Goal: Entertainment & Leisure: Consume media (video, audio)

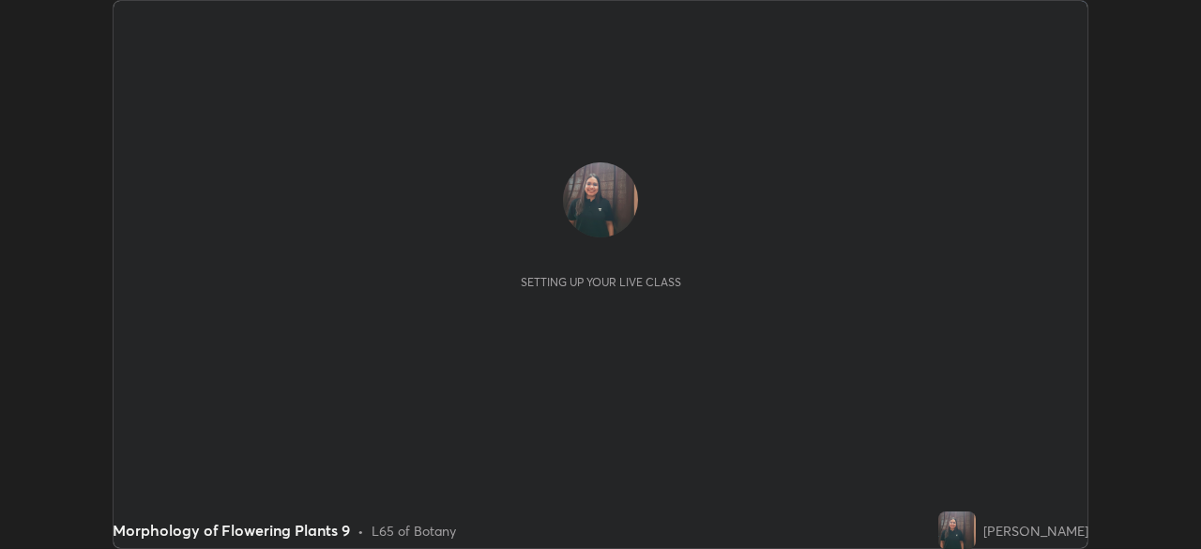
scroll to position [549, 1200]
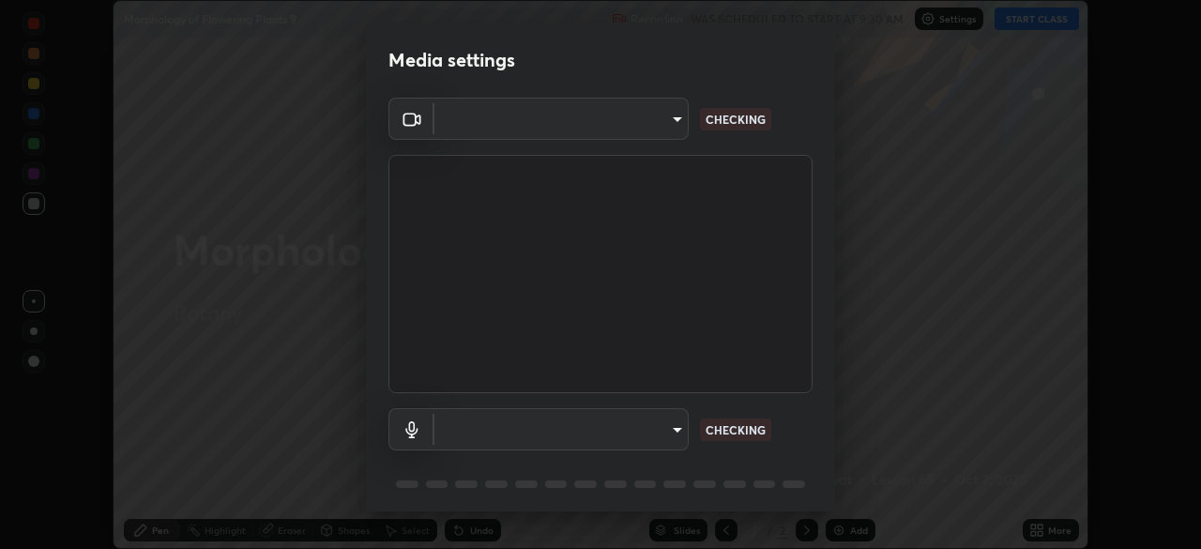
type input "0ea999b062c0169ebc0eaa7f6c9e51a1cd4caf8c3ca4c50b8d1178a1d63fce01"
type input "fc83c31c95ee897779231fdc66f4805b5773c4c737e34729776a1a4cb07ace4c"
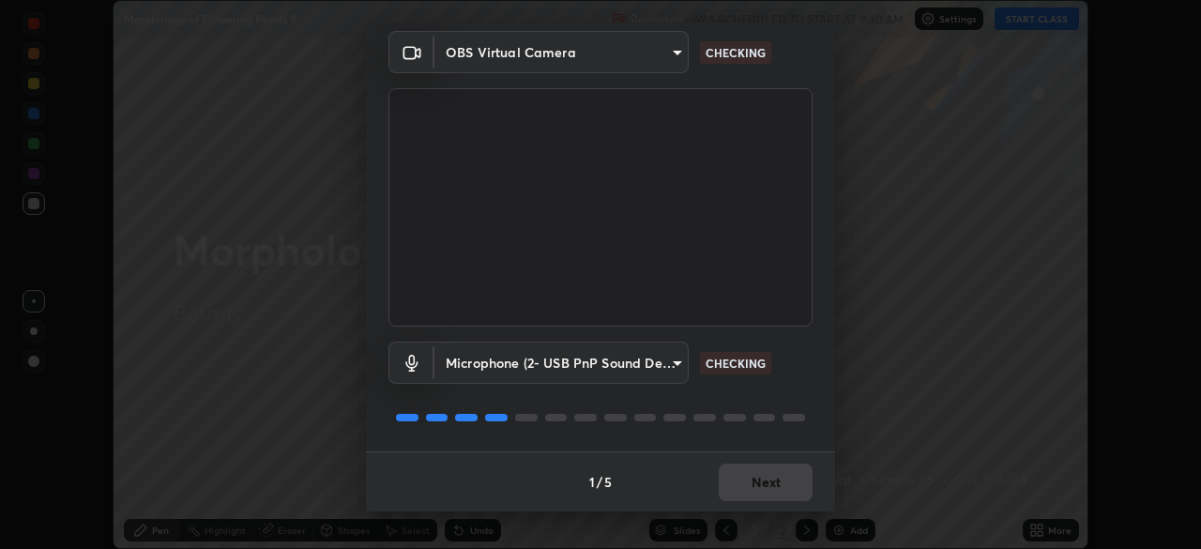
scroll to position [62, 0]
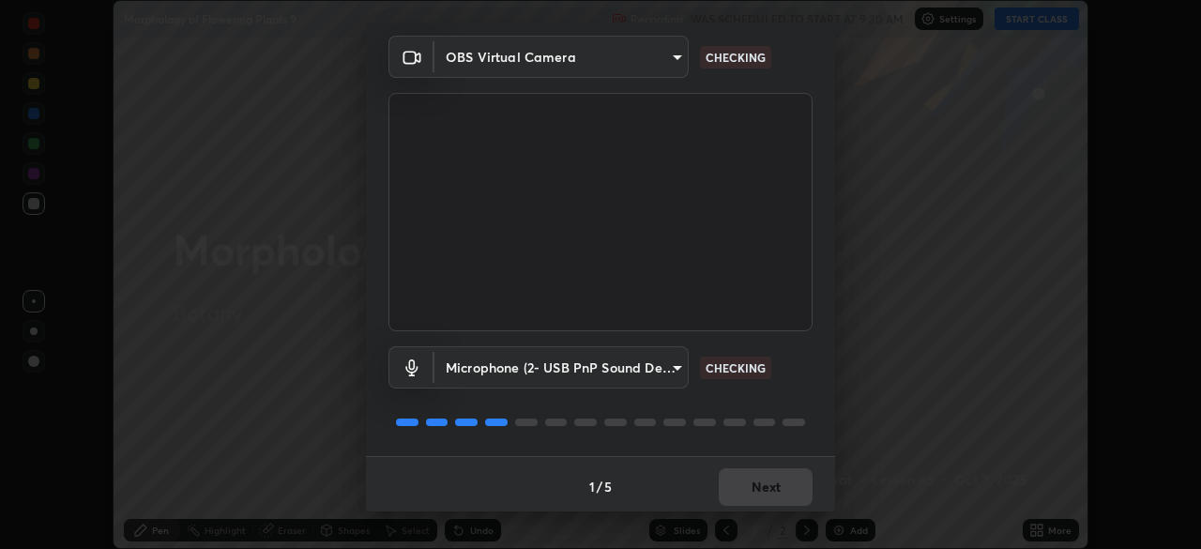
click at [737, 493] on div "1 / 5 Next" at bounding box center [600, 486] width 469 height 60
click at [733, 481] on div "1 / 5 Next" at bounding box center [600, 486] width 469 height 60
click at [742, 482] on div "1 / 5 Next" at bounding box center [600, 486] width 469 height 60
click at [744, 493] on div "1 / 5 Next" at bounding box center [600, 486] width 469 height 60
click at [741, 494] on div "1 / 5 Next" at bounding box center [600, 486] width 469 height 60
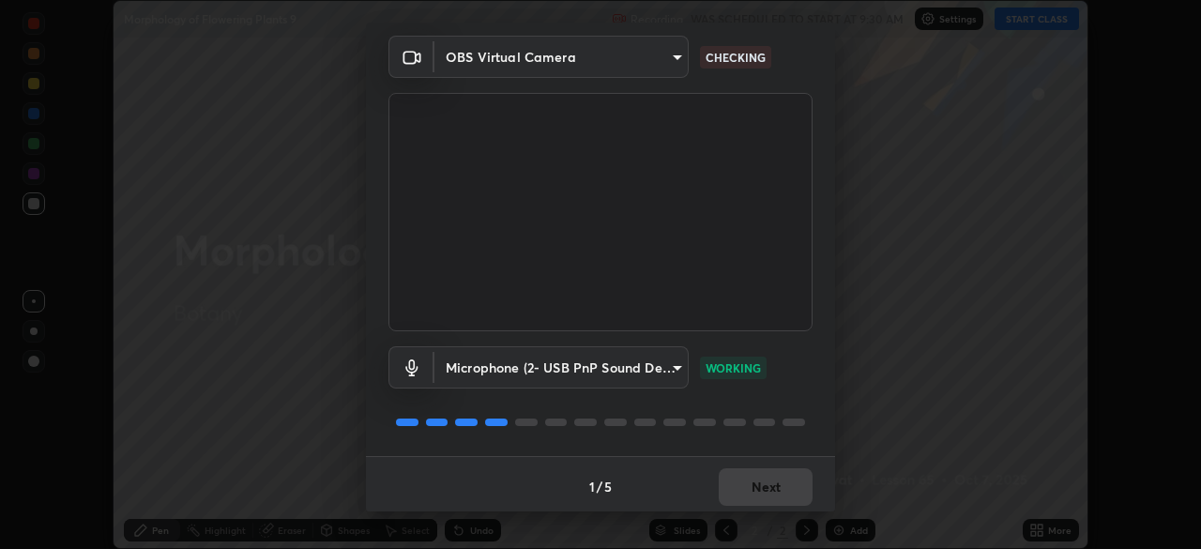
click at [739, 492] on div "1 / 5 Next" at bounding box center [600, 486] width 469 height 60
click at [733, 496] on div "1 / 5 Next" at bounding box center [600, 486] width 469 height 60
click at [733, 492] on button "Next" at bounding box center [766, 487] width 94 height 38
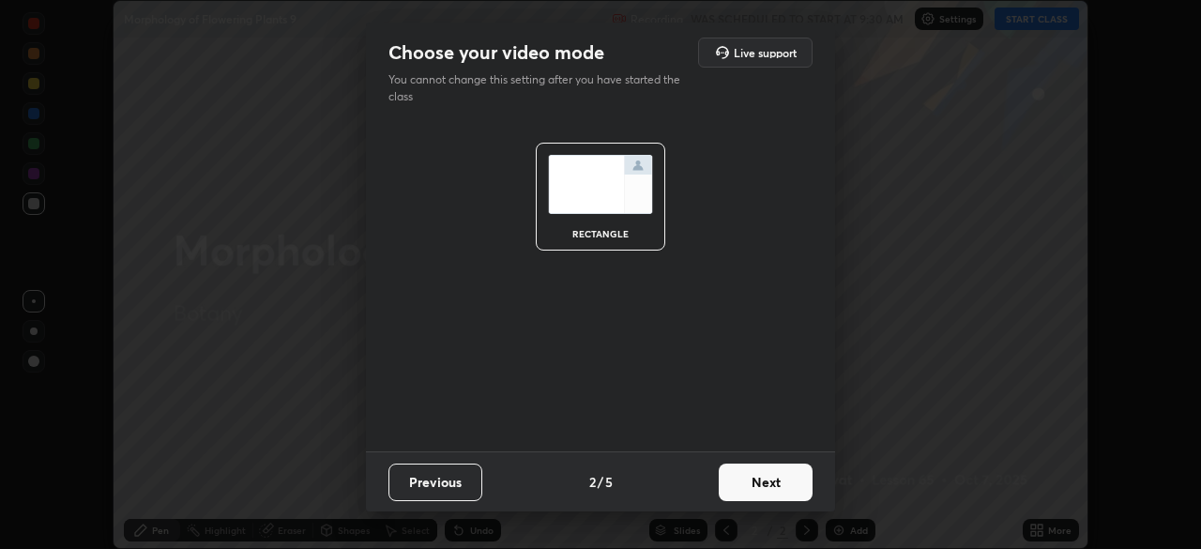
scroll to position [0, 0]
click at [731, 497] on button "Next" at bounding box center [766, 482] width 94 height 38
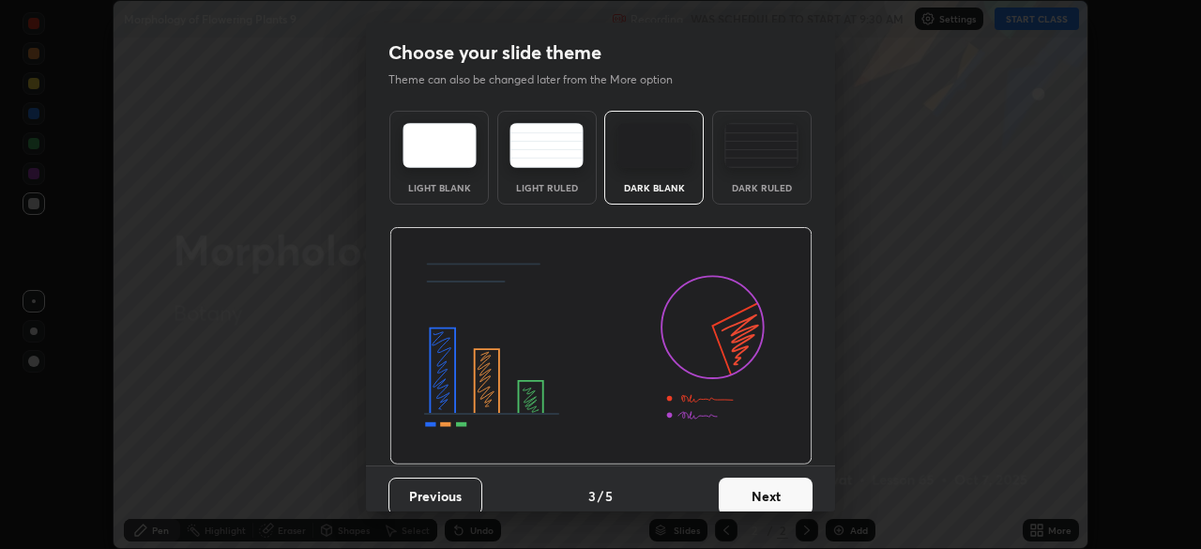
click at [735, 492] on button "Next" at bounding box center [766, 497] width 94 height 38
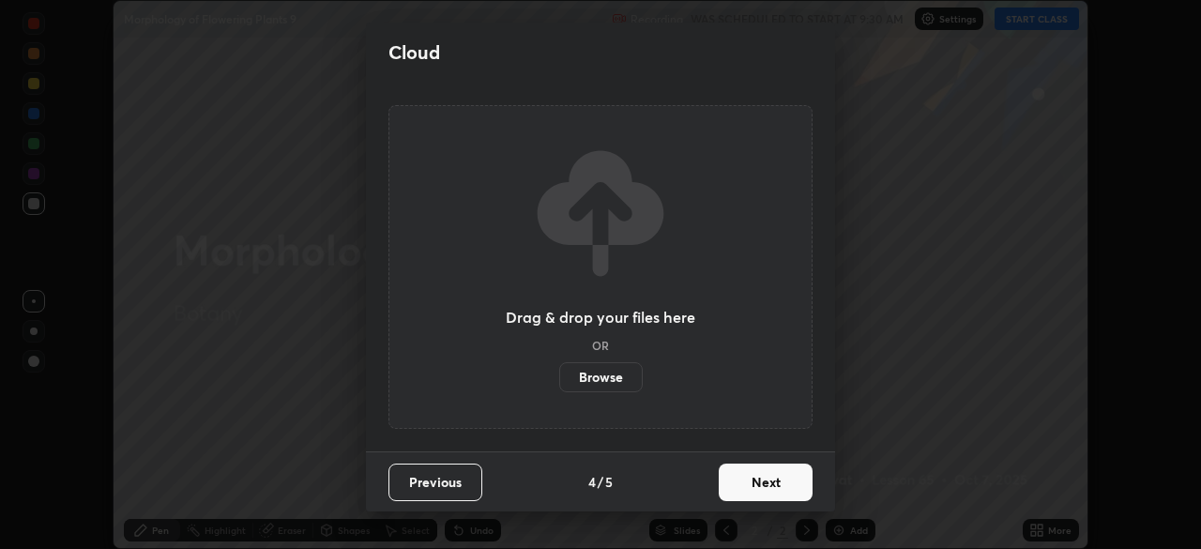
click at [744, 492] on button "Next" at bounding box center [766, 482] width 94 height 38
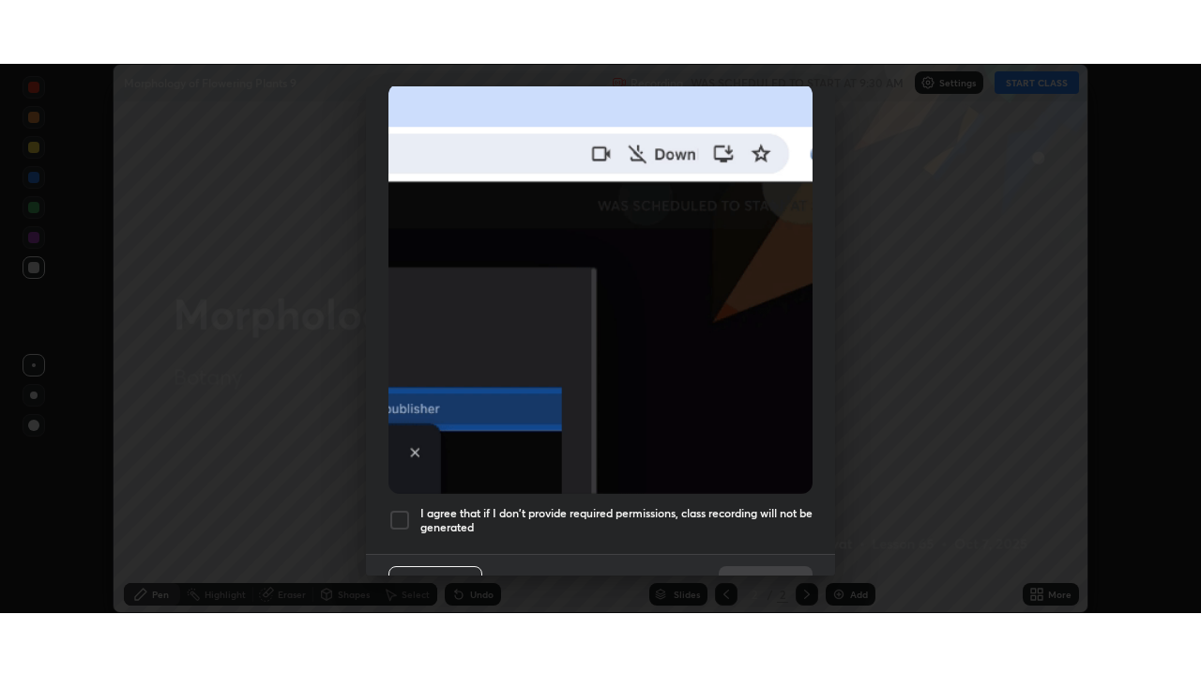
scroll to position [449, 0]
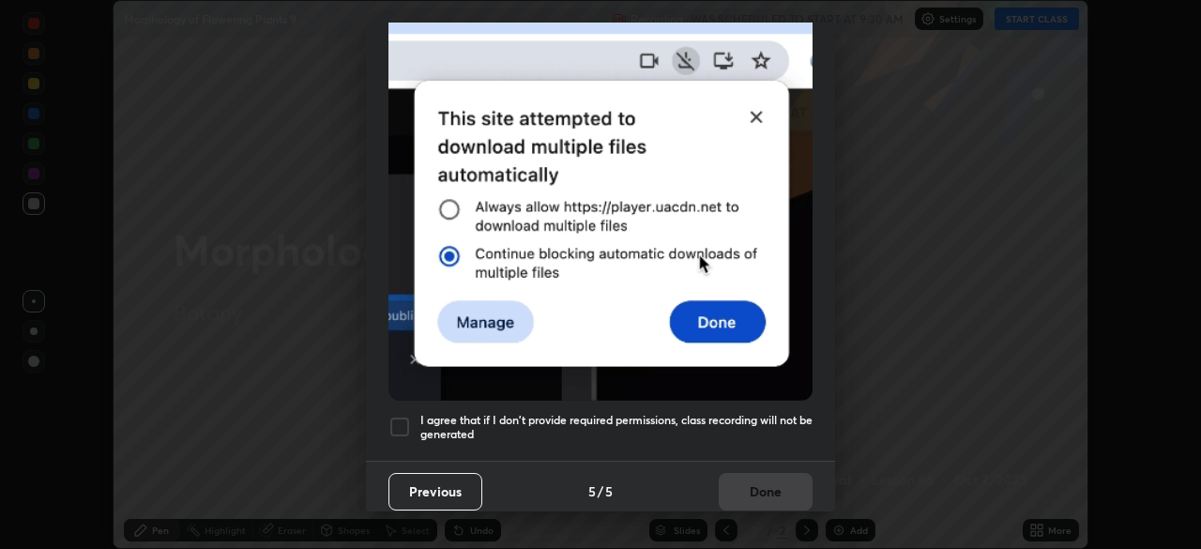
click at [399, 421] on div at bounding box center [399, 427] width 23 height 23
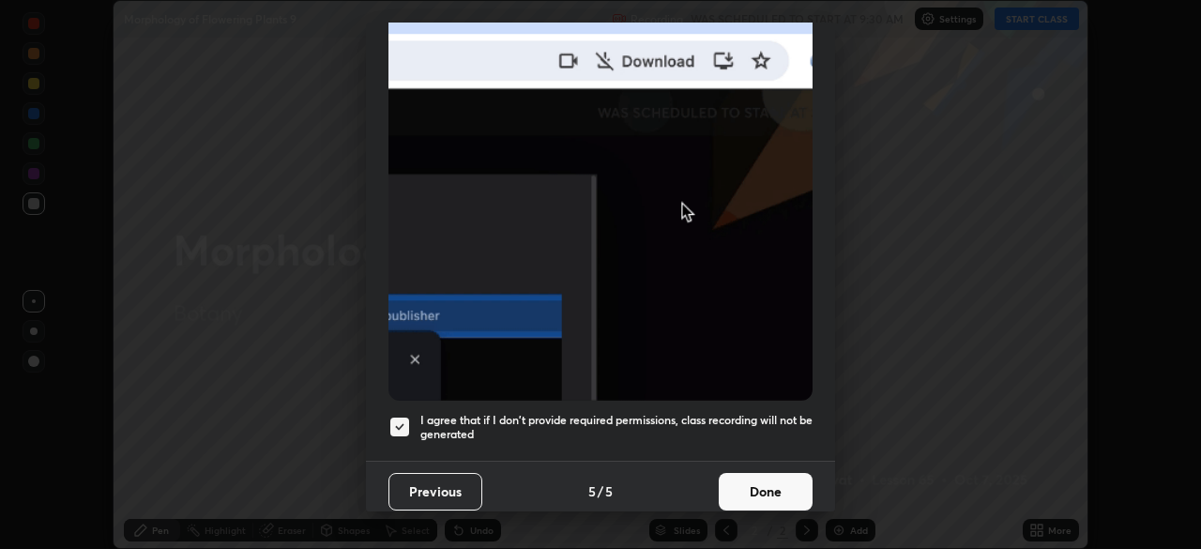
click at [765, 473] on button "Done" at bounding box center [766, 492] width 94 height 38
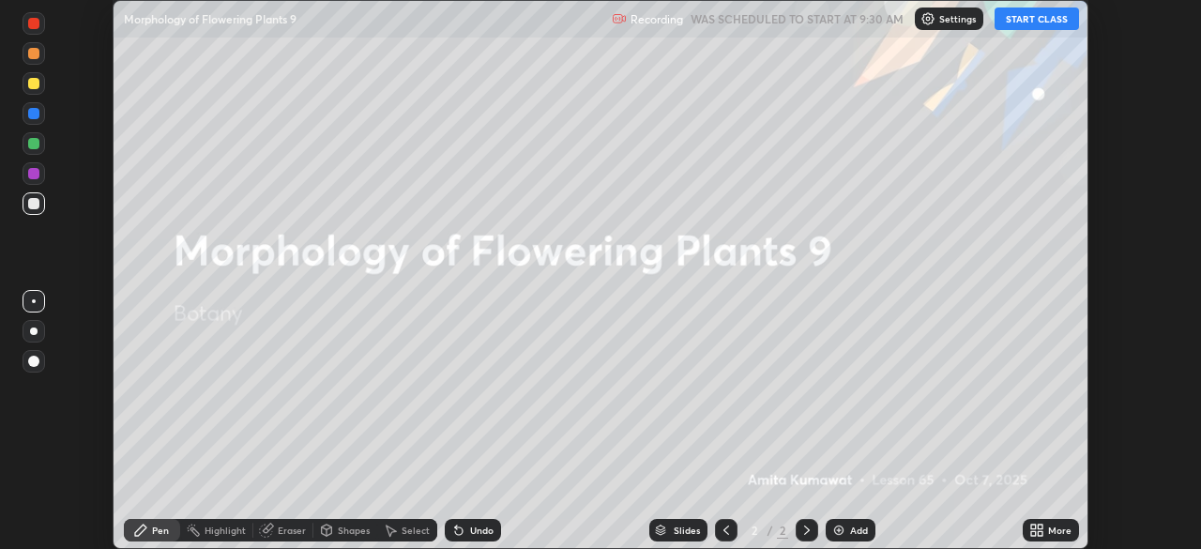
click at [1022, 23] on button "START CLASS" at bounding box center [1036, 19] width 84 height 23
click at [1033, 526] on icon at bounding box center [1033, 526] width 5 height 5
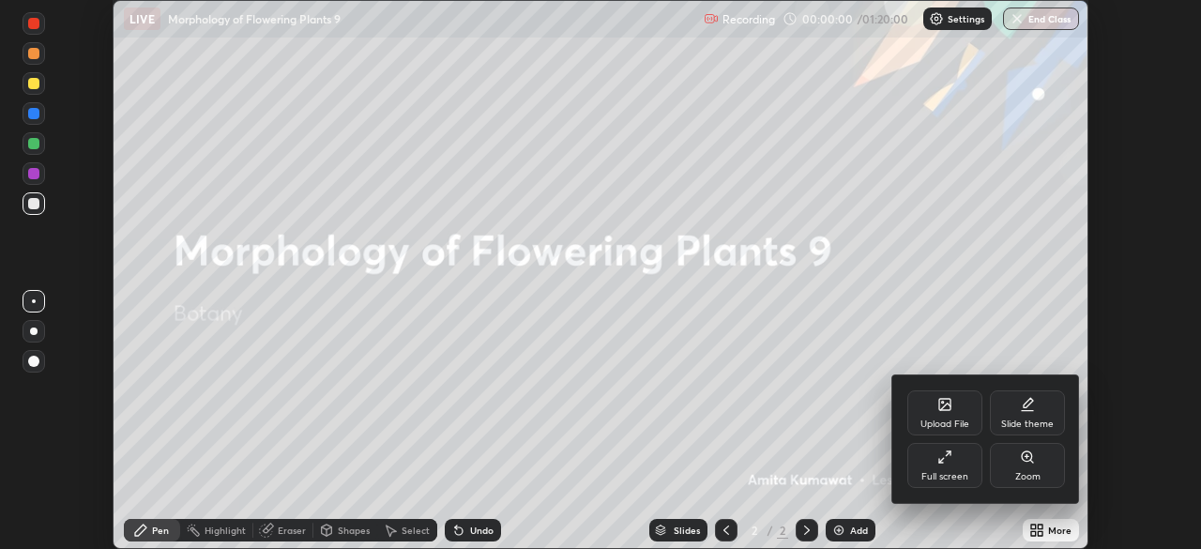
click at [940, 452] on icon at bounding box center [944, 456] width 15 height 15
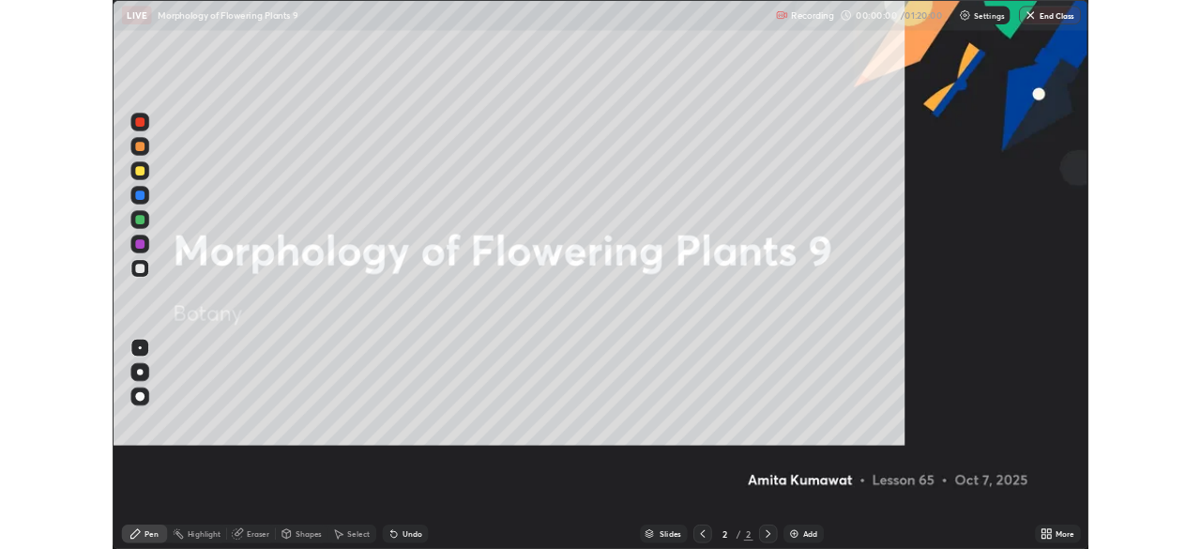
scroll to position [676, 1201]
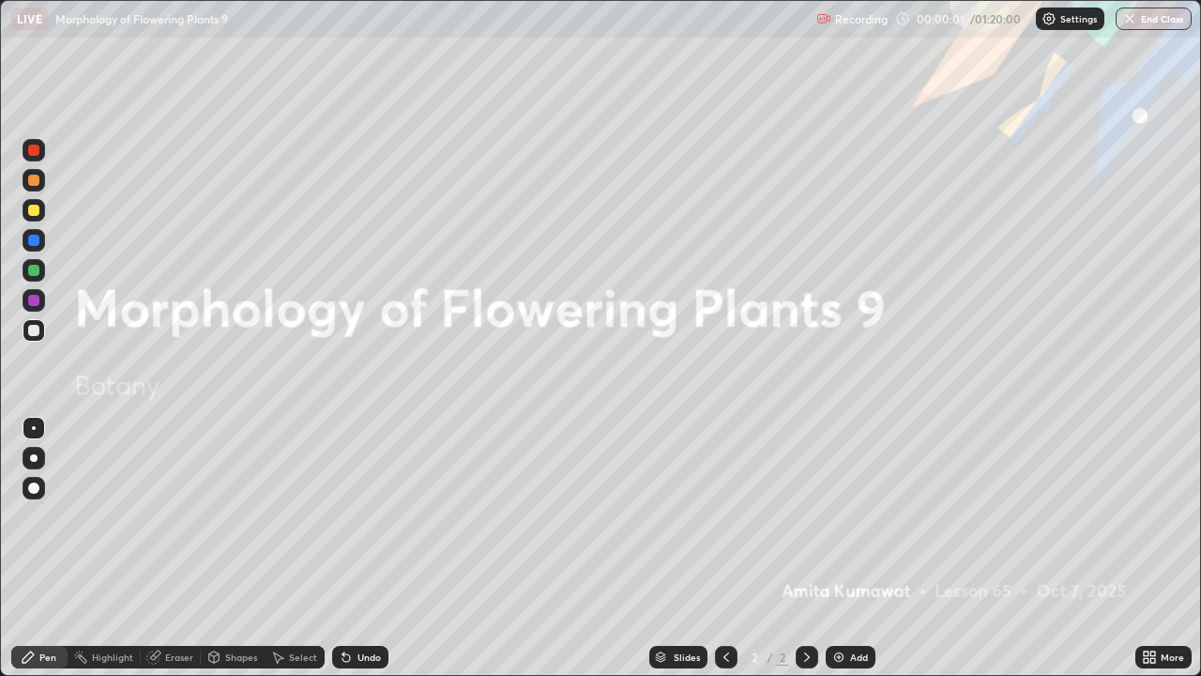
click at [834, 548] on img at bounding box center [838, 656] width 15 height 15
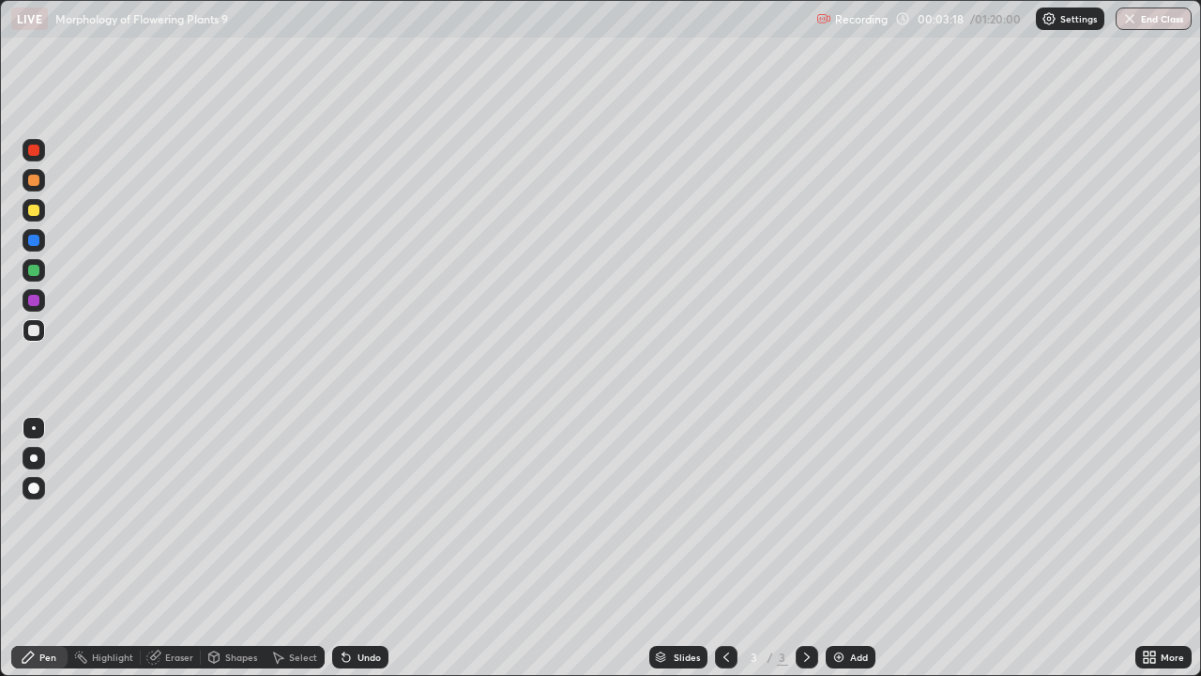
click at [36, 454] on div at bounding box center [34, 458] width 23 height 23
click at [31, 299] on div at bounding box center [33, 300] width 11 height 11
click at [37, 326] on div at bounding box center [33, 330] width 11 height 11
click at [35, 240] on div at bounding box center [33, 240] width 11 height 11
click at [36, 182] on div at bounding box center [33, 180] width 11 height 11
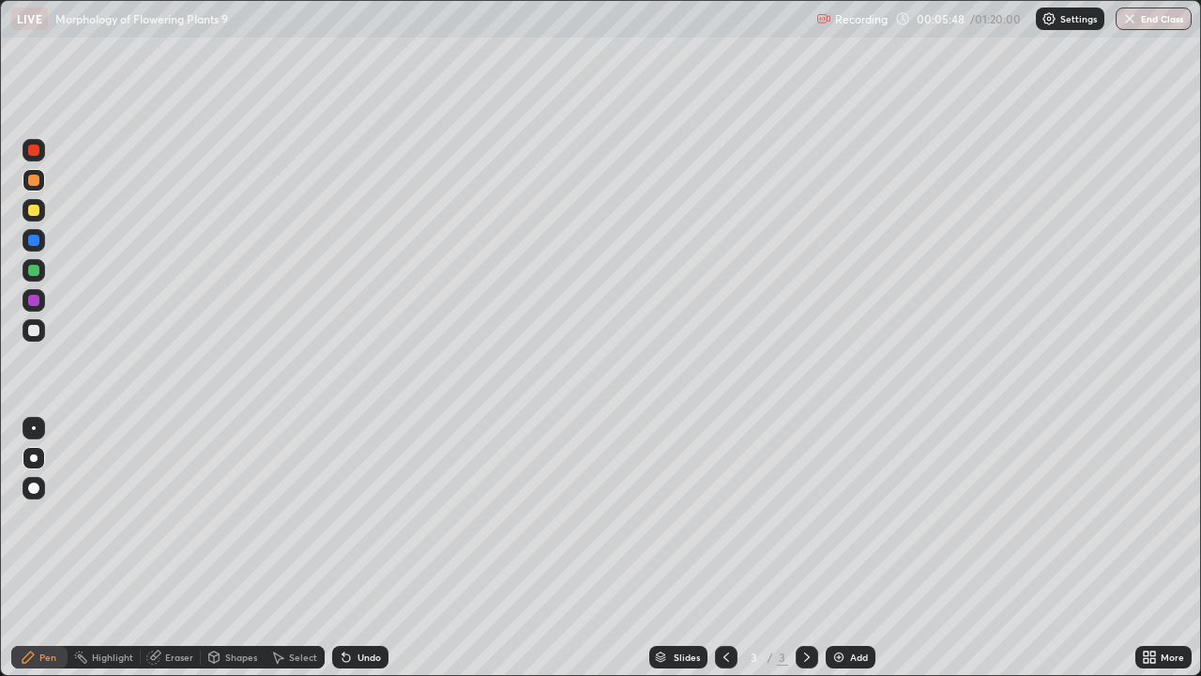
click at [38, 210] on div at bounding box center [33, 210] width 11 height 11
click at [38, 488] on div at bounding box center [33, 487] width 11 height 11
click at [362, 548] on div "Undo" at bounding box center [360, 656] width 56 height 23
click at [40, 270] on div at bounding box center [34, 270] width 23 height 23
click at [34, 178] on div at bounding box center [33, 180] width 11 height 11
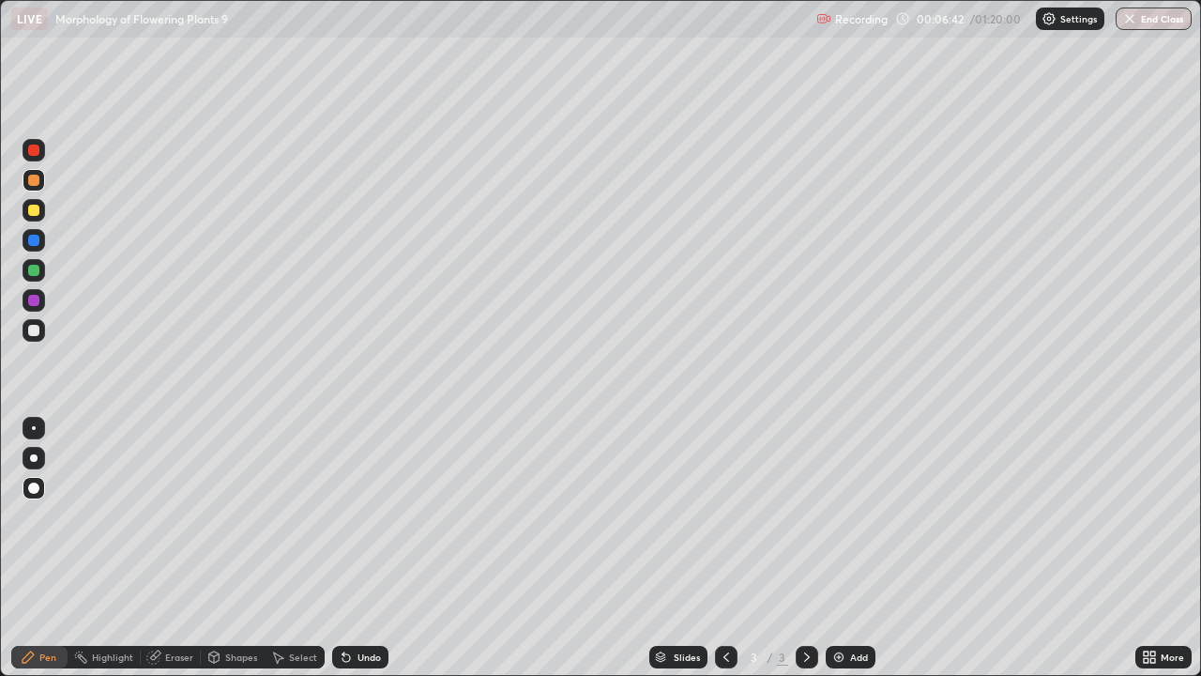
click at [34, 428] on div at bounding box center [34, 428] width 4 height 4
click at [99, 548] on div "Highlight" at bounding box center [104, 656] width 73 height 23
click at [35, 548] on icon at bounding box center [33, 592] width 15 height 15
click at [46, 548] on div "Pen" at bounding box center [47, 656] width 17 height 9
click at [31, 296] on div at bounding box center [33, 300] width 11 height 11
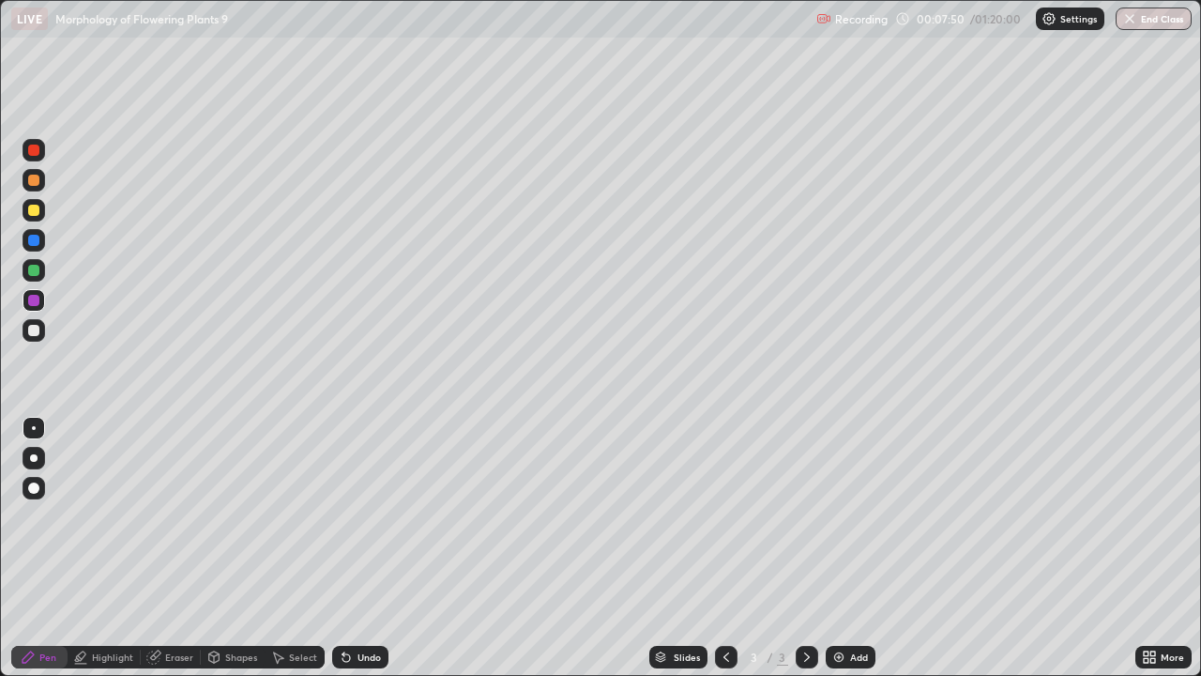
click at [35, 180] on div at bounding box center [33, 180] width 11 height 11
click at [34, 458] on div at bounding box center [34, 458] width 8 height 8
click at [34, 271] on div at bounding box center [33, 270] width 11 height 11
click at [34, 428] on div at bounding box center [34, 428] width 4 height 4
click at [35, 150] on div at bounding box center [33, 149] width 11 height 11
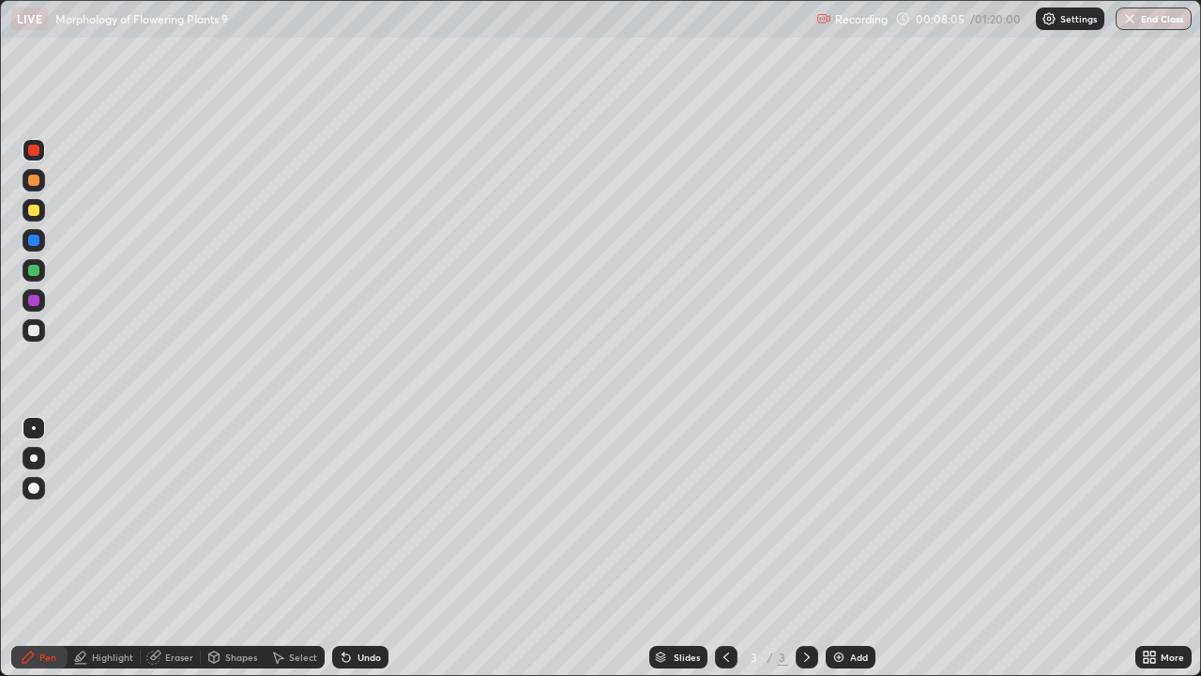
click at [224, 548] on div "Shapes" at bounding box center [233, 656] width 64 height 23
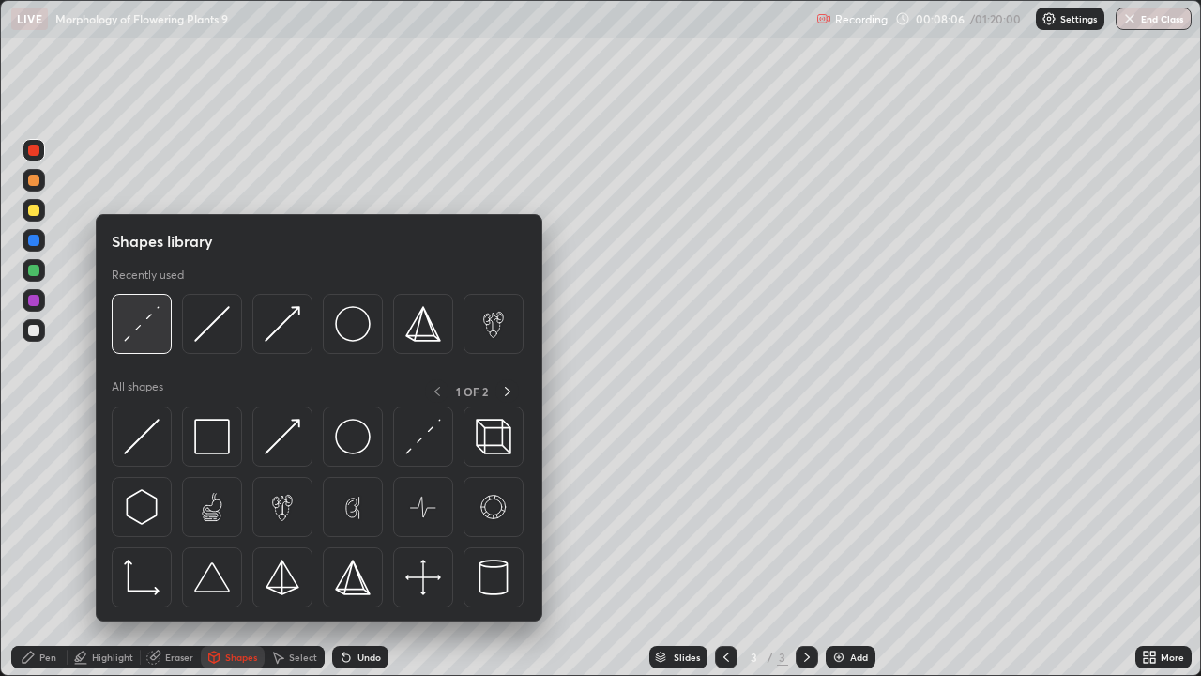
click at [132, 326] on img at bounding box center [142, 324] width 36 height 36
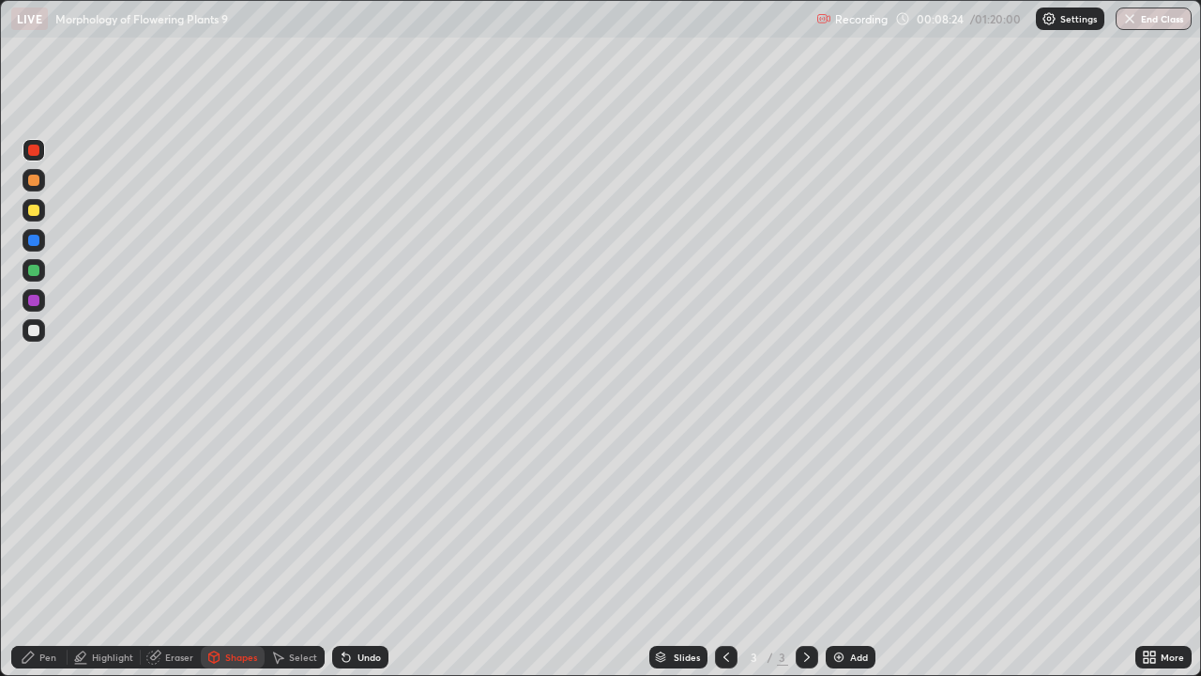
click at [26, 179] on div at bounding box center [34, 180] width 23 height 23
click at [43, 548] on div "Pen" at bounding box center [39, 656] width 56 height 23
click at [34, 457] on div at bounding box center [34, 458] width 8 height 8
click at [38, 209] on div at bounding box center [33, 210] width 11 height 11
click at [43, 237] on div at bounding box center [34, 240] width 23 height 23
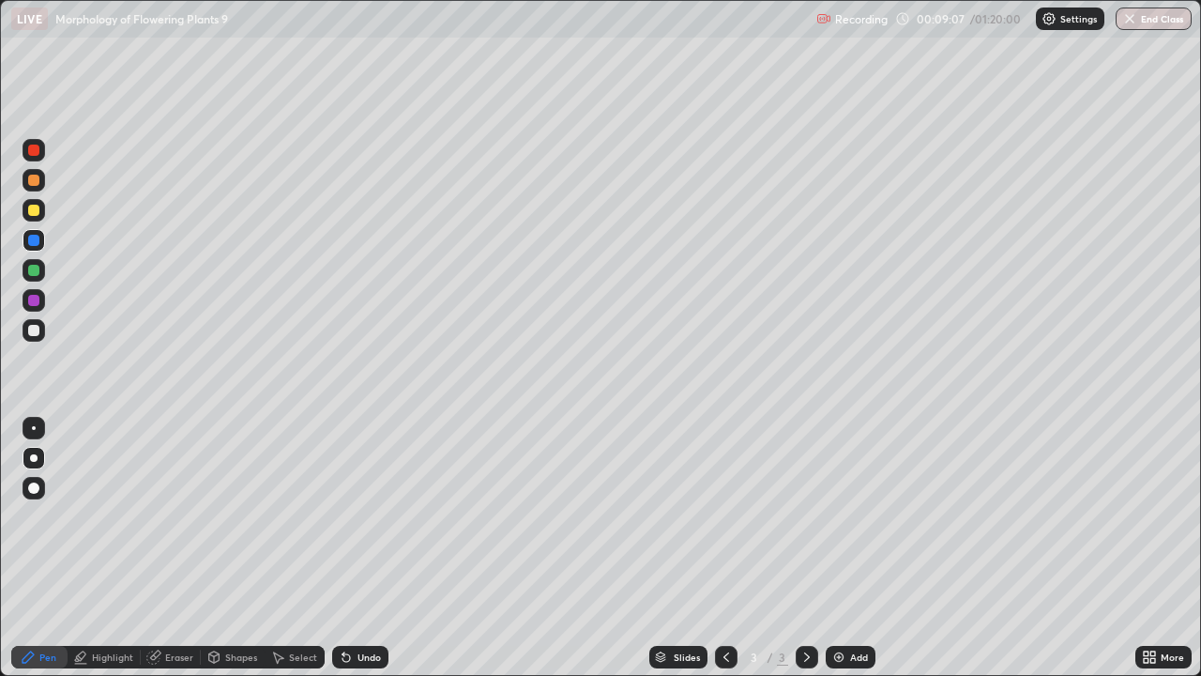
click at [35, 209] on div at bounding box center [33, 210] width 11 height 11
click at [38, 148] on div at bounding box center [33, 149] width 11 height 11
click at [220, 548] on icon at bounding box center [213, 656] width 15 height 15
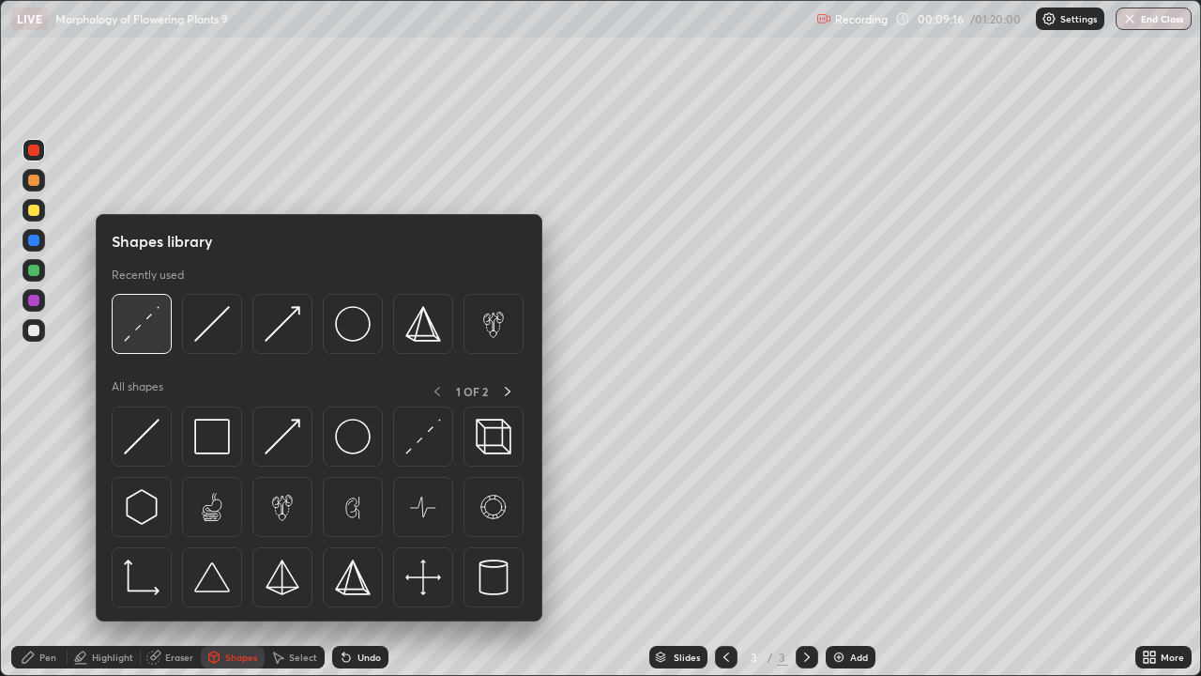
click at [129, 328] on img at bounding box center [142, 324] width 36 height 36
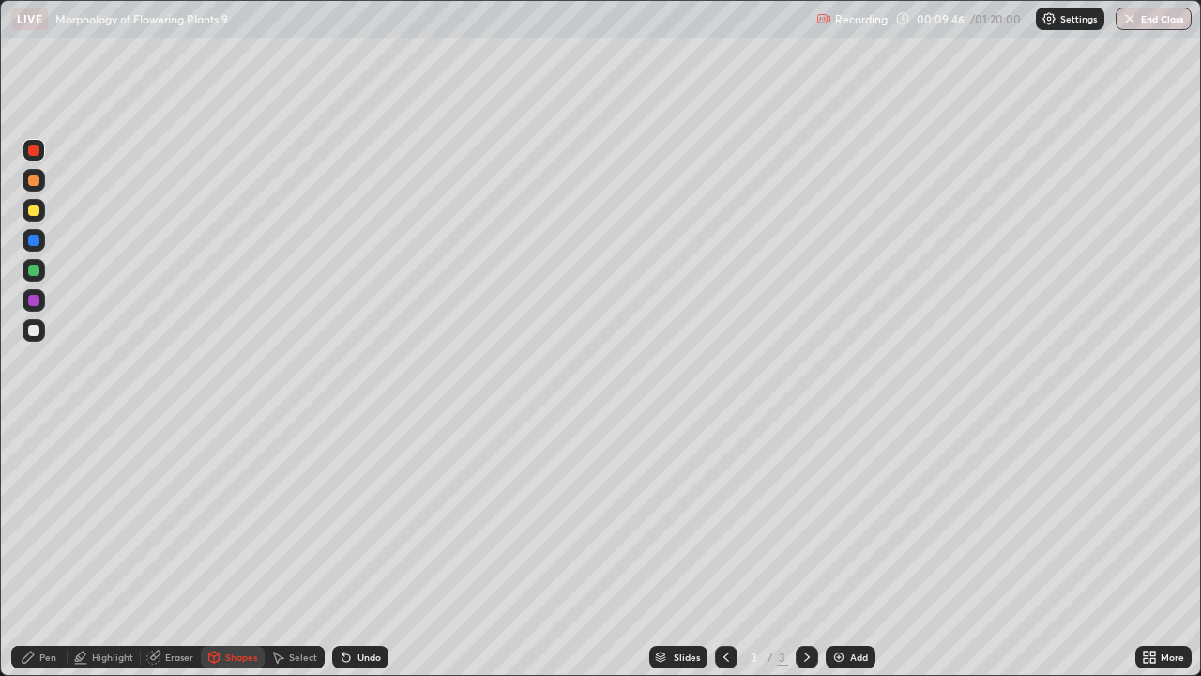
click at [36, 184] on div at bounding box center [33, 180] width 11 height 11
click at [60, 548] on div "Pen" at bounding box center [39, 656] width 56 height 23
click at [374, 548] on div "Undo" at bounding box center [360, 656] width 56 height 23
click at [368, 548] on div "Undo" at bounding box center [368, 656] width 23 height 9
click at [804, 548] on icon at bounding box center [806, 656] width 15 height 15
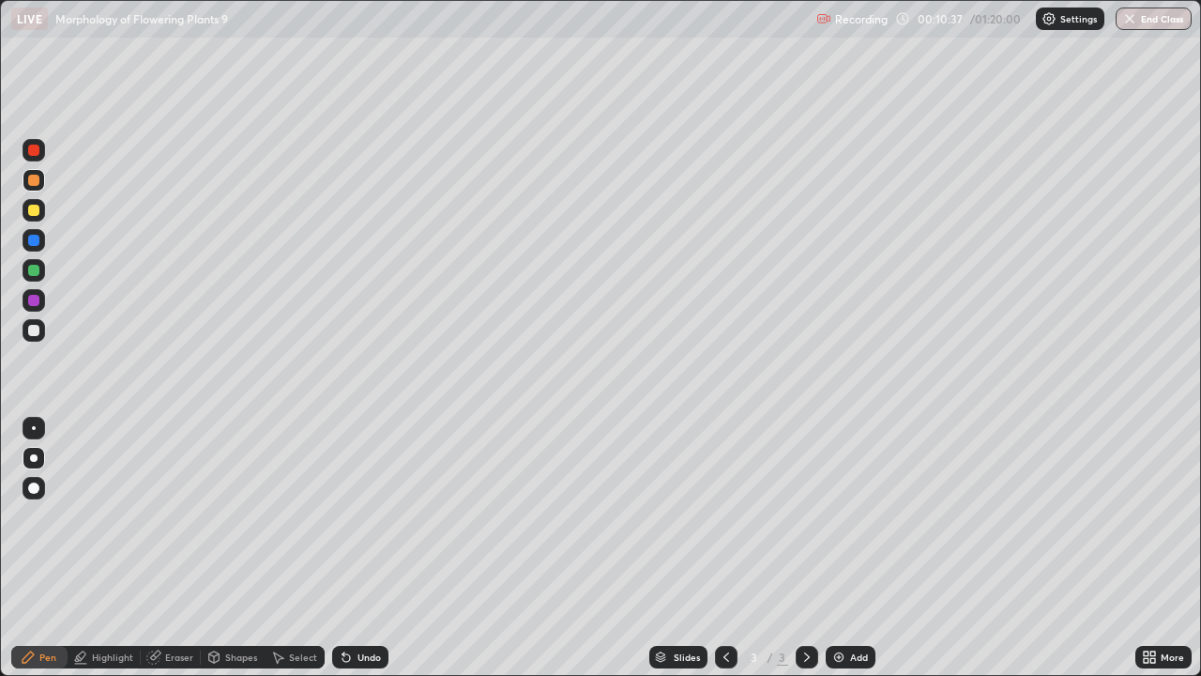
click at [837, 548] on img at bounding box center [838, 656] width 15 height 15
click at [40, 327] on div at bounding box center [34, 330] width 23 height 23
click at [720, 548] on icon at bounding box center [726, 656] width 15 height 15
click at [805, 548] on icon at bounding box center [807, 656] width 6 height 9
click at [40, 298] on div at bounding box center [34, 300] width 23 height 23
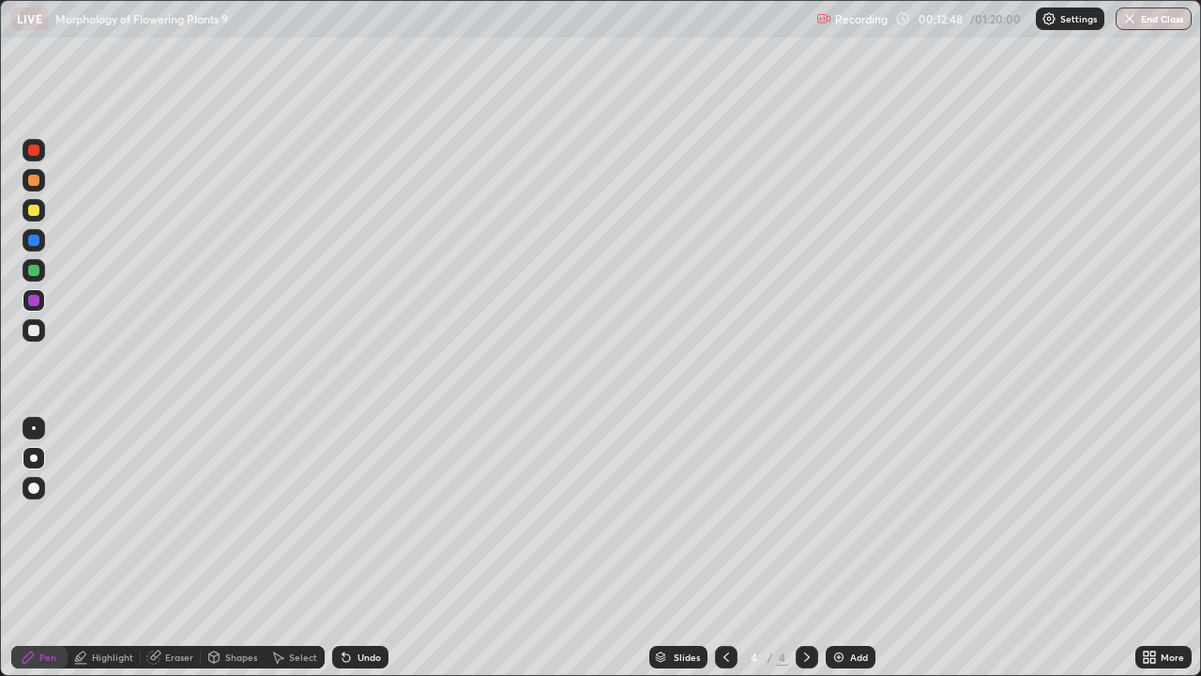
click at [37, 278] on div at bounding box center [34, 270] width 23 height 23
click at [41, 298] on div at bounding box center [34, 300] width 23 height 23
click at [837, 548] on img at bounding box center [838, 656] width 15 height 15
click at [37, 326] on div at bounding box center [33, 330] width 11 height 11
click at [35, 296] on div at bounding box center [33, 300] width 11 height 11
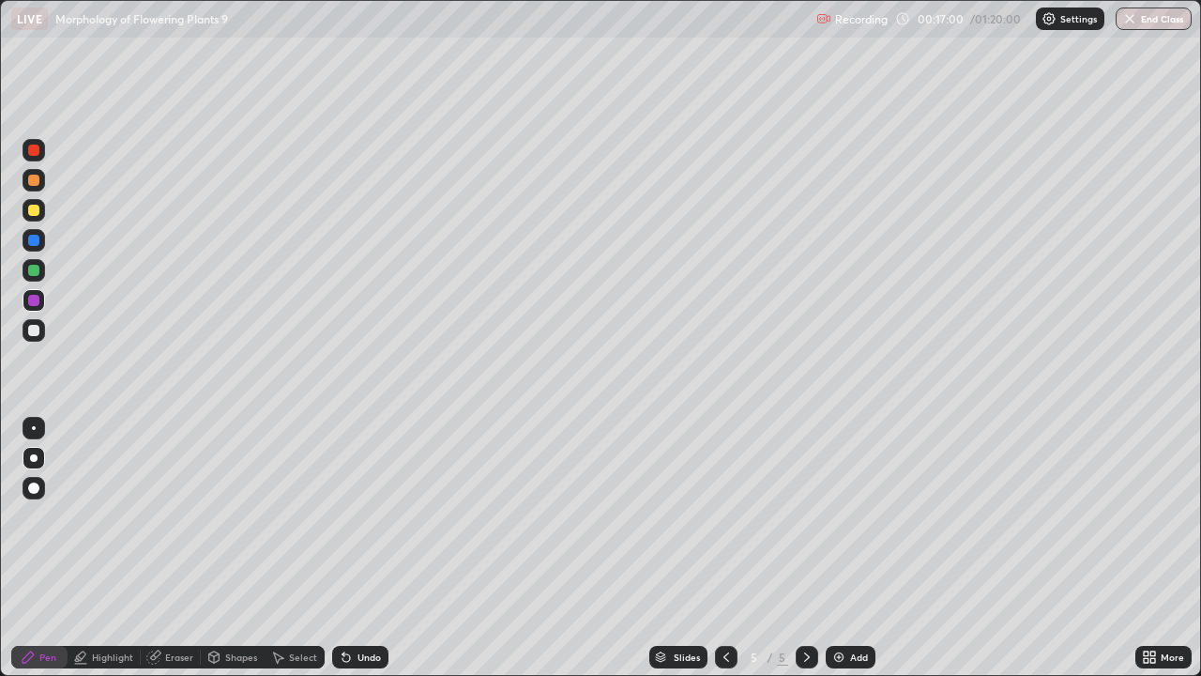
click at [724, 548] on icon at bounding box center [726, 656] width 15 height 15
click at [807, 548] on icon at bounding box center [806, 656] width 15 height 15
click at [835, 548] on img at bounding box center [838, 656] width 15 height 15
click at [32, 326] on div at bounding box center [33, 330] width 11 height 11
click at [34, 274] on div at bounding box center [33, 270] width 11 height 11
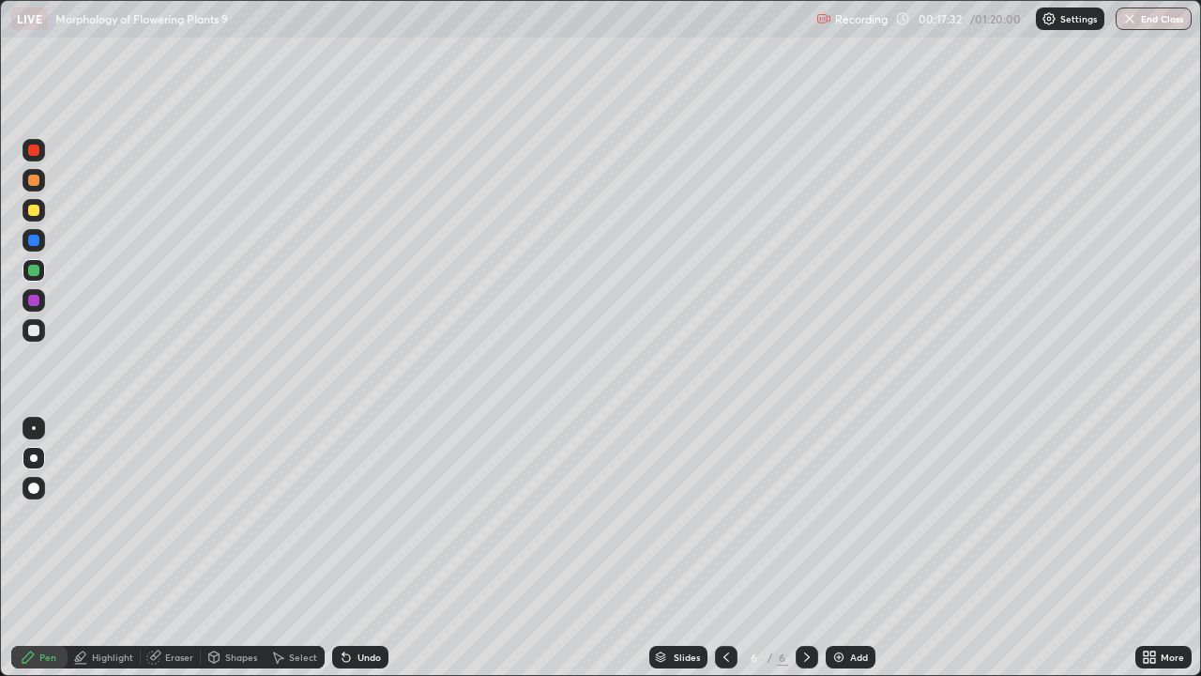
click at [33, 294] on div at bounding box center [34, 300] width 23 height 23
click at [30, 242] on div at bounding box center [33, 240] width 11 height 11
click at [34, 428] on div at bounding box center [34, 428] width 4 height 4
click at [34, 331] on div at bounding box center [33, 330] width 11 height 11
click at [36, 490] on div at bounding box center [33, 487] width 11 height 11
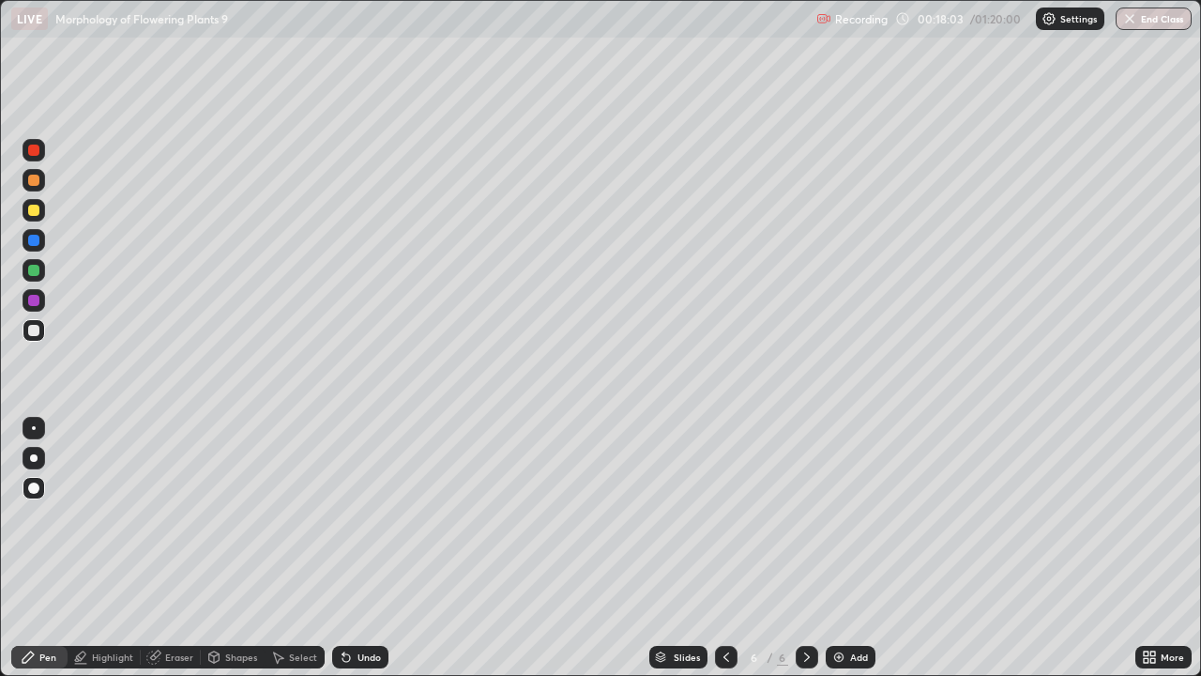
click at [37, 153] on div at bounding box center [33, 149] width 11 height 11
click at [33, 454] on div at bounding box center [34, 458] width 8 height 8
click at [38, 326] on div at bounding box center [33, 330] width 11 height 11
click at [38, 270] on div at bounding box center [33, 270] width 11 height 11
click at [40, 306] on div at bounding box center [34, 300] width 23 height 23
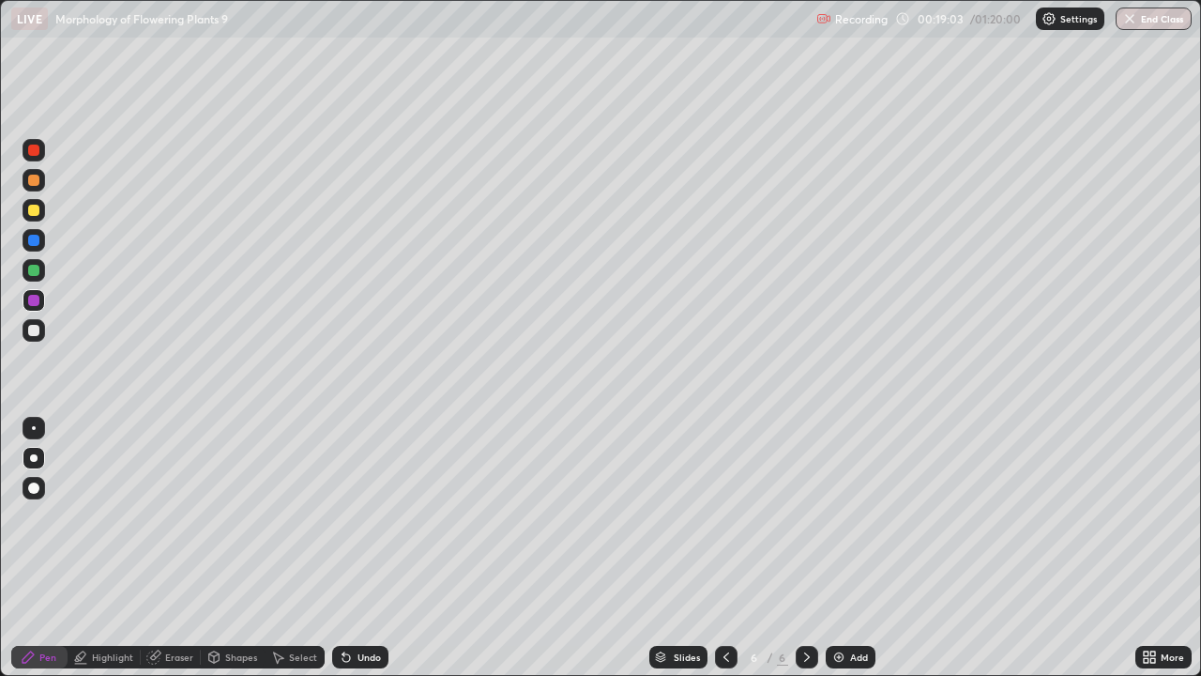
click at [36, 179] on div at bounding box center [33, 180] width 11 height 11
click at [167, 548] on div "Eraser" at bounding box center [179, 656] width 28 height 9
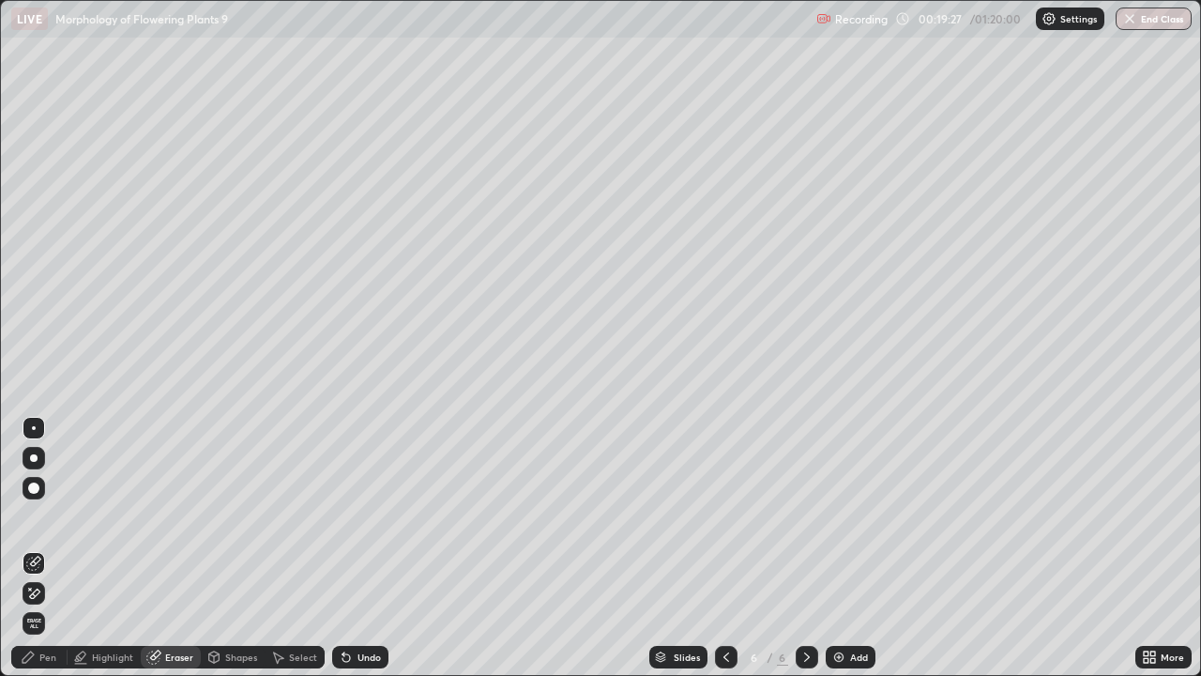
click at [40, 548] on div "Pen" at bounding box center [47, 656] width 17 height 9
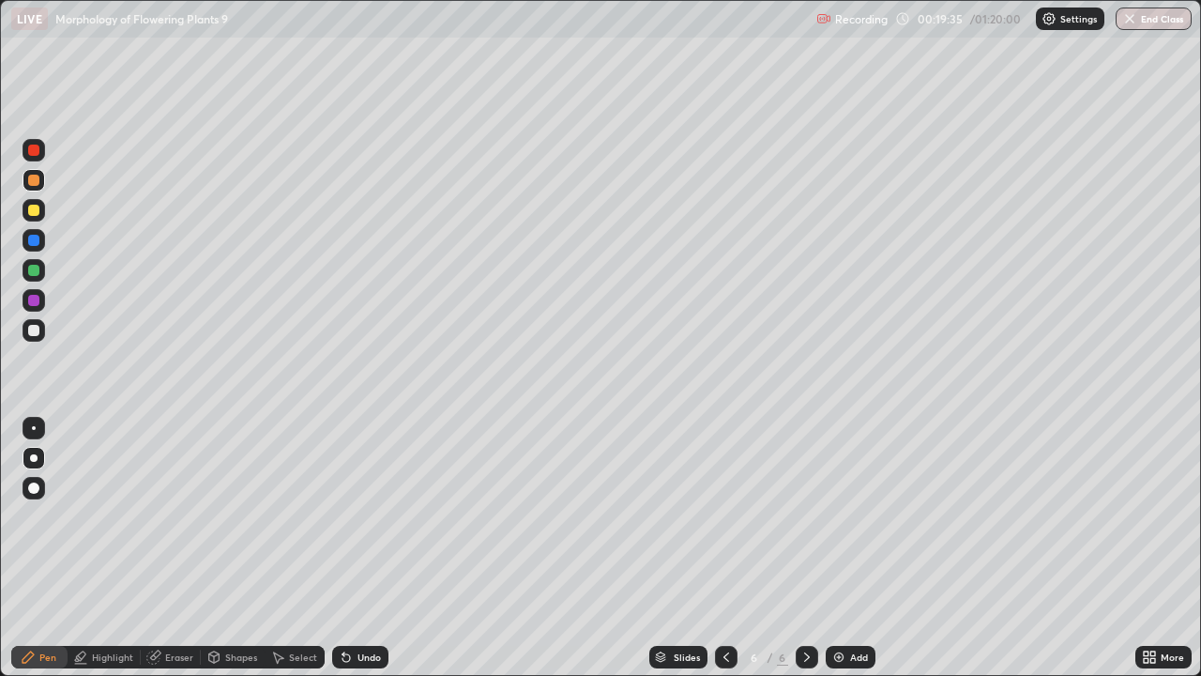
click at [175, 548] on div "Eraser" at bounding box center [179, 656] width 28 height 9
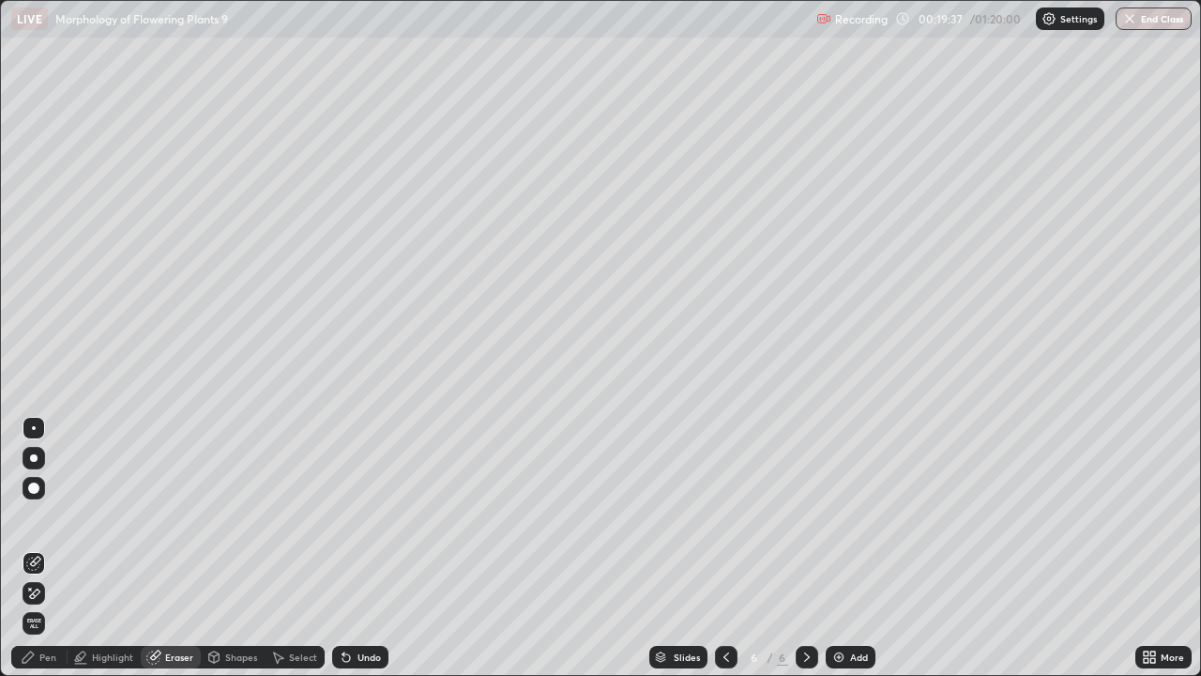
click at [54, 548] on div "Pen" at bounding box center [47, 656] width 17 height 9
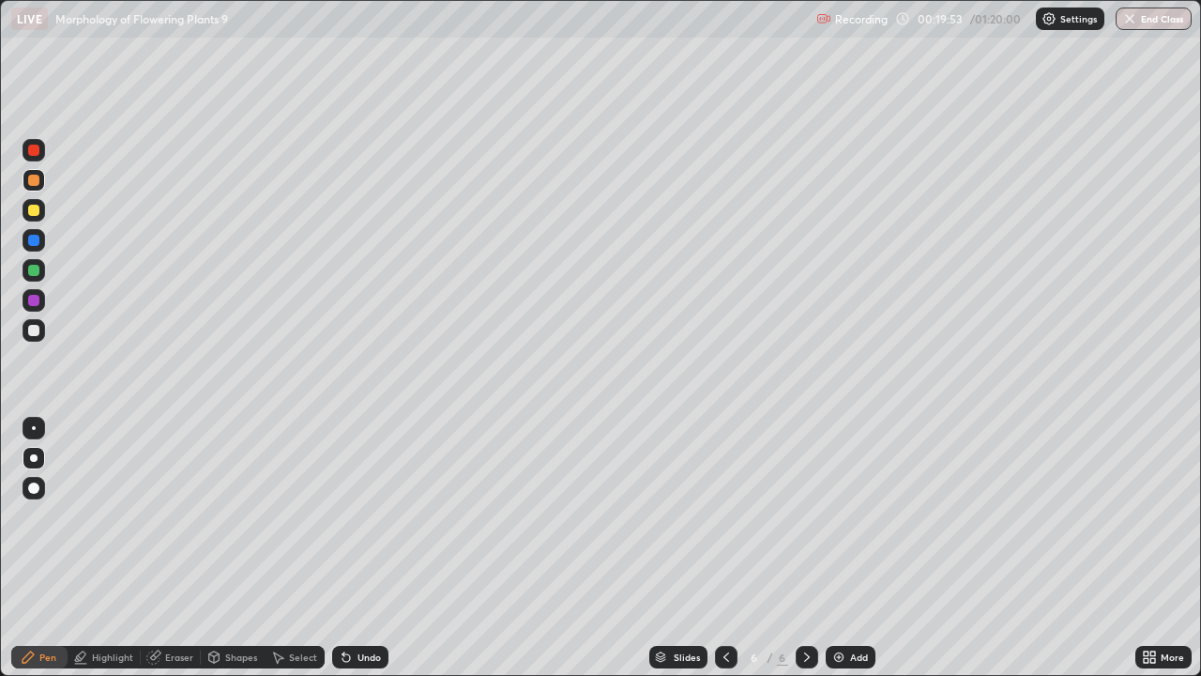
click at [37, 249] on div at bounding box center [34, 240] width 23 height 23
click at [34, 428] on div at bounding box center [34, 428] width 4 height 4
click at [44, 325] on div at bounding box center [34, 330] width 23 height 23
click at [30, 154] on div at bounding box center [33, 149] width 11 height 11
click at [33, 486] on div at bounding box center [33, 487] width 11 height 11
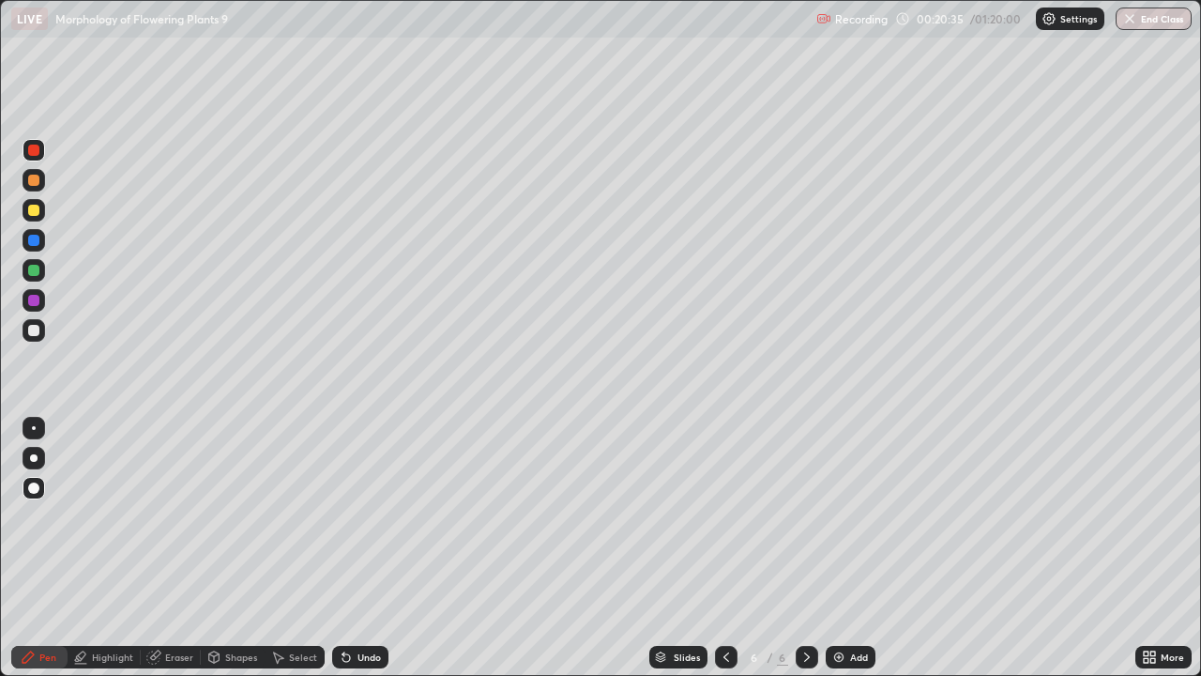
click at [724, 548] on icon at bounding box center [726, 656] width 15 height 15
click at [723, 548] on icon at bounding box center [726, 656] width 6 height 9
click at [720, 548] on icon at bounding box center [726, 656] width 15 height 15
click at [723, 548] on icon at bounding box center [726, 656] width 15 height 15
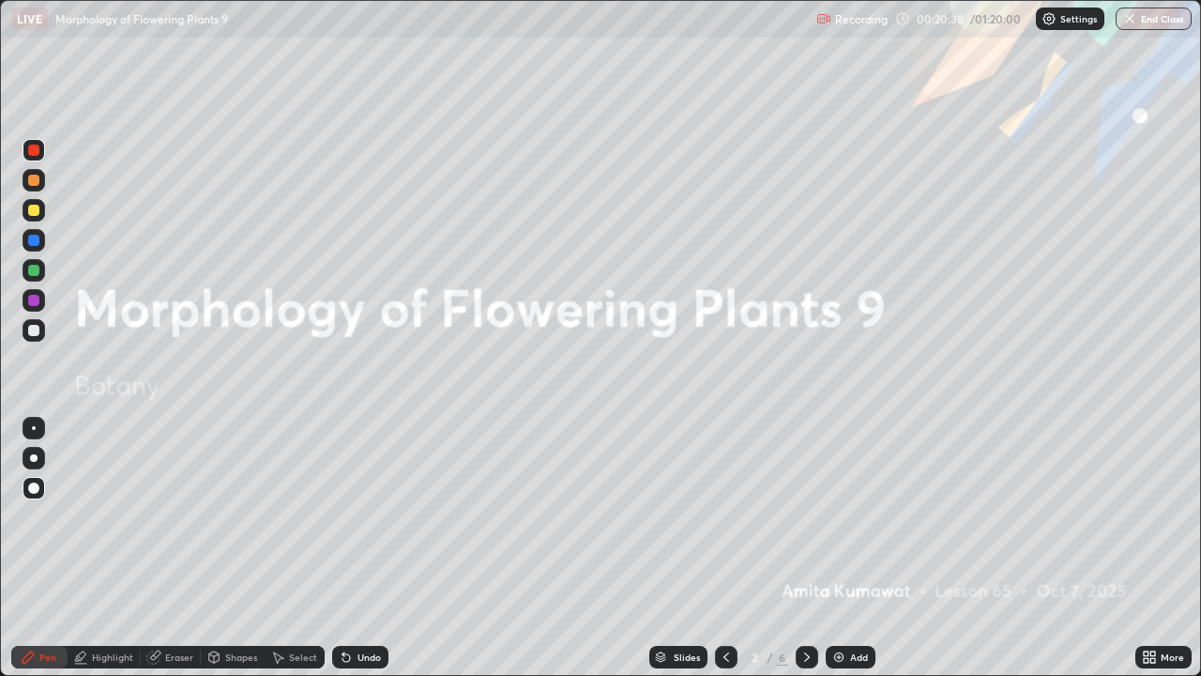
click at [809, 548] on div at bounding box center [807, 656] width 23 height 23
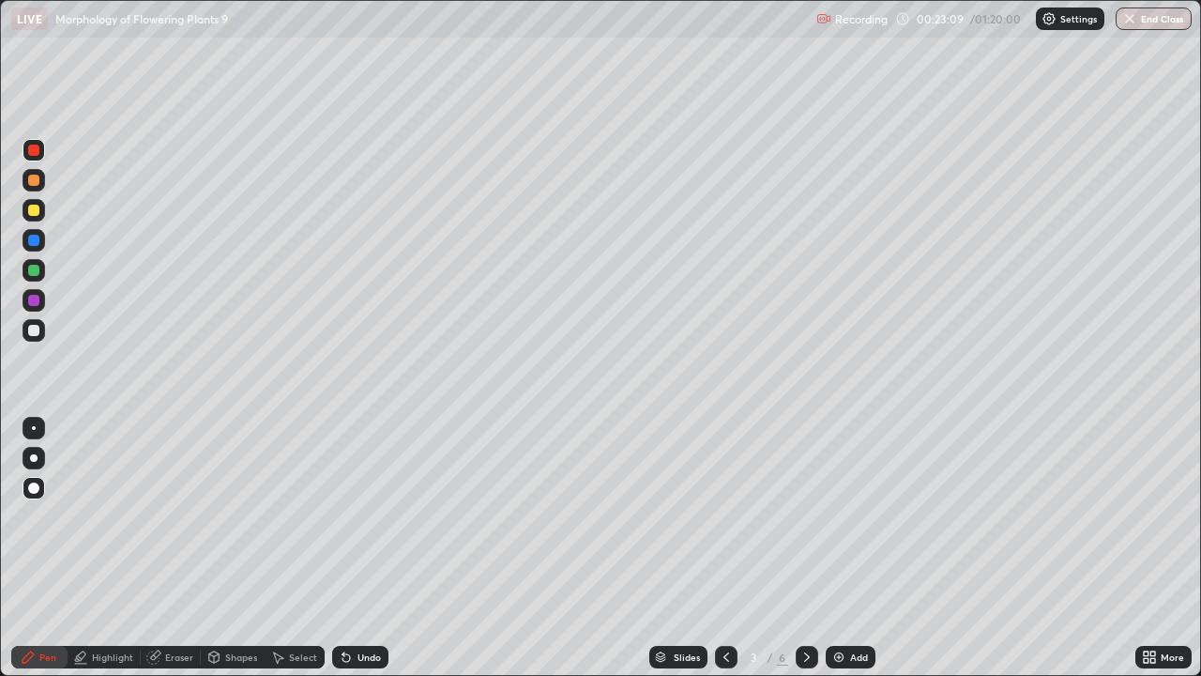
click at [805, 548] on icon at bounding box center [806, 656] width 15 height 15
click at [799, 548] on icon at bounding box center [806, 656] width 15 height 15
click at [724, 548] on icon at bounding box center [726, 656] width 15 height 15
click at [801, 548] on icon at bounding box center [806, 656] width 15 height 15
click at [805, 548] on icon at bounding box center [806, 656] width 15 height 15
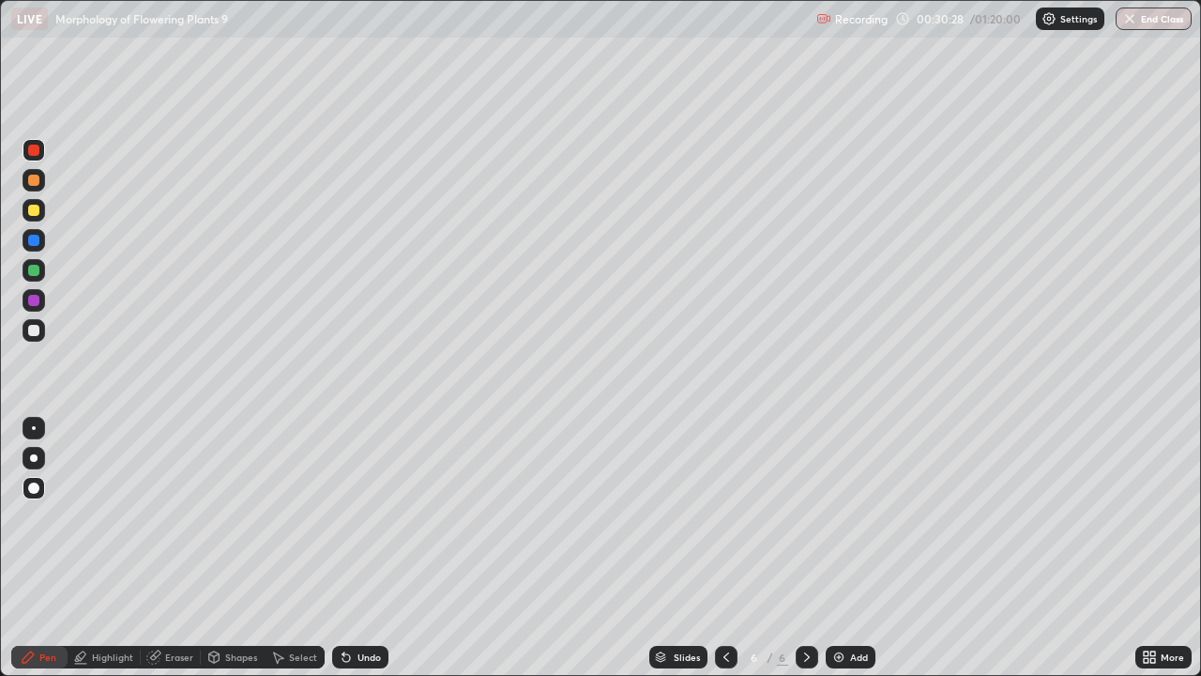
click at [1146, 548] on icon at bounding box center [1149, 656] width 15 height 15
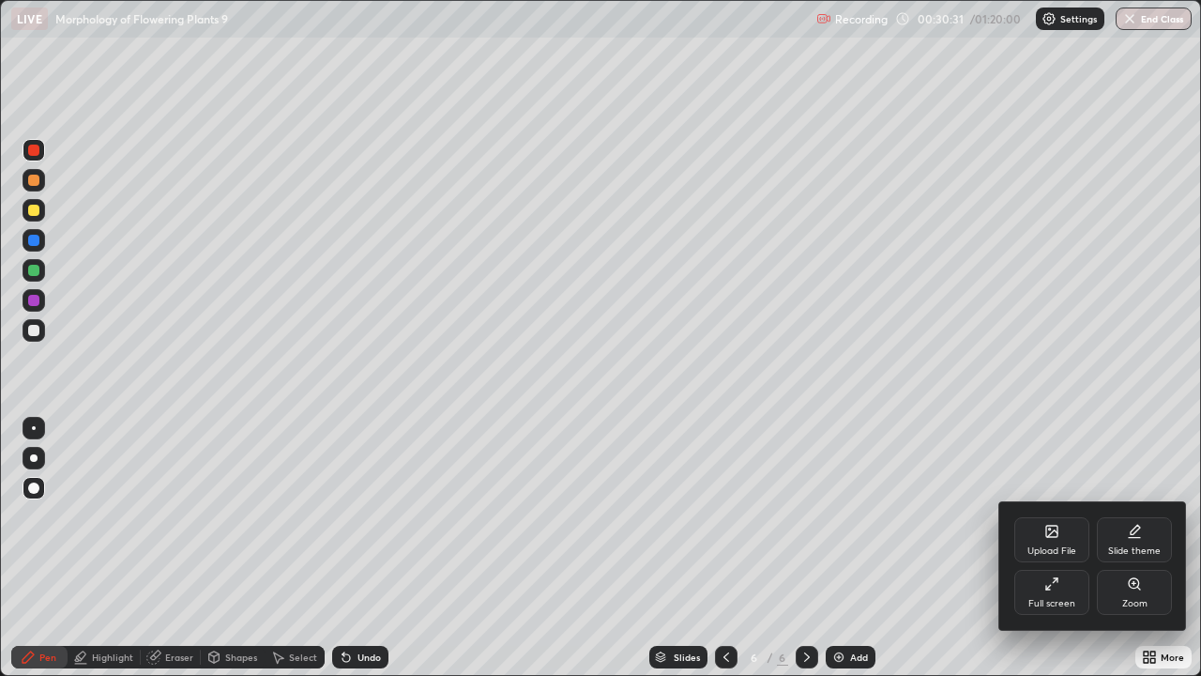
click at [1049, 548] on icon at bounding box center [1051, 583] width 15 height 15
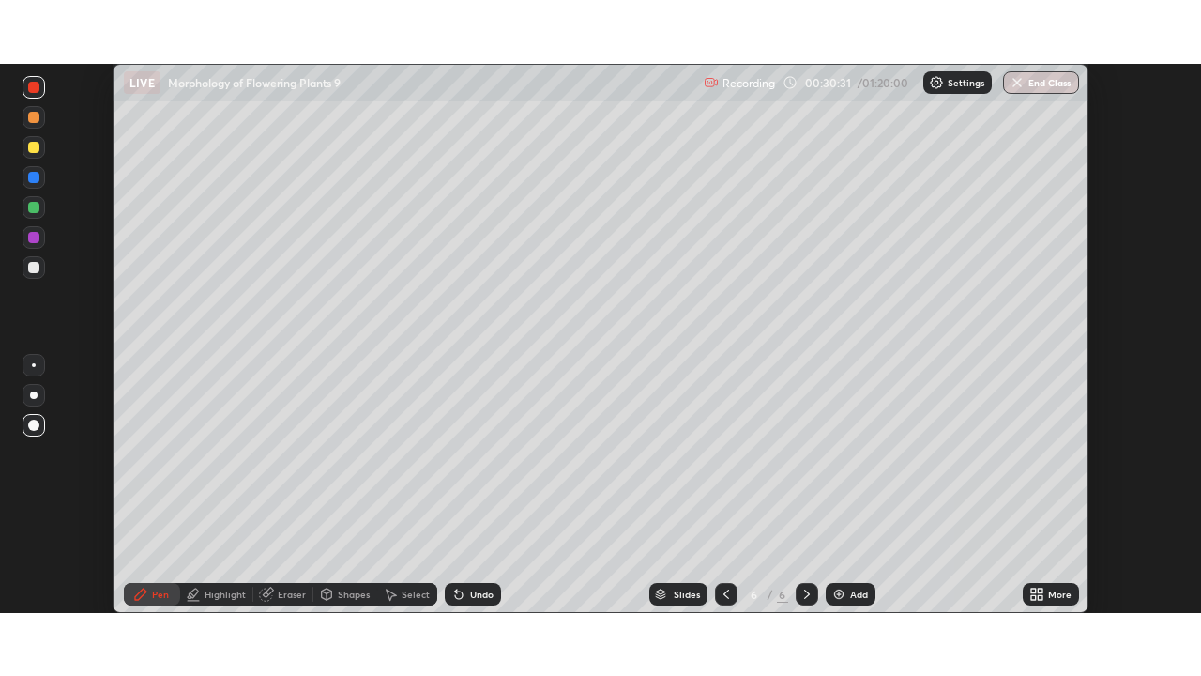
scroll to position [93271, 92619]
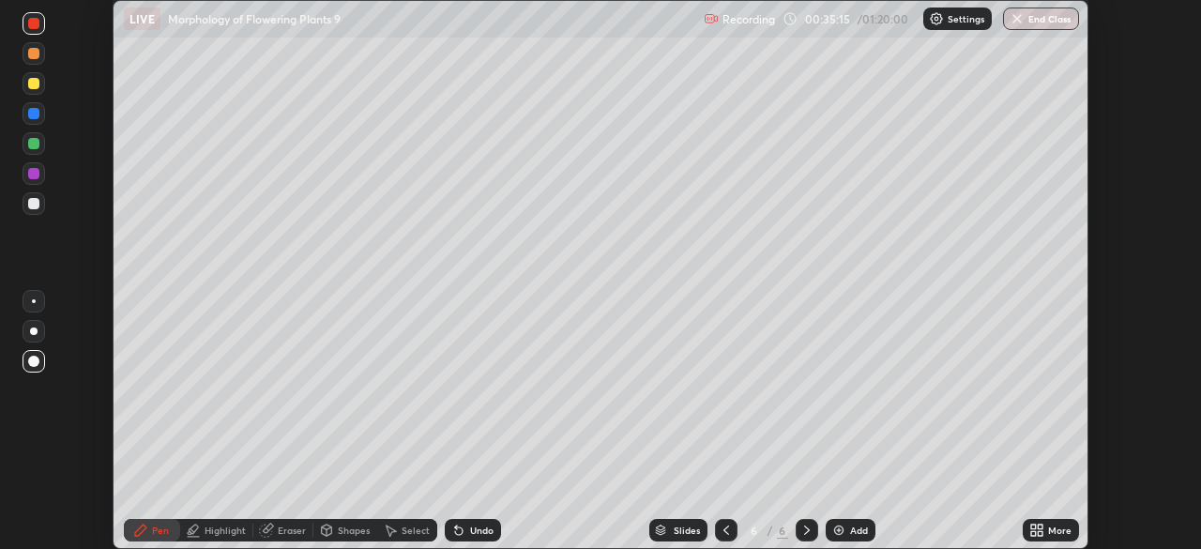
click at [1033, 526] on icon at bounding box center [1033, 526] width 5 height 5
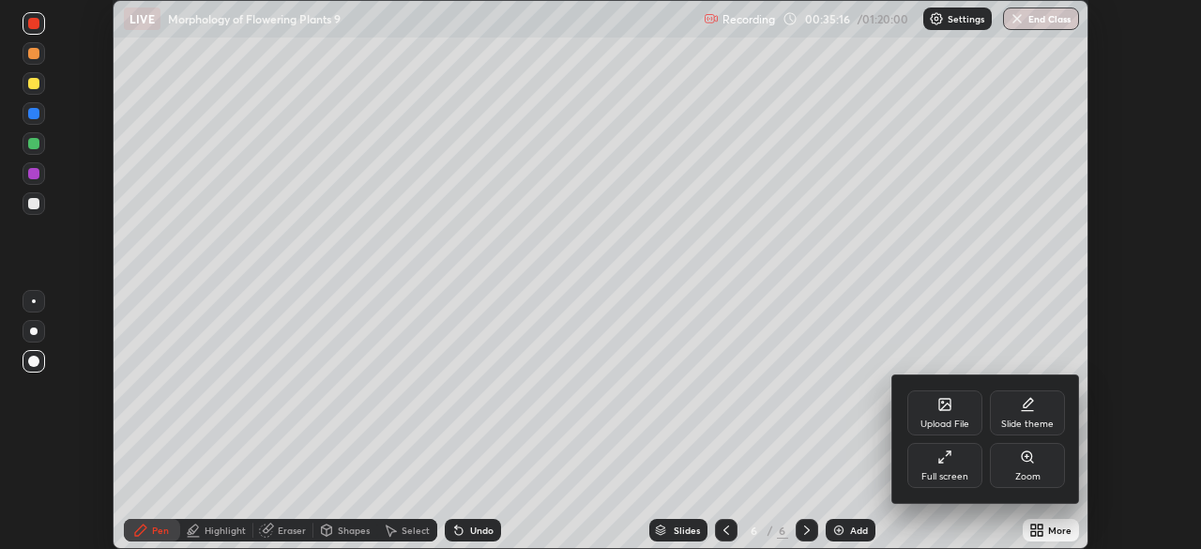
click at [943, 472] on div "Full screen" at bounding box center [944, 476] width 47 height 9
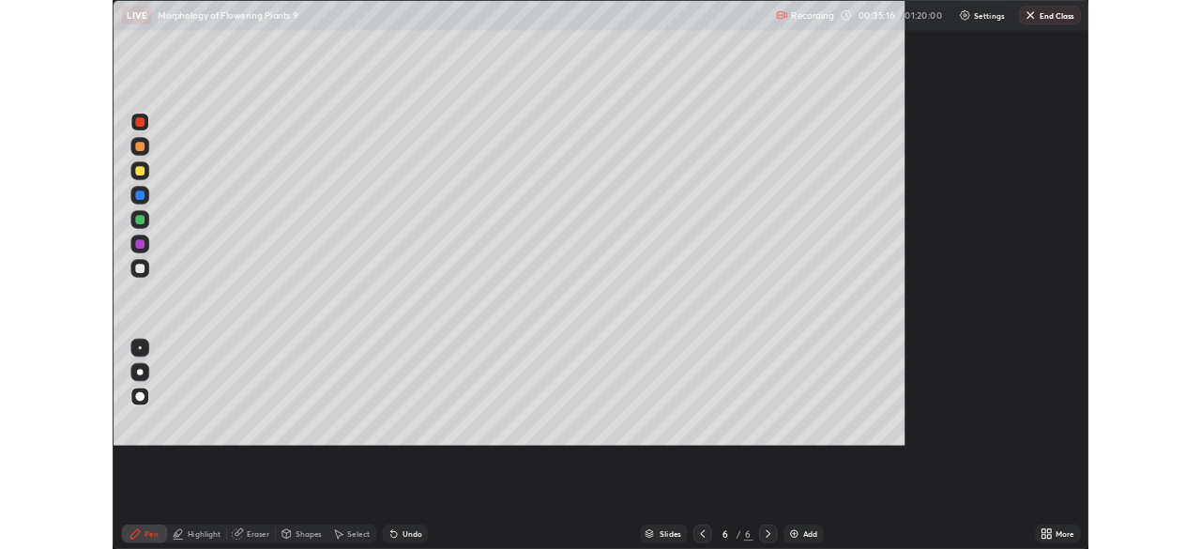
scroll to position [676, 1201]
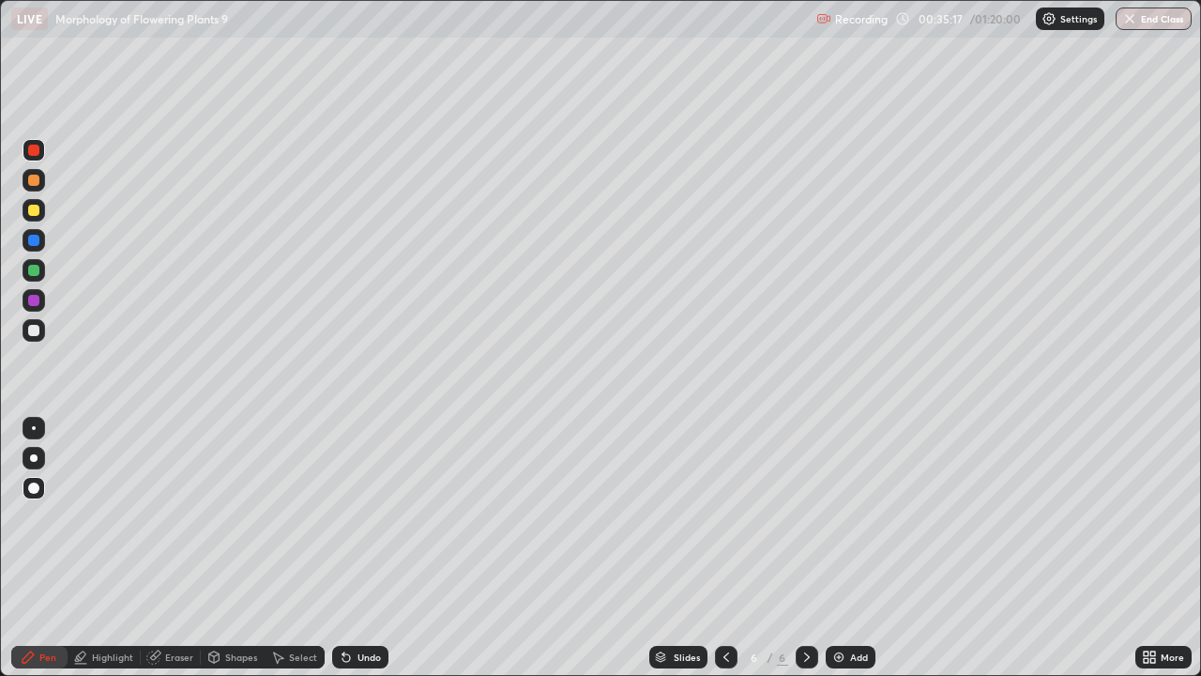
click at [834, 548] on img at bounding box center [838, 656] width 15 height 15
click at [34, 458] on div at bounding box center [34, 458] width 8 height 8
click at [38, 326] on div at bounding box center [34, 330] width 23 height 23
click at [37, 182] on div at bounding box center [33, 180] width 11 height 11
click at [378, 548] on div "Undo" at bounding box center [360, 656] width 56 height 23
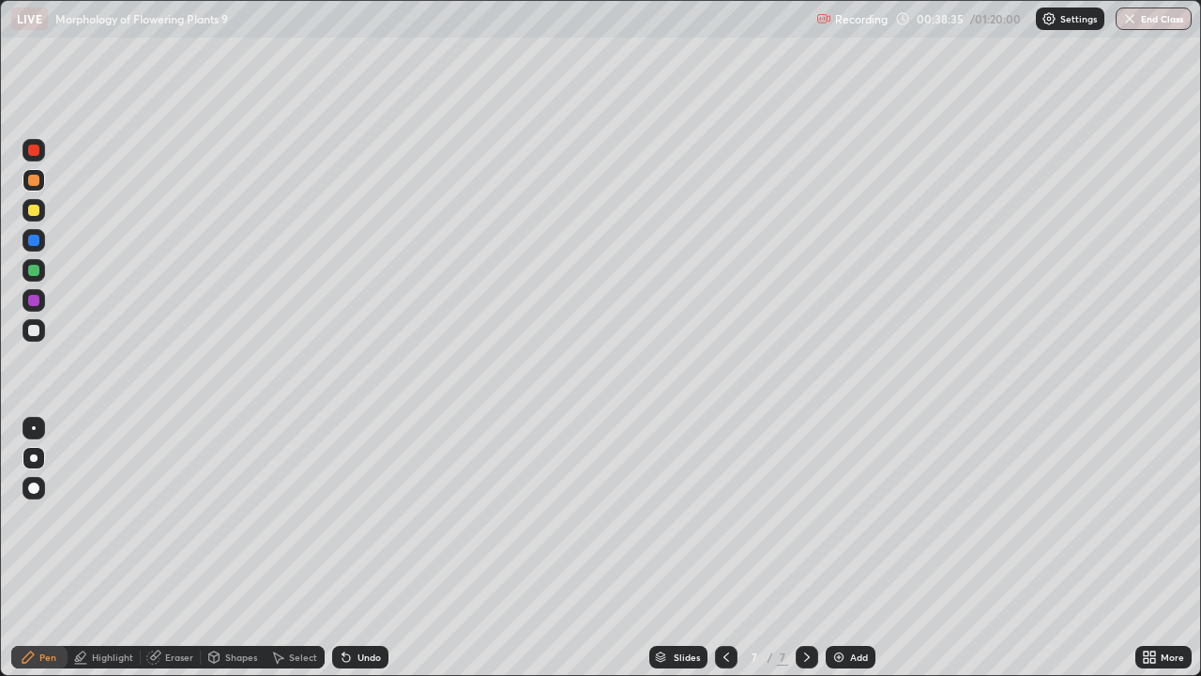
click at [31, 271] on div at bounding box center [33, 270] width 11 height 11
click at [347, 548] on icon at bounding box center [346, 658] width 8 height 8
click at [34, 428] on div at bounding box center [34, 428] width 4 height 4
click at [836, 548] on img at bounding box center [838, 656] width 15 height 15
click at [358, 548] on div "Undo" at bounding box center [360, 656] width 56 height 23
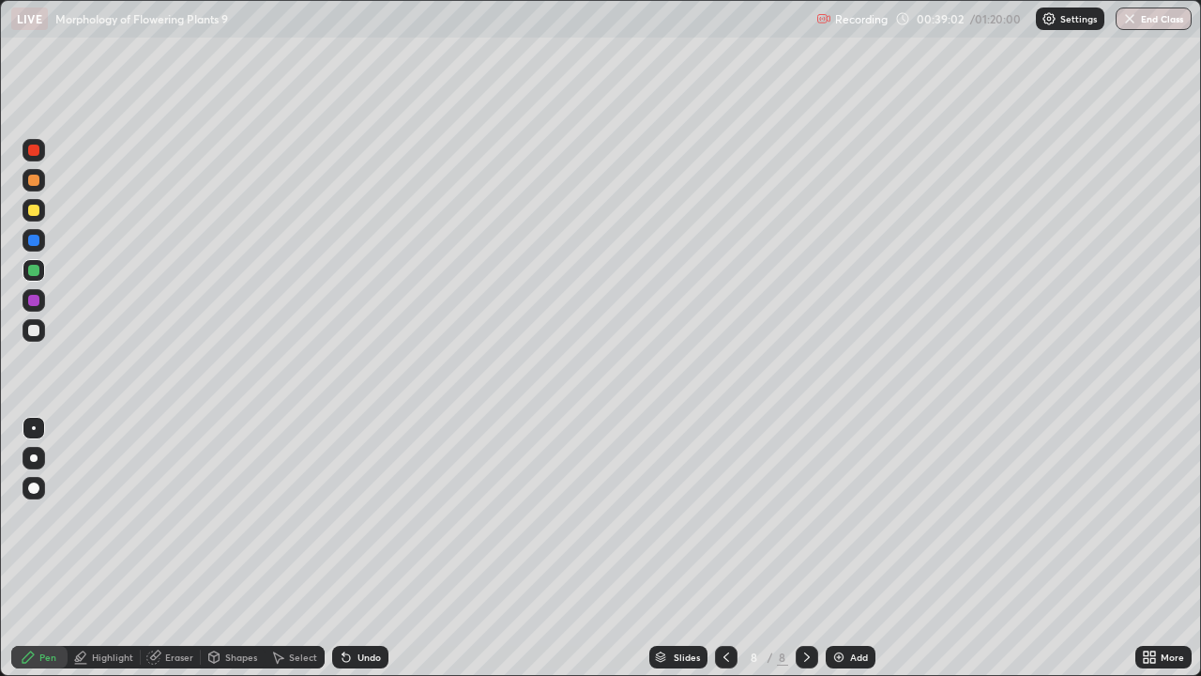
click at [34, 458] on div at bounding box center [34, 458] width 8 height 8
click at [34, 301] on div at bounding box center [33, 300] width 11 height 11
click at [34, 264] on div at bounding box center [34, 270] width 23 height 23
click at [38, 331] on div at bounding box center [33, 330] width 11 height 11
click at [724, 548] on icon at bounding box center [726, 656] width 15 height 15
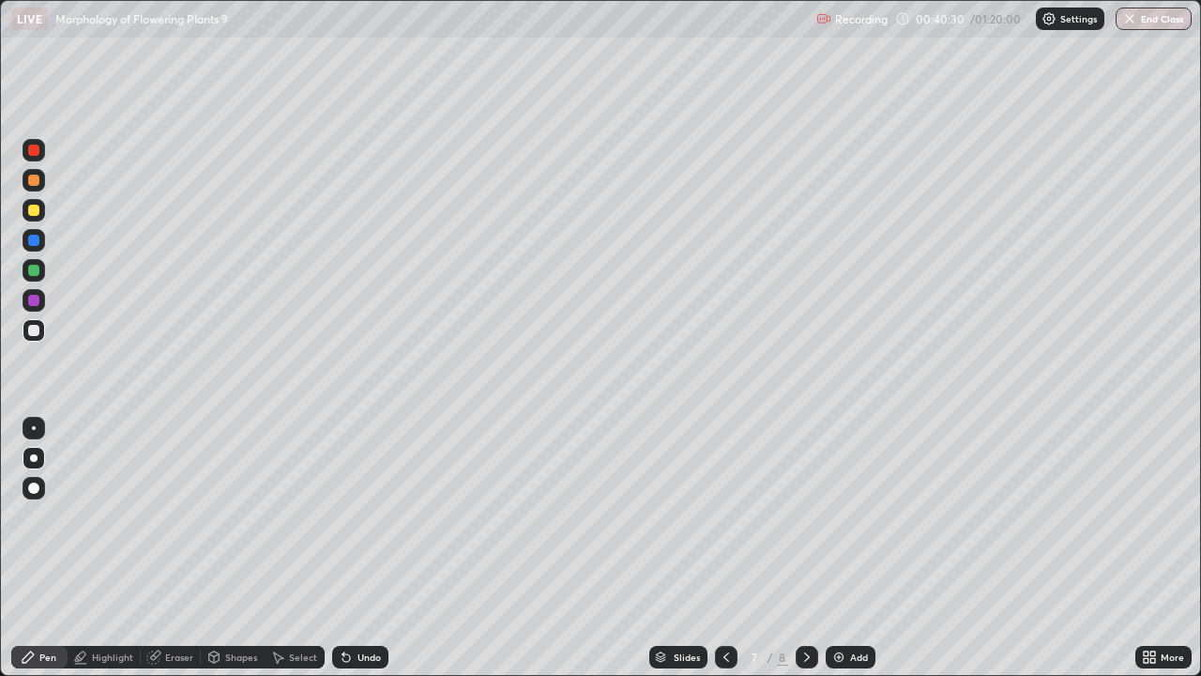
click at [808, 548] on icon at bounding box center [806, 656] width 15 height 15
click at [36, 268] on div at bounding box center [33, 270] width 11 height 11
click at [42, 430] on div at bounding box center [34, 428] width 23 height 23
click at [37, 301] on div at bounding box center [33, 300] width 11 height 11
click at [41, 460] on div at bounding box center [34, 458] width 23 height 23
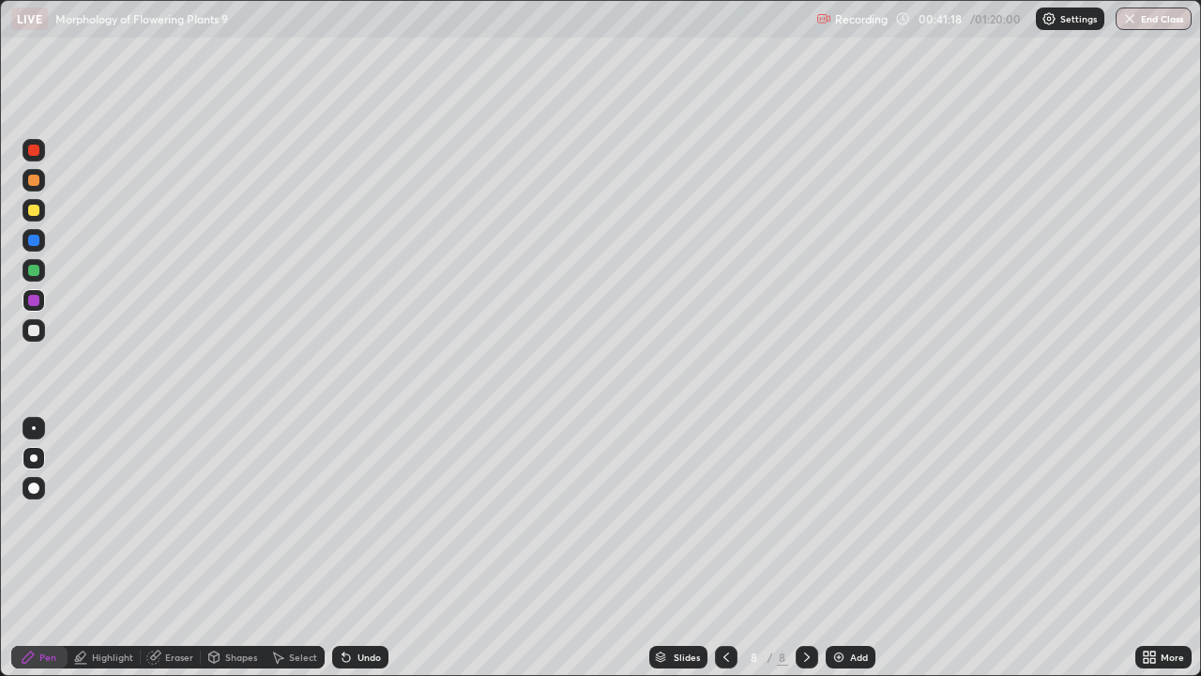
click at [357, 548] on div "Undo" at bounding box center [360, 656] width 56 height 23
click at [358, 548] on div "Undo" at bounding box center [368, 656] width 23 height 9
click at [354, 548] on div "Undo" at bounding box center [360, 656] width 56 height 23
click at [724, 548] on icon at bounding box center [726, 656] width 15 height 15
click at [802, 548] on icon at bounding box center [806, 656] width 15 height 15
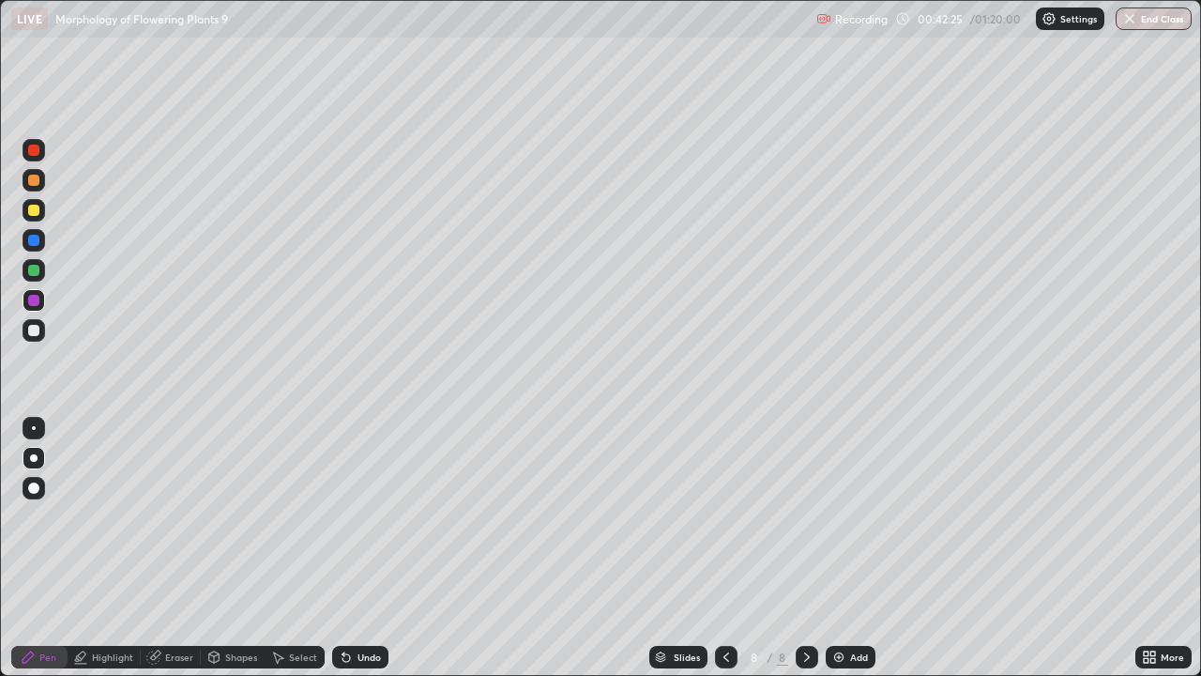
click at [38, 330] on div at bounding box center [33, 330] width 11 height 11
click at [806, 548] on icon at bounding box center [806, 656] width 15 height 15
click at [833, 548] on img at bounding box center [838, 656] width 15 height 15
click at [35, 305] on div at bounding box center [33, 300] width 11 height 11
click at [40, 330] on div at bounding box center [34, 330] width 23 height 23
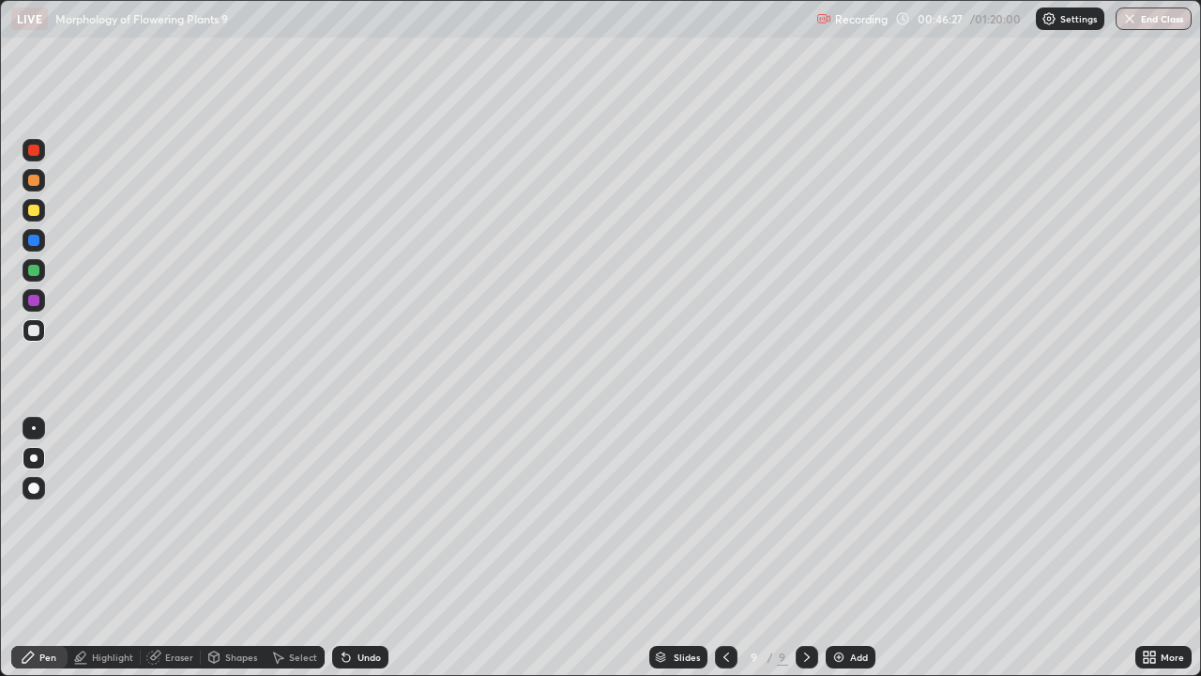
click at [805, 548] on icon at bounding box center [806, 656] width 15 height 15
click at [837, 548] on img at bounding box center [838, 656] width 15 height 15
click at [40, 298] on div at bounding box center [34, 300] width 23 height 23
click at [38, 266] on div at bounding box center [33, 270] width 11 height 11
click at [33, 334] on div at bounding box center [33, 330] width 11 height 11
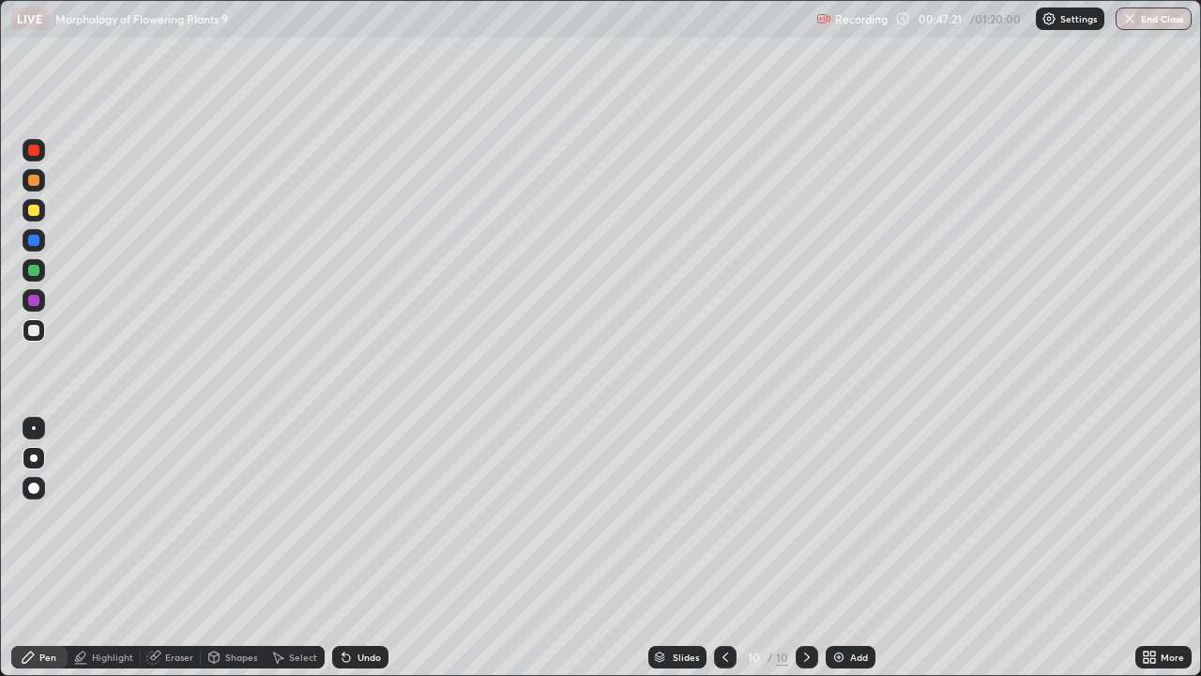
click at [382, 548] on div "Undo" at bounding box center [360, 656] width 56 height 23
click at [35, 180] on div at bounding box center [33, 180] width 11 height 11
click at [357, 548] on div "Undo" at bounding box center [368, 656] width 23 height 9
click at [731, 548] on div at bounding box center [725, 656] width 23 height 23
click at [803, 548] on div at bounding box center [807, 656] width 23 height 23
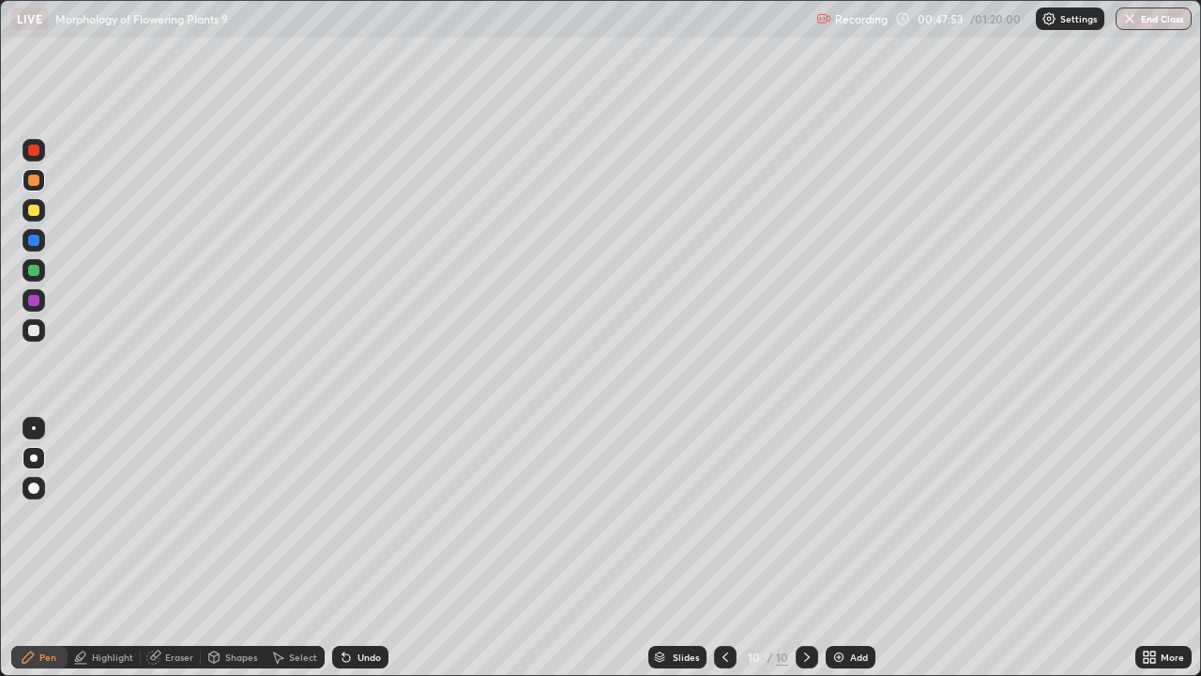
click at [40, 302] on div at bounding box center [34, 300] width 23 height 23
click at [367, 548] on div "Undo" at bounding box center [368, 656] width 23 height 9
click at [375, 548] on div "Undo" at bounding box center [368, 656] width 23 height 9
click at [42, 328] on div at bounding box center [34, 330] width 23 height 23
click at [44, 297] on div at bounding box center [34, 300] width 23 height 23
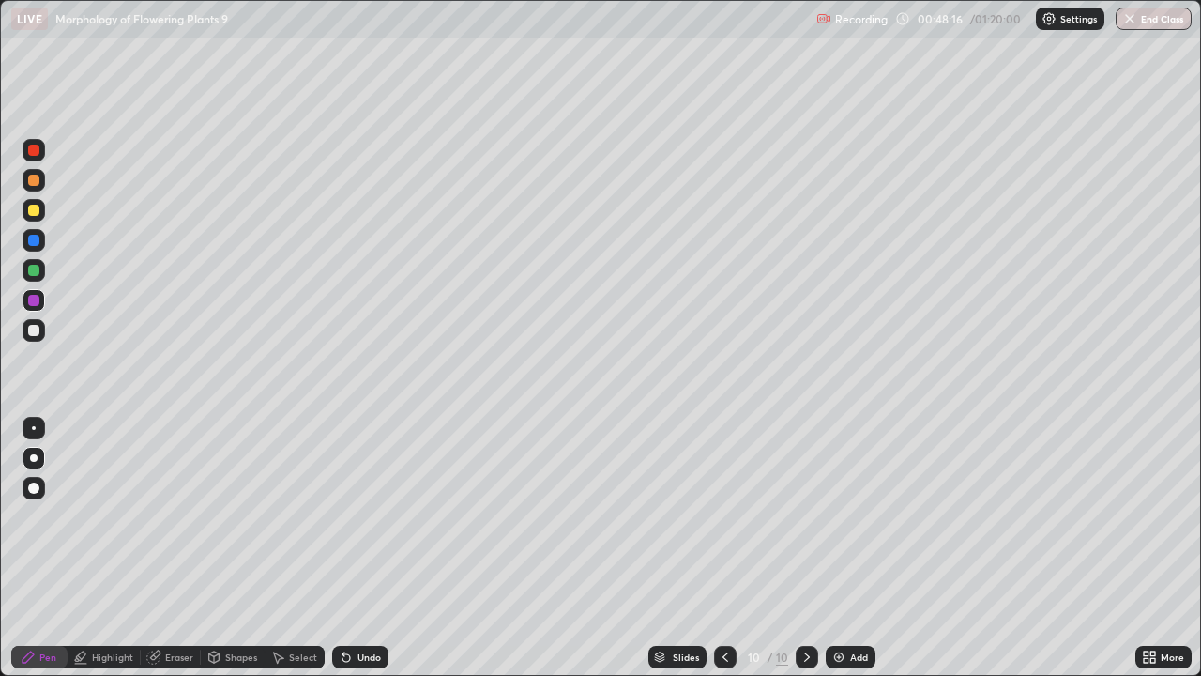
click at [368, 548] on div "Undo" at bounding box center [368, 656] width 23 height 9
click at [37, 265] on div at bounding box center [34, 270] width 23 height 23
click at [44, 236] on div at bounding box center [34, 240] width 23 height 23
click at [38, 155] on div at bounding box center [34, 150] width 23 height 23
click at [33, 212] on div at bounding box center [33, 210] width 11 height 11
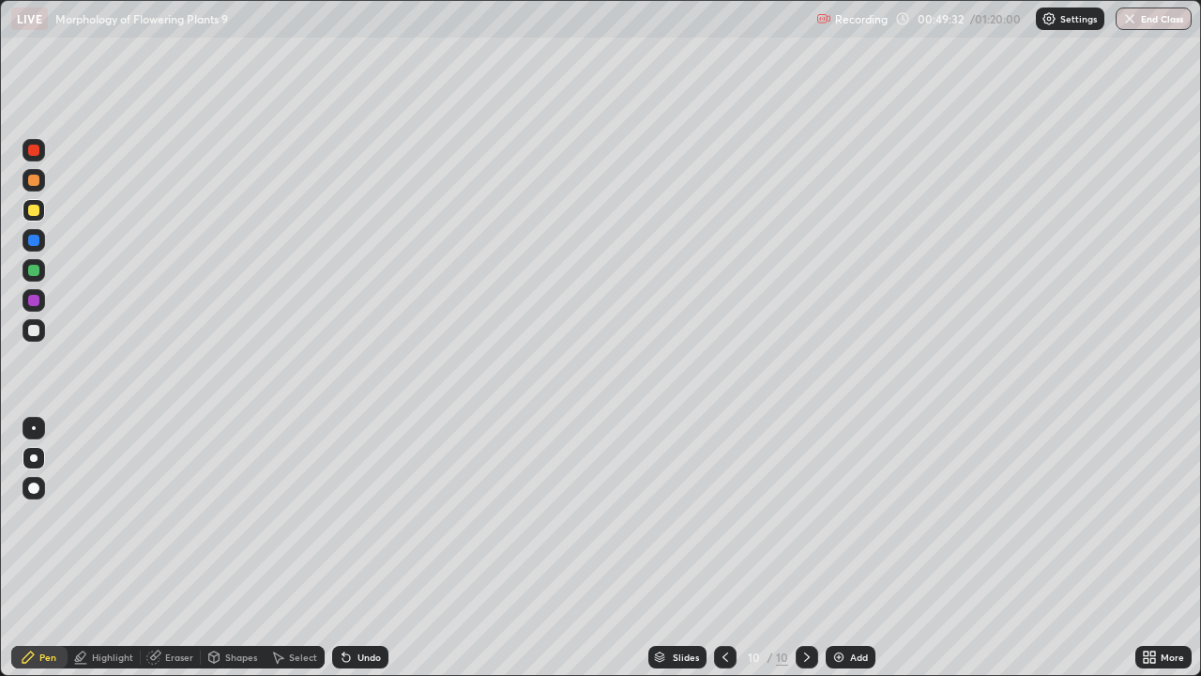
click at [723, 548] on div at bounding box center [725, 656] width 23 height 23
click at [723, 548] on icon at bounding box center [725, 656] width 15 height 15
click at [805, 548] on icon at bounding box center [806, 656] width 15 height 15
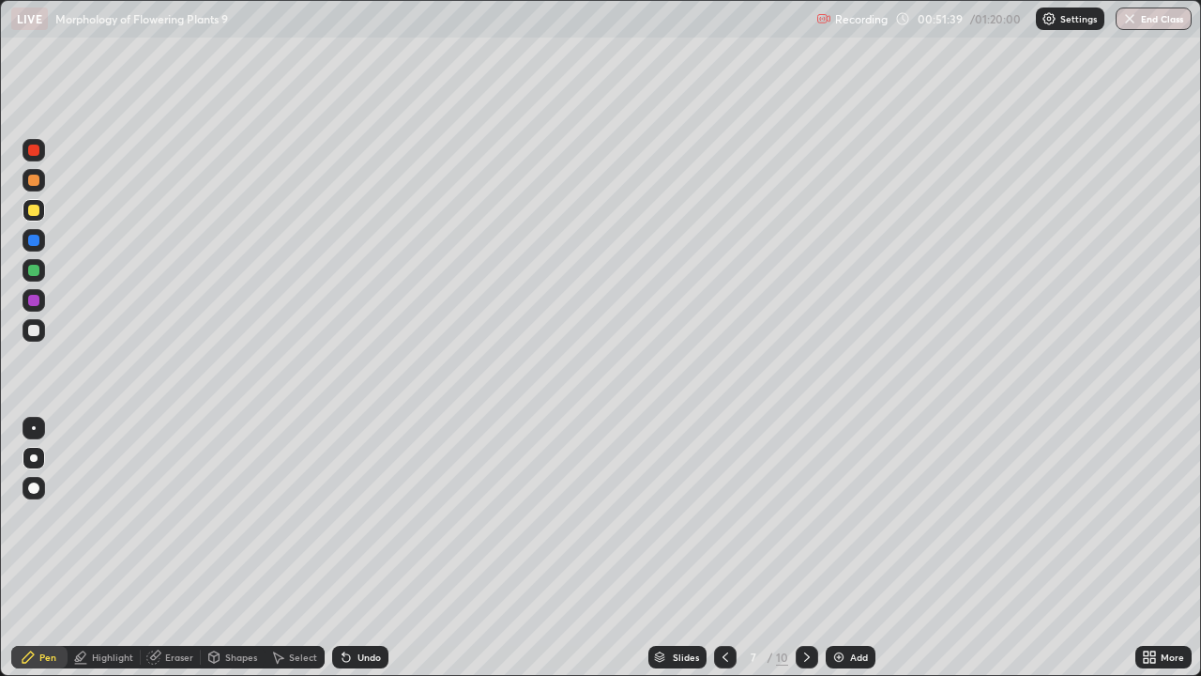
click at [813, 548] on div at bounding box center [807, 656] width 23 height 23
click at [1152, 548] on icon at bounding box center [1152, 653] width 5 height 5
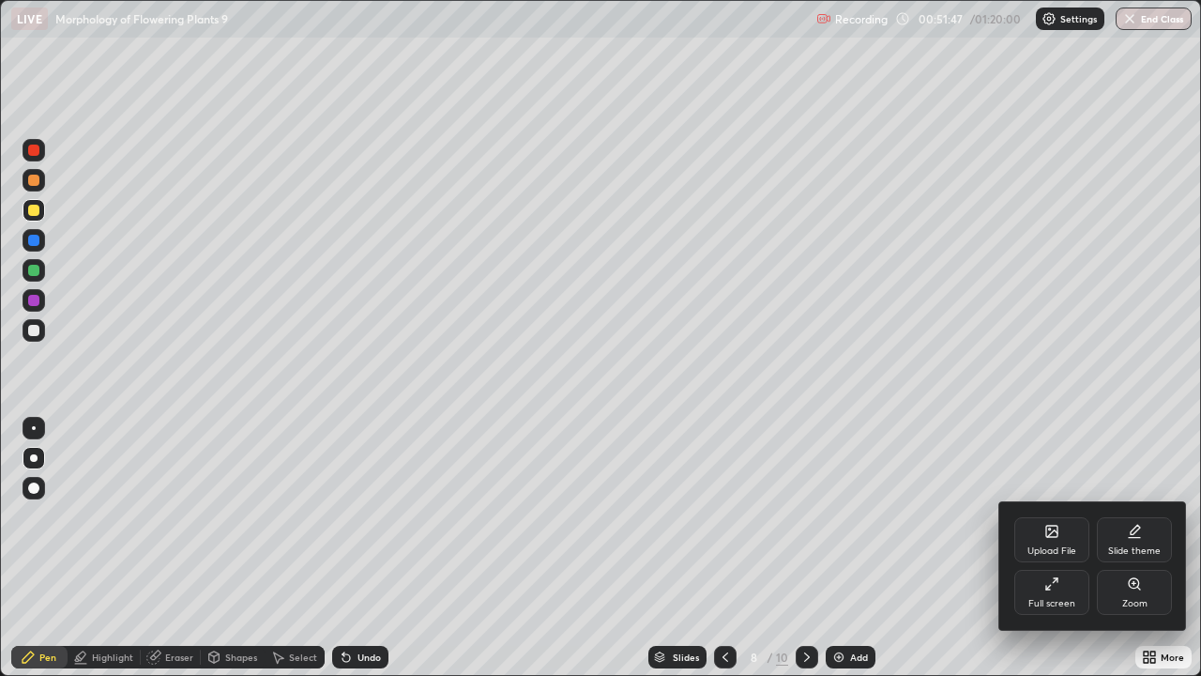
click at [1041, 548] on div "Full screen" at bounding box center [1051, 591] width 75 height 45
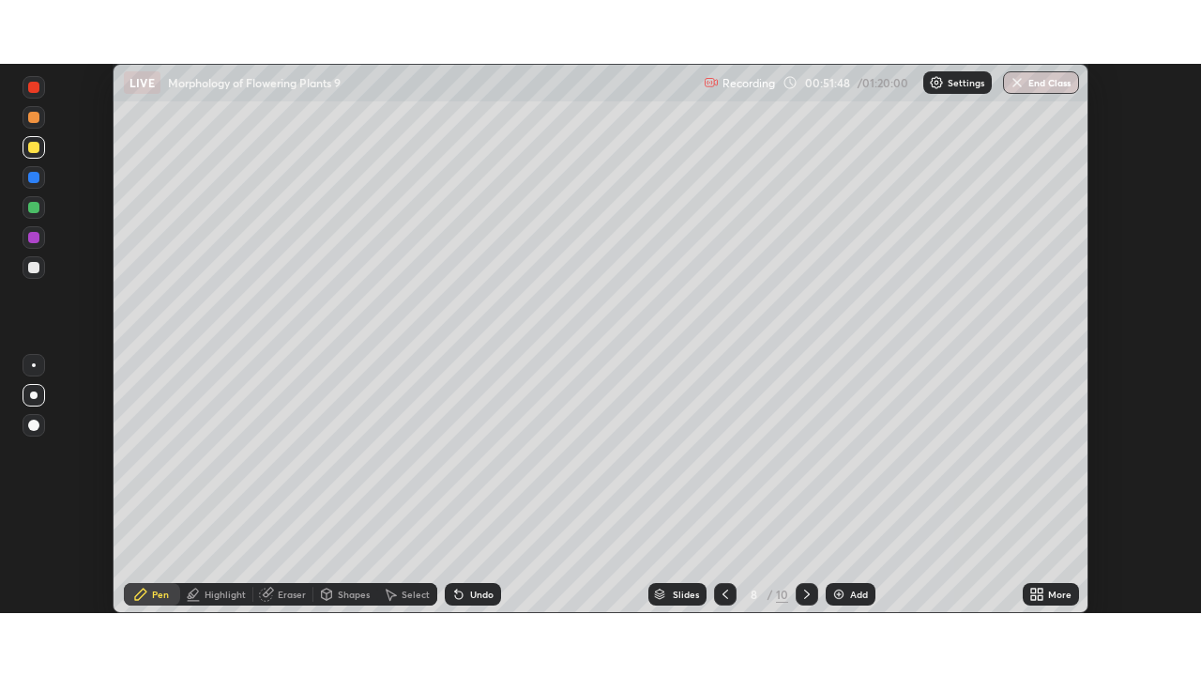
scroll to position [93271, 92619]
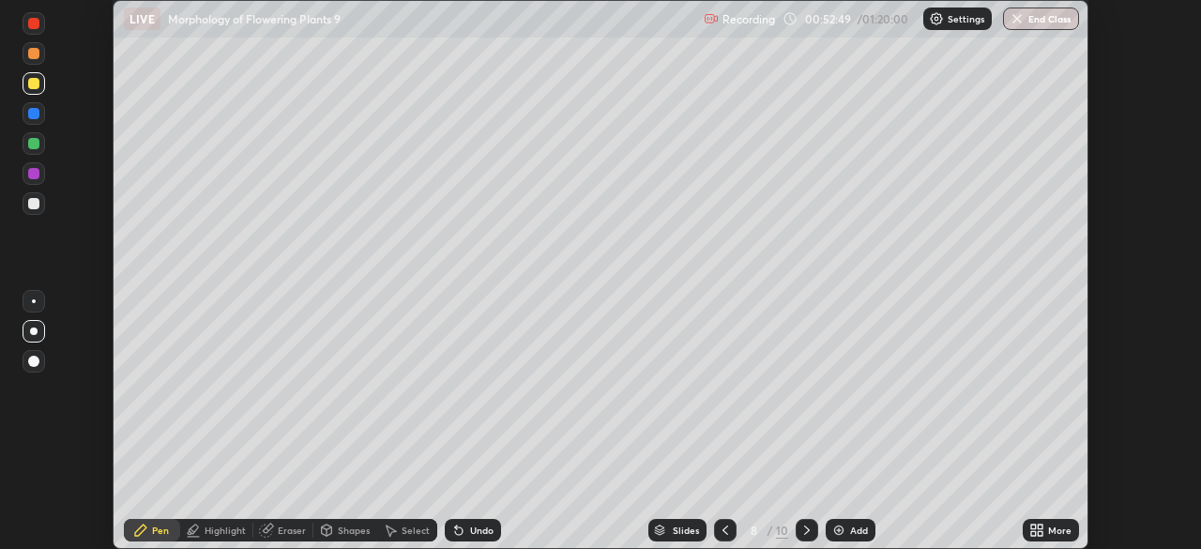
click at [1033, 526] on icon at bounding box center [1033, 526] width 5 height 5
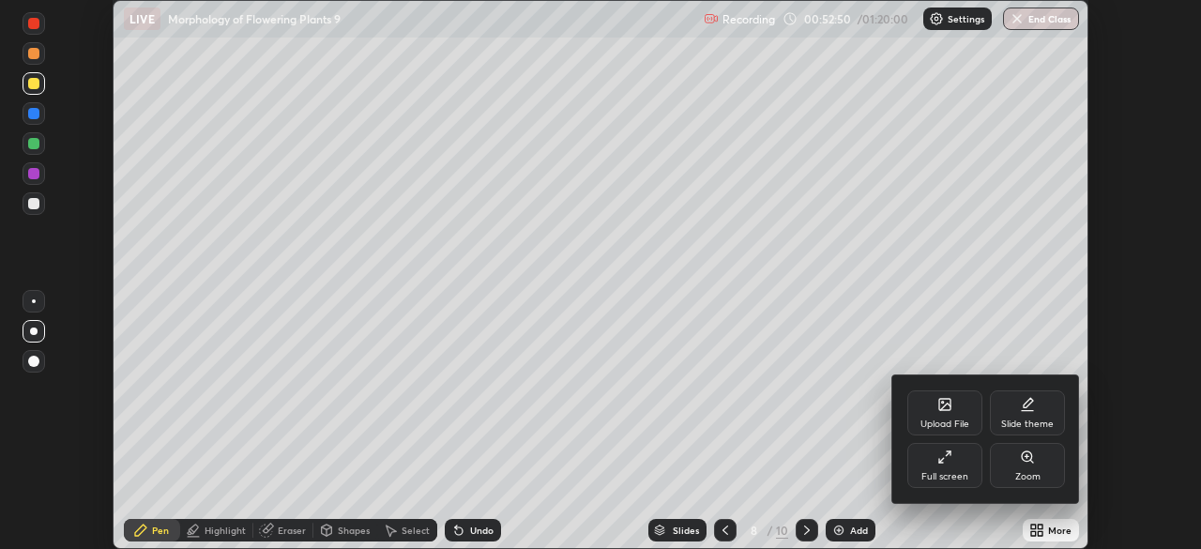
click at [942, 421] on div "Upload File" at bounding box center [944, 423] width 49 height 9
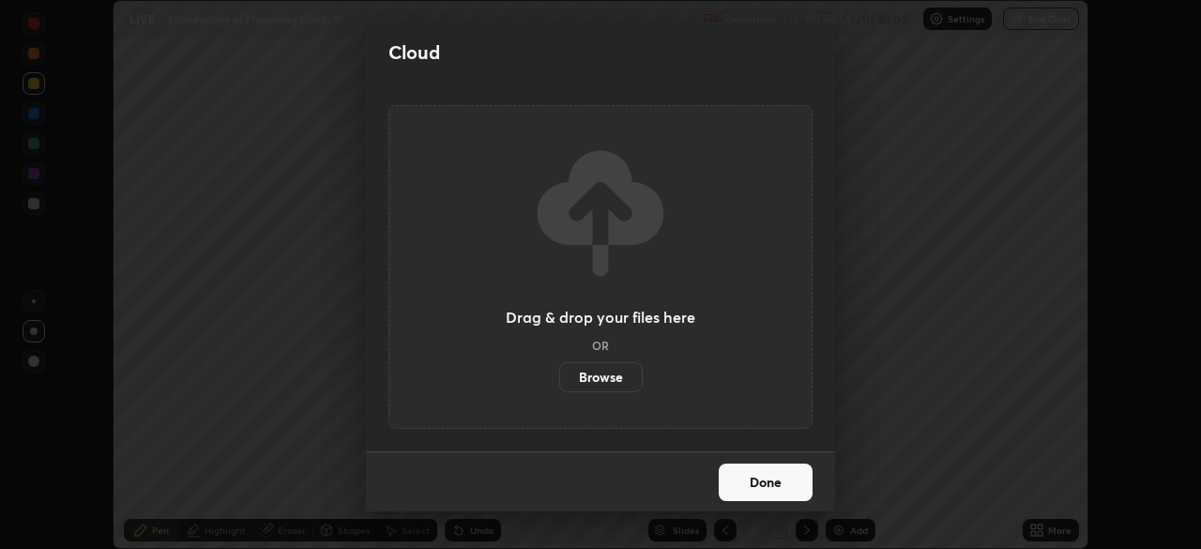
click at [596, 371] on label "Browse" at bounding box center [600, 377] width 83 height 30
click at [559, 371] on input "Browse" at bounding box center [559, 377] width 0 height 30
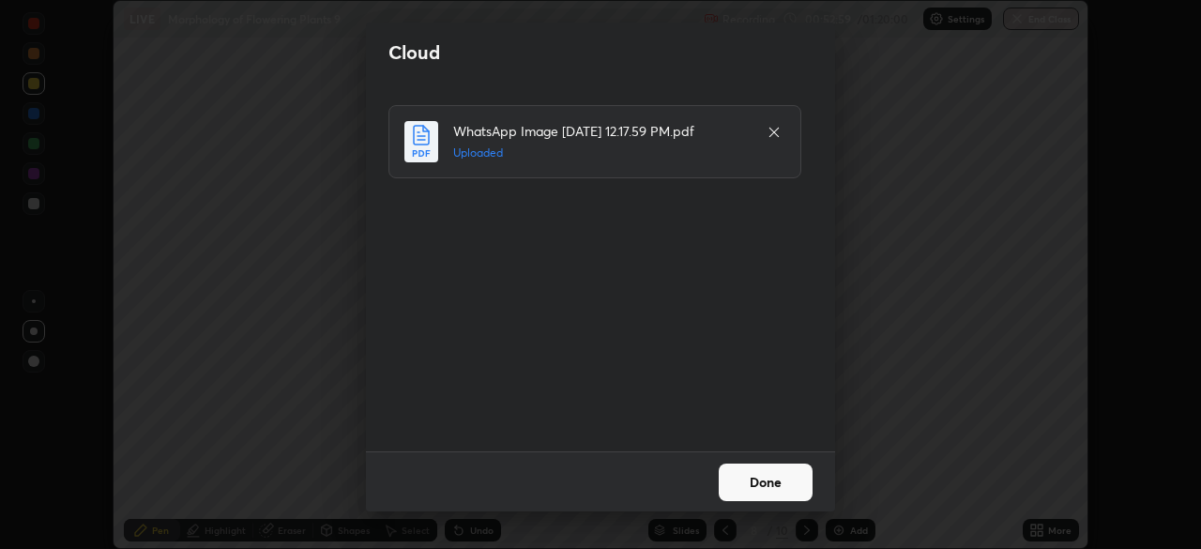
click at [764, 480] on button "Done" at bounding box center [766, 482] width 94 height 38
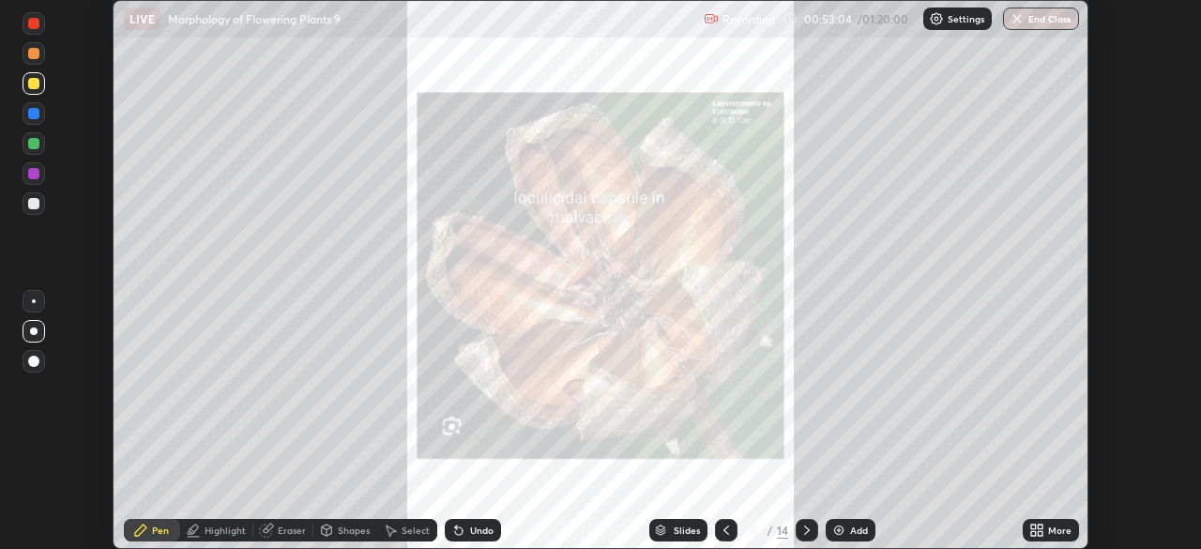
click at [1040, 535] on icon at bounding box center [1040, 533] width 5 height 5
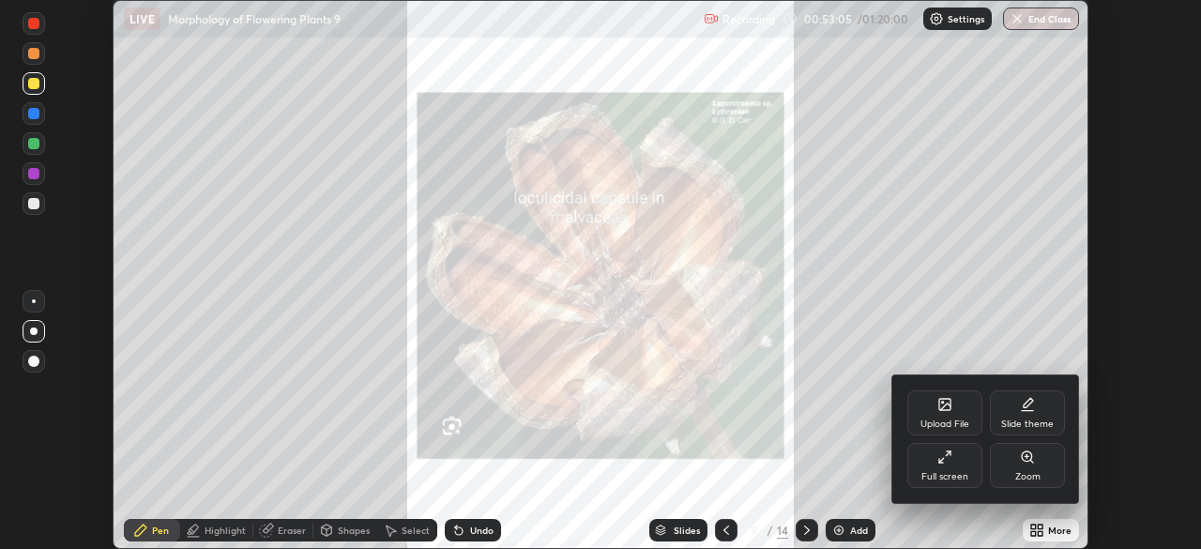
click at [935, 468] on div "Full screen" at bounding box center [944, 465] width 75 height 45
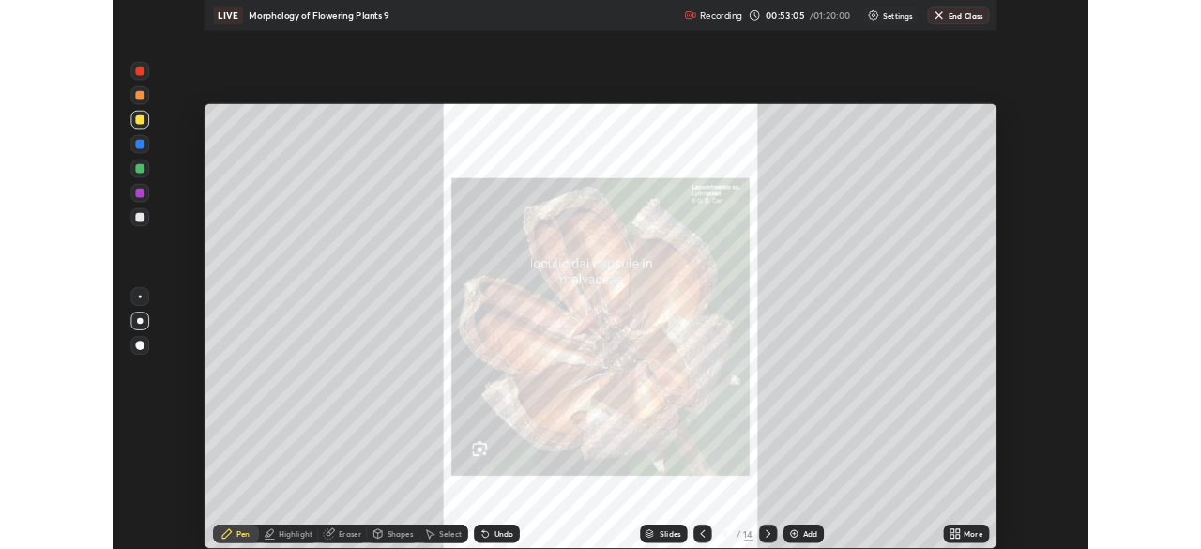
scroll to position [676, 1201]
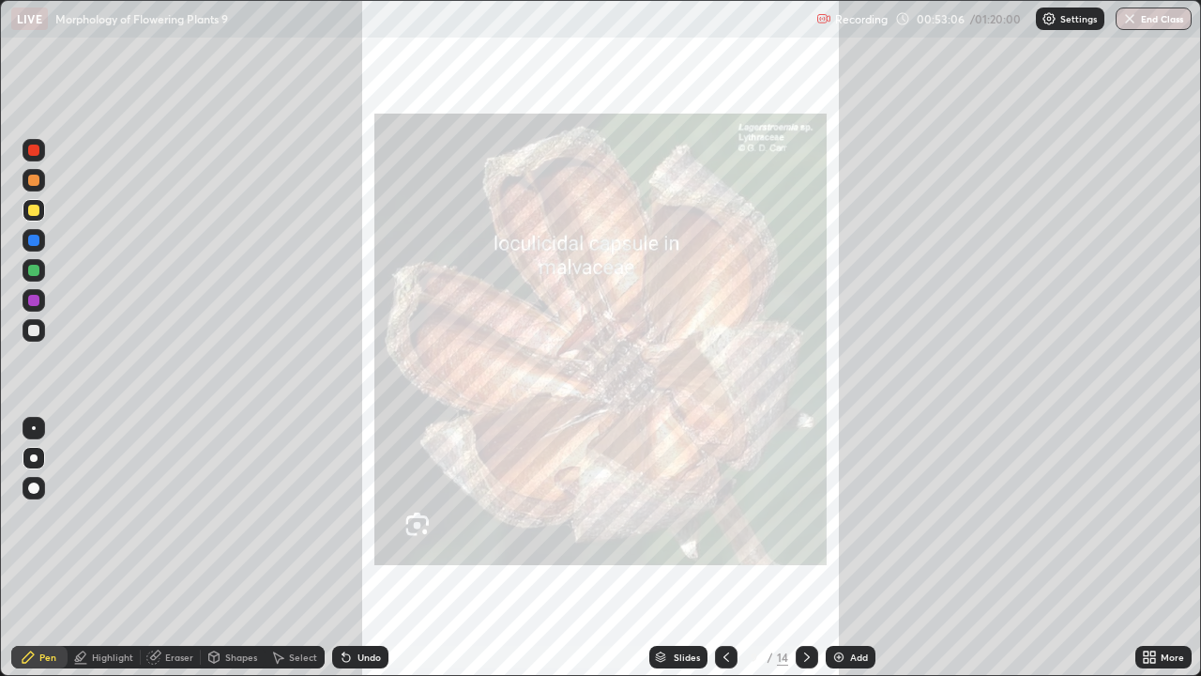
click at [1158, 548] on div "More" at bounding box center [1163, 656] width 56 height 23
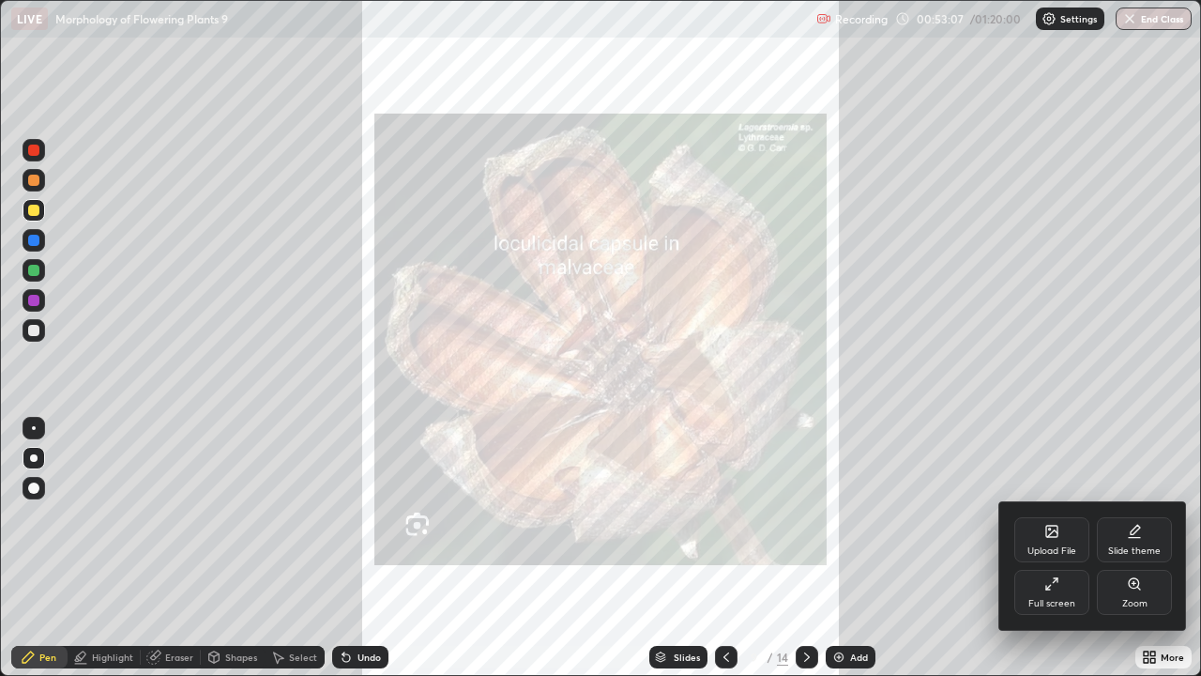
click at [1057, 548] on icon at bounding box center [1051, 583] width 15 height 15
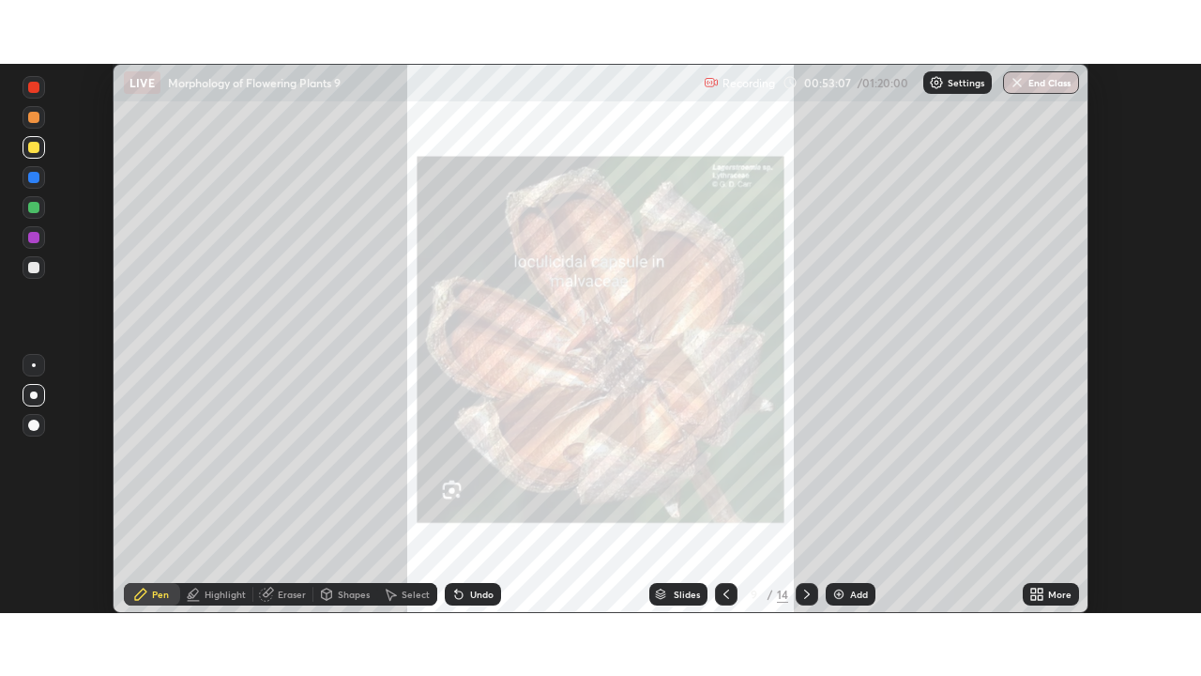
scroll to position [93271, 92619]
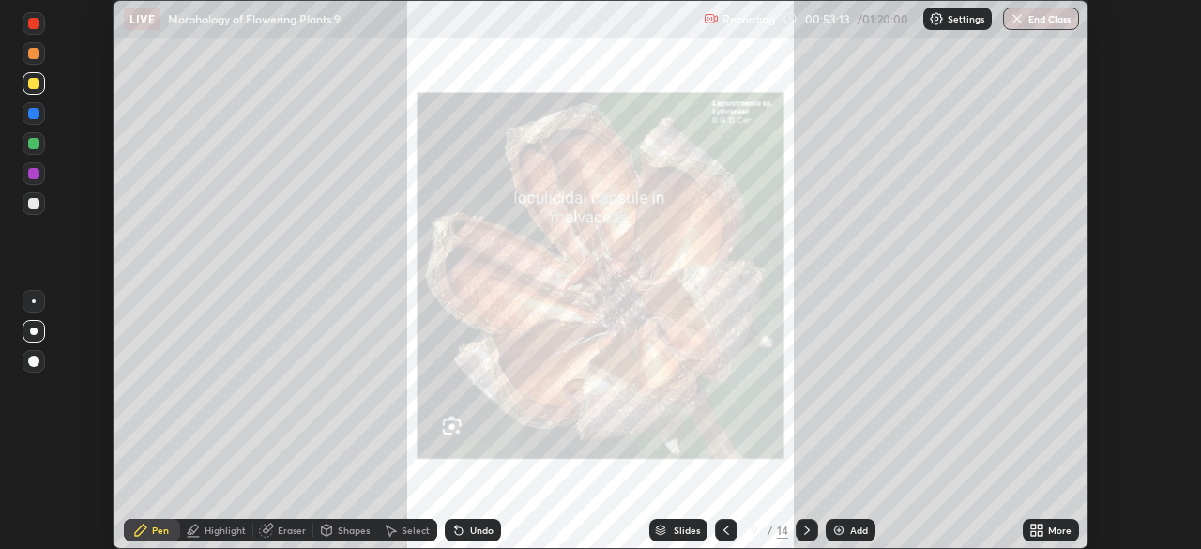
click at [1033, 526] on icon at bounding box center [1033, 526] width 5 height 5
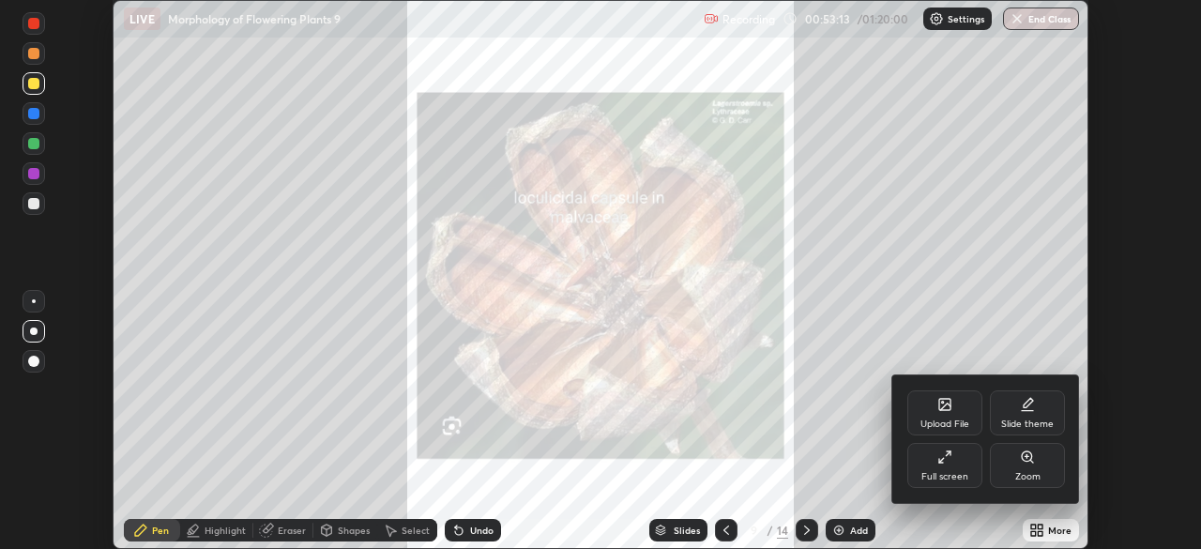
click at [932, 470] on div "Full screen" at bounding box center [944, 465] width 75 height 45
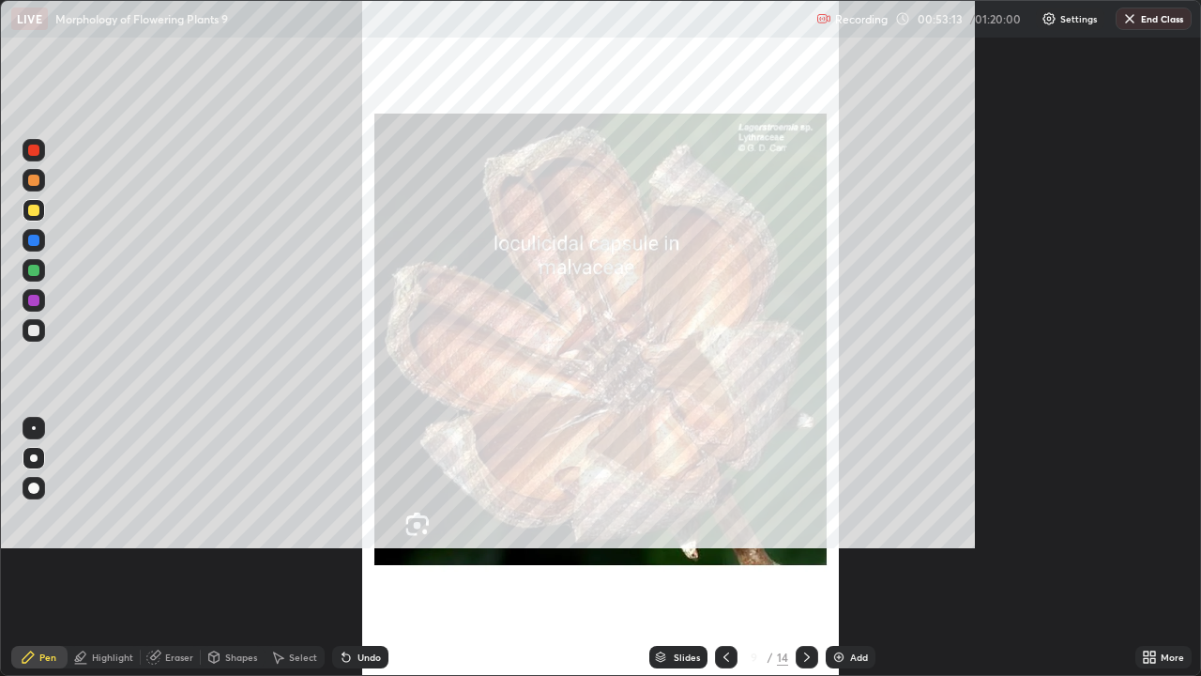
scroll to position [676, 1201]
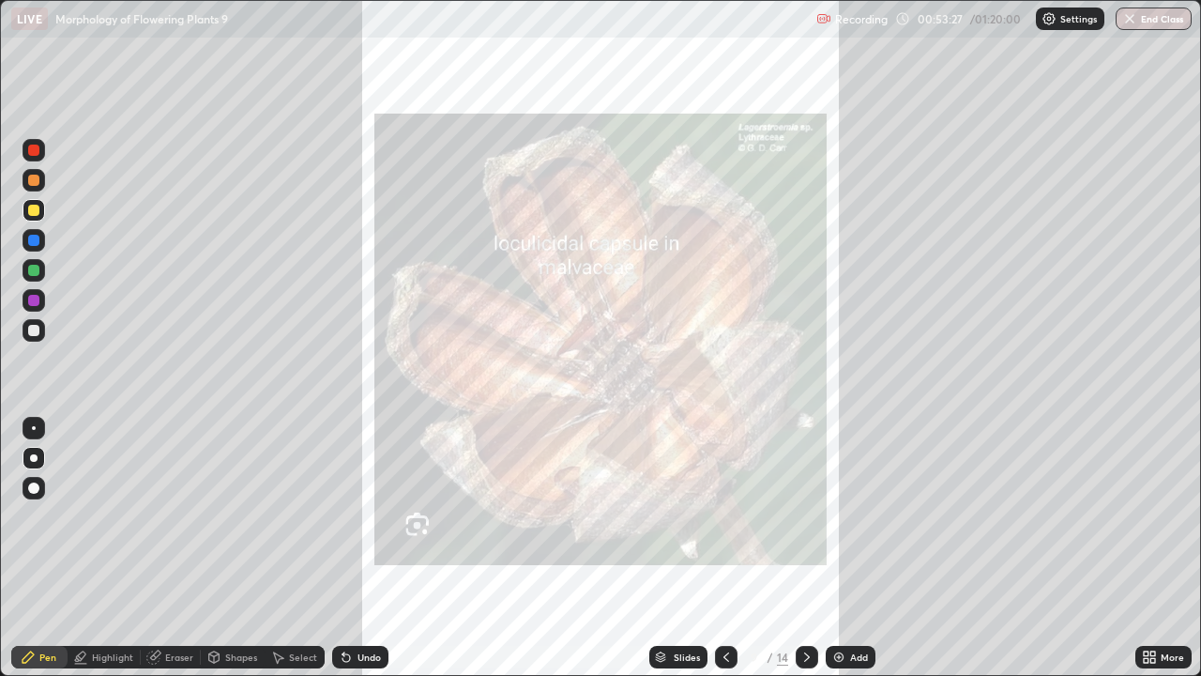
click at [343, 548] on icon at bounding box center [346, 658] width 8 height 8
click at [799, 548] on icon at bounding box center [806, 656] width 15 height 15
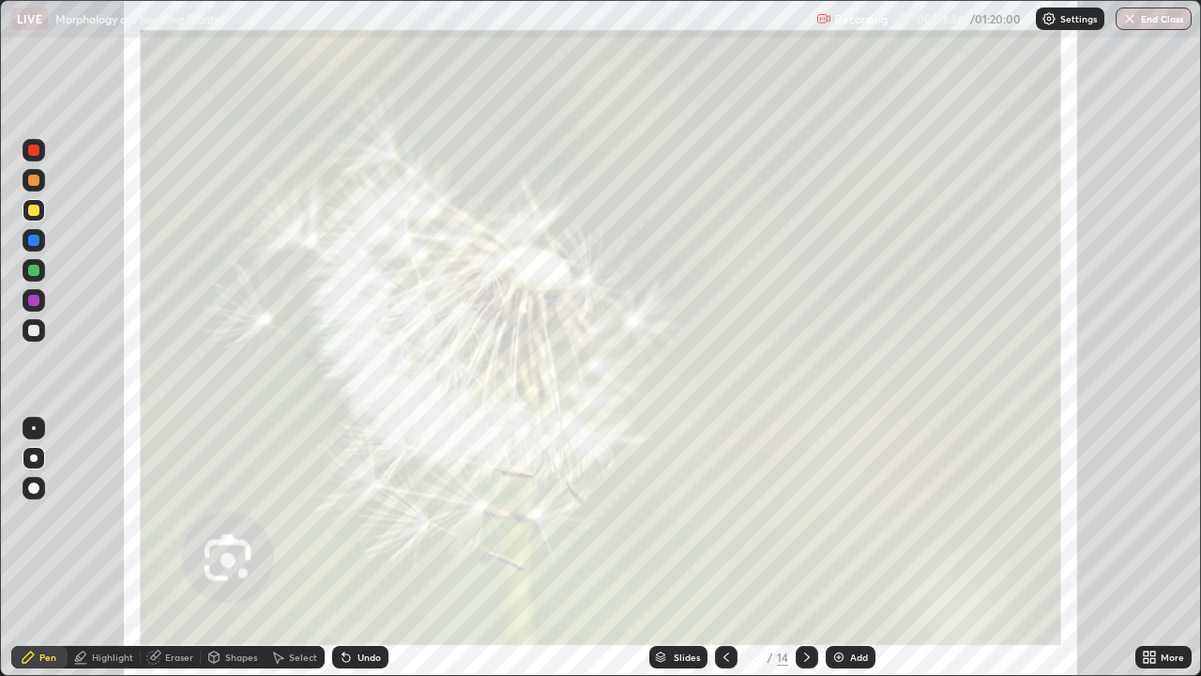
click at [805, 548] on icon at bounding box center [807, 656] width 6 height 9
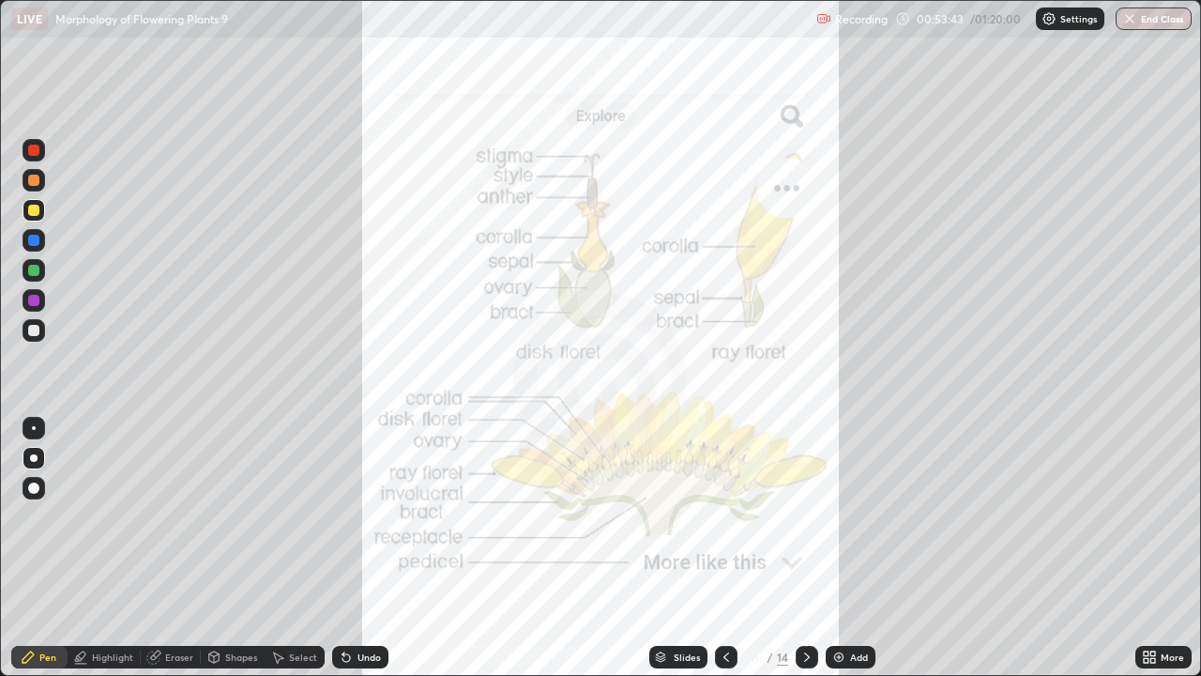
click at [342, 548] on icon at bounding box center [343, 653] width 2 height 2
click at [43, 268] on div at bounding box center [34, 270] width 23 height 23
click at [804, 548] on icon at bounding box center [806, 656] width 15 height 15
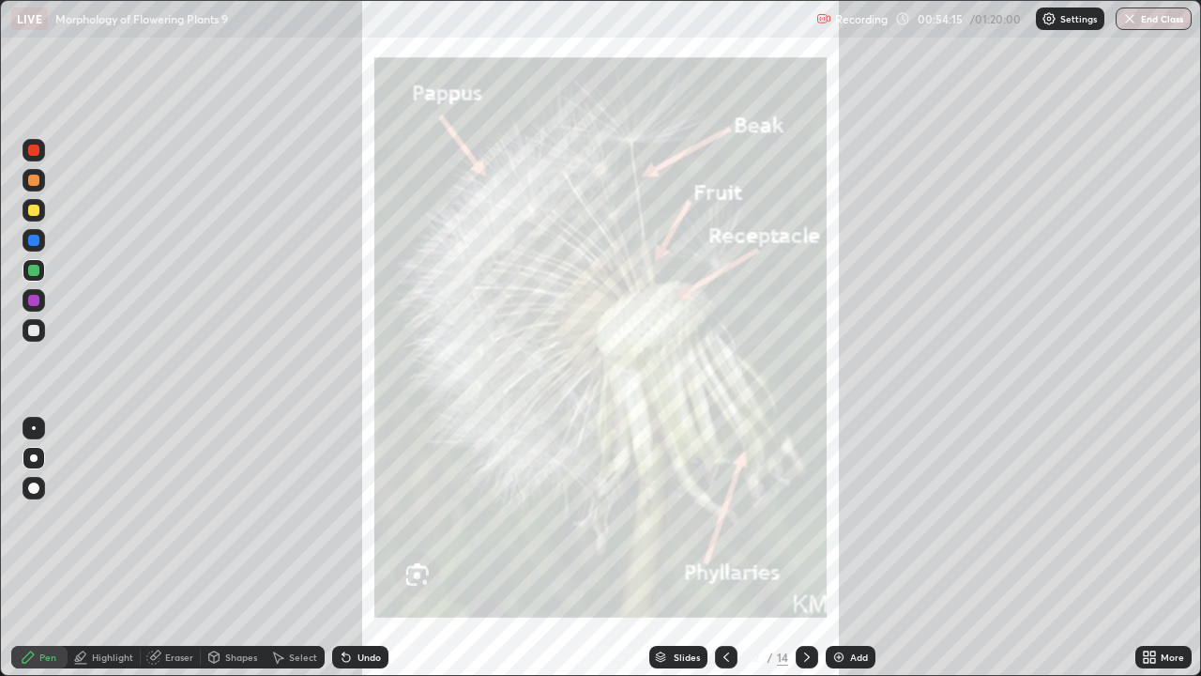
click at [801, 548] on icon at bounding box center [806, 656] width 15 height 15
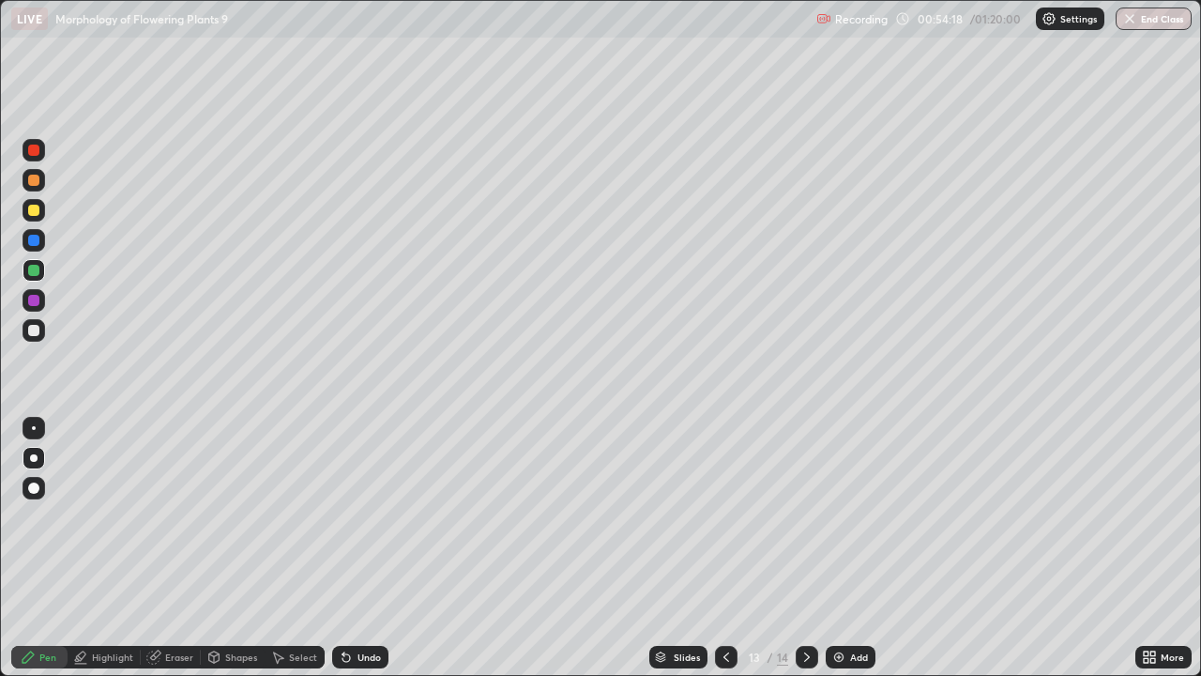
click at [676, 548] on div "Slides" at bounding box center [687, 656] width 26 height 9
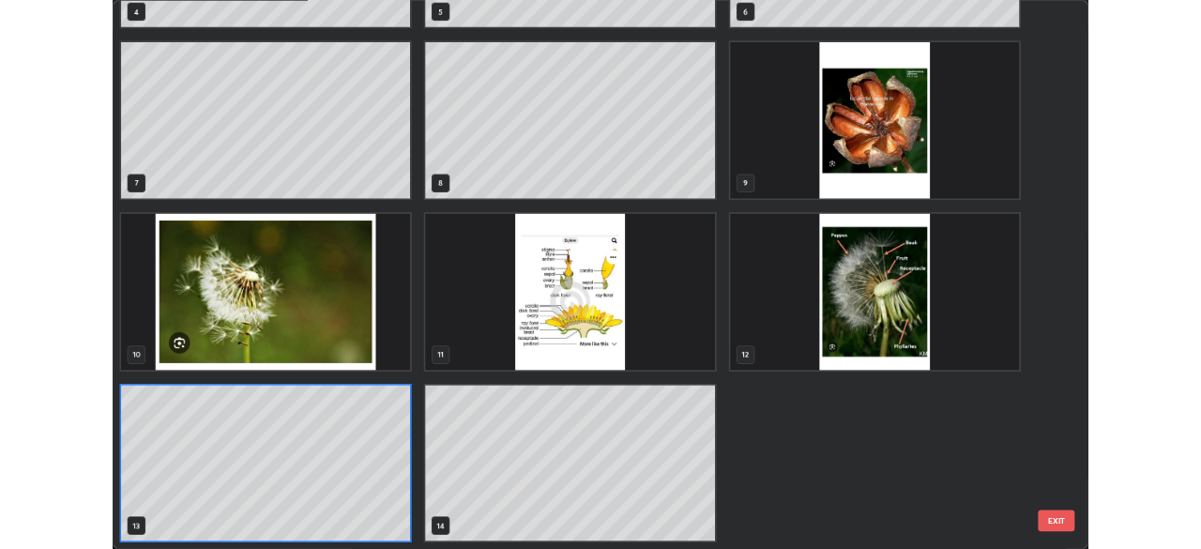
scroll to position [668, 1190]
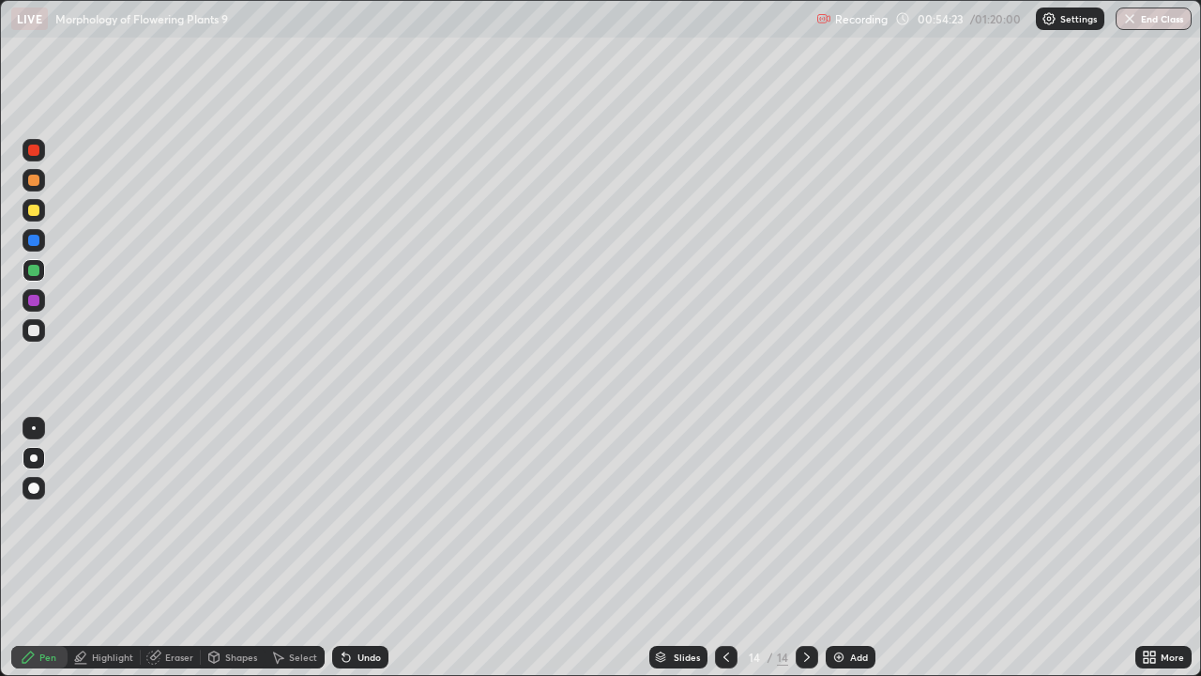
click at [727, 548] on div at bounding box center [726, 656] width 23 height 23
click at [721, 548] on icon at bounding box center [726, 656] width 15 height 15
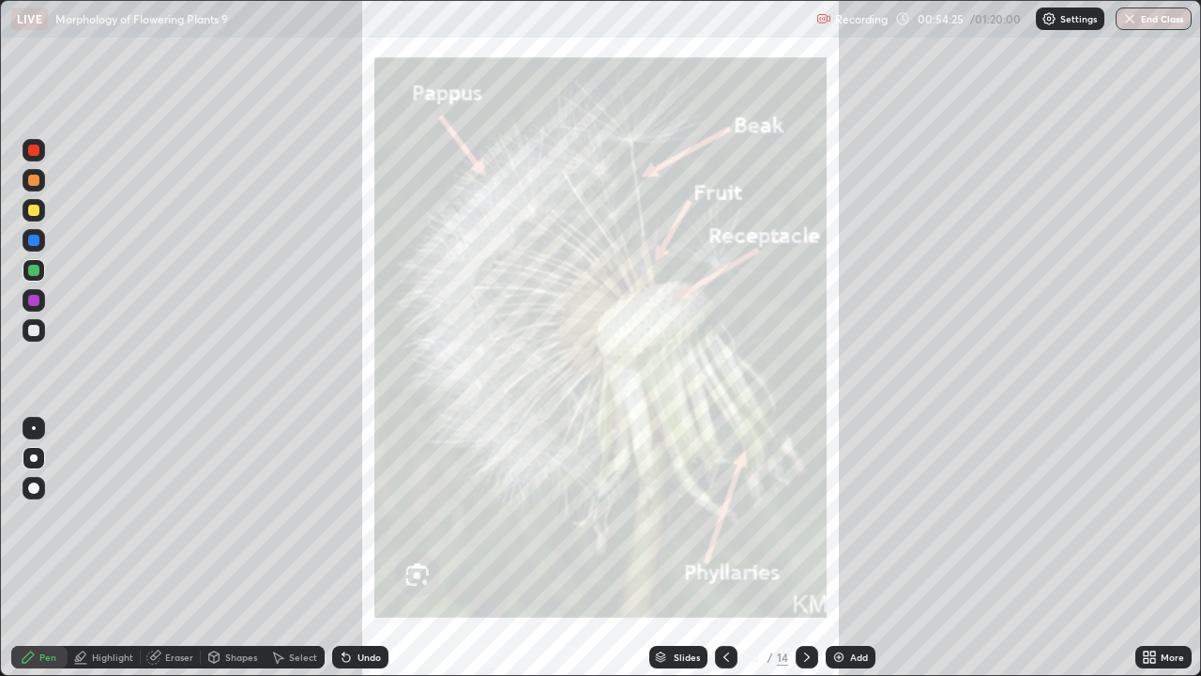
click at [724, 548] on icon at bounding box center [726, 656] width 15 height 15
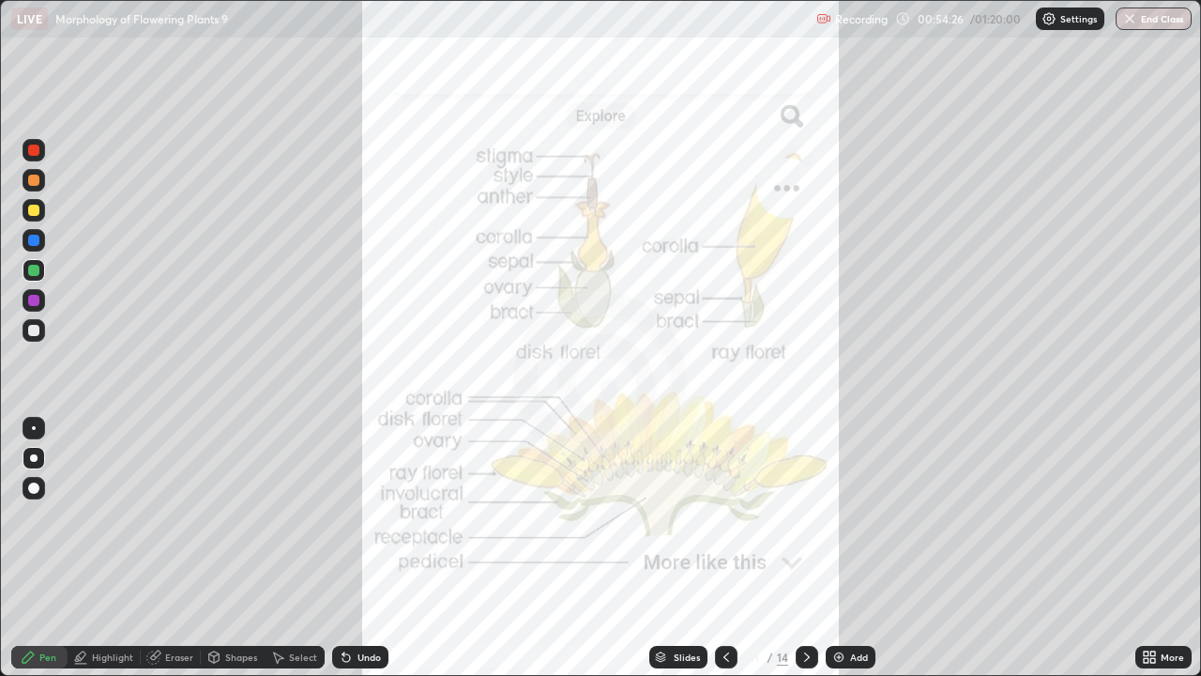
click at [724, 548] on icon at bounding box center [726, 656] width 15 height 15
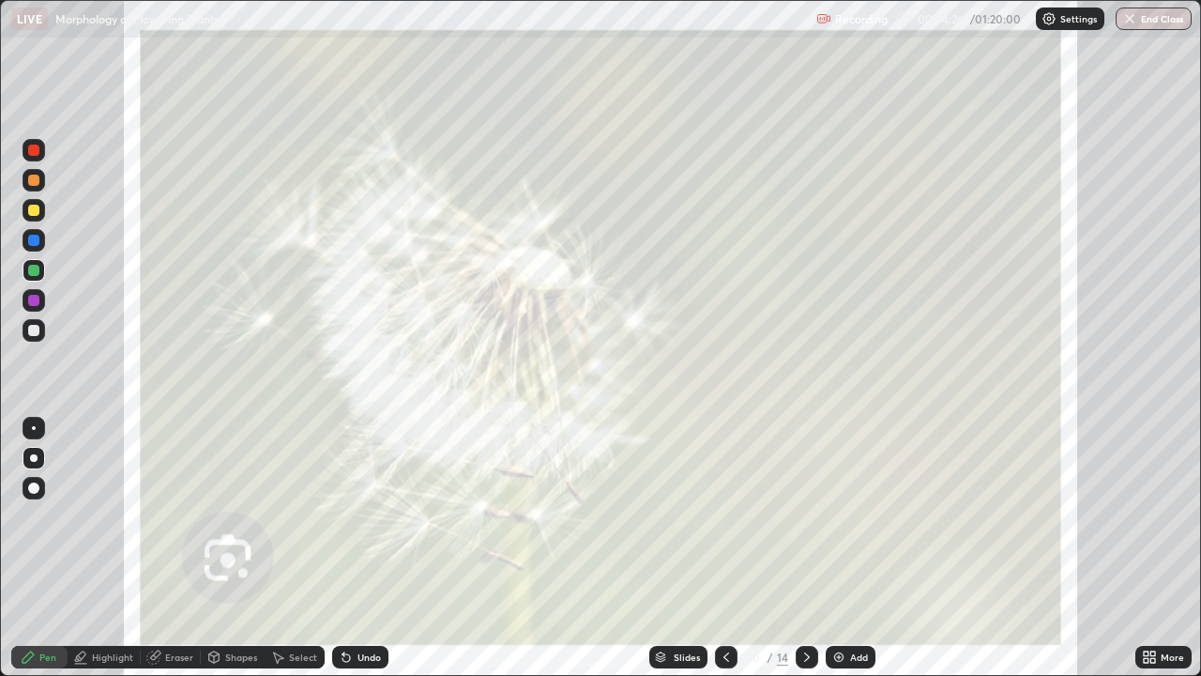
click at [724, 548] on icon at bounding box center [726, 656] width 15 height 15
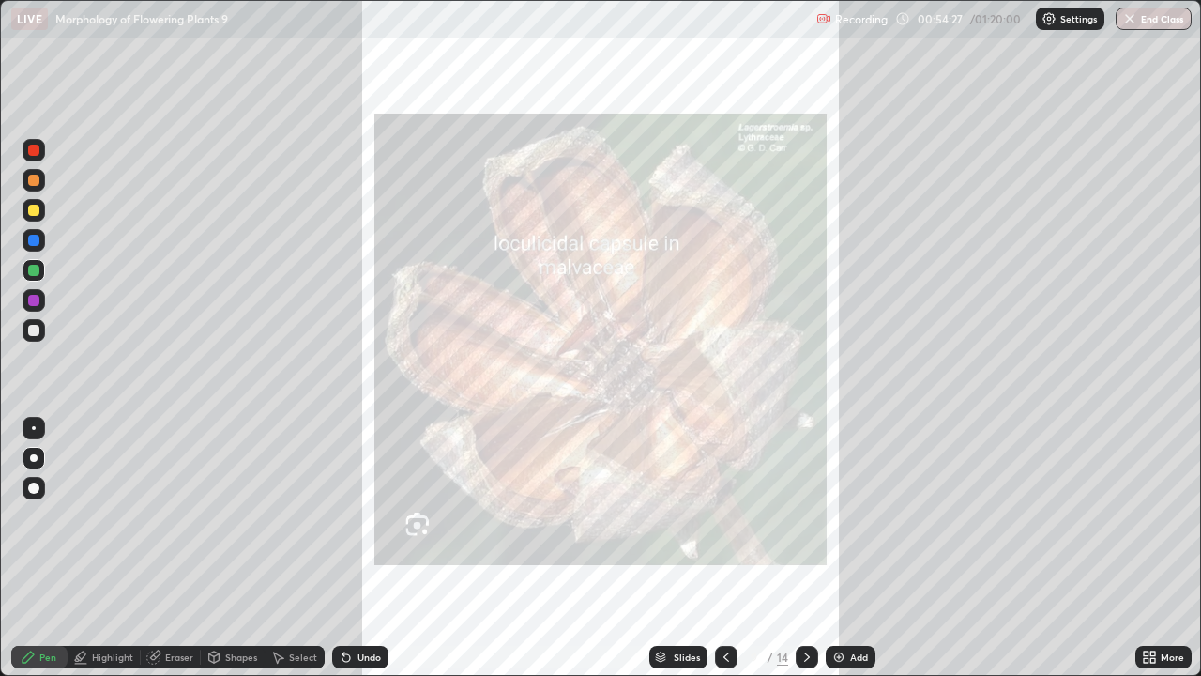
click at [726, 548] on icon at bounding box center [726, 656] width 6 height 9
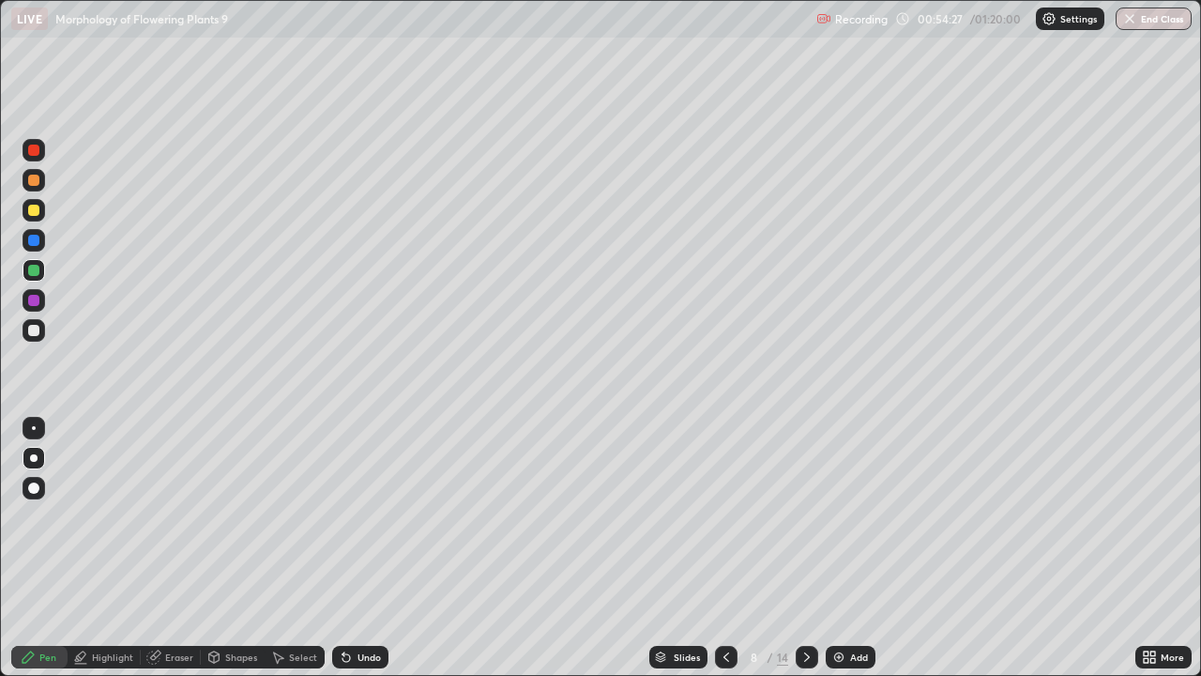
click at [724, 548] on icon at bounding box center [726, 656] width 15 height 15
click at [802, 548] on icon at bounding box center [806, 656] width 15 height 15
click at [809, 548] on div at bounding box center [807, 656] width 23 height 23
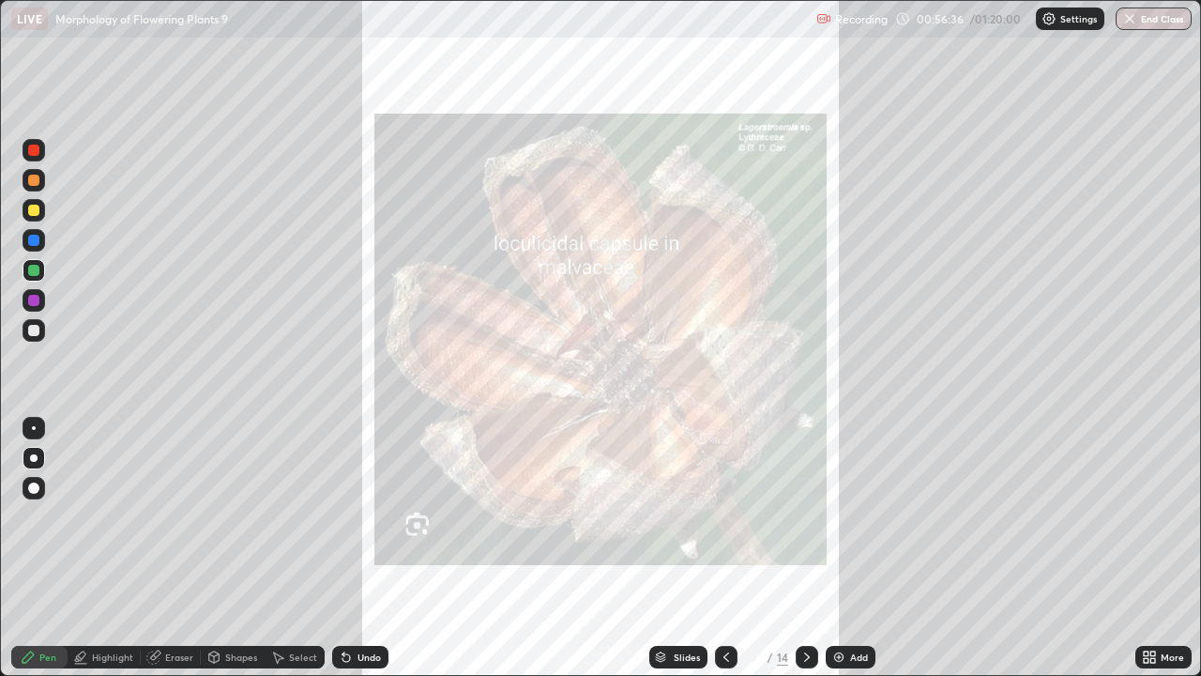
click at [804, 548] on div at bounding box center [807, 656] width 23 height 23
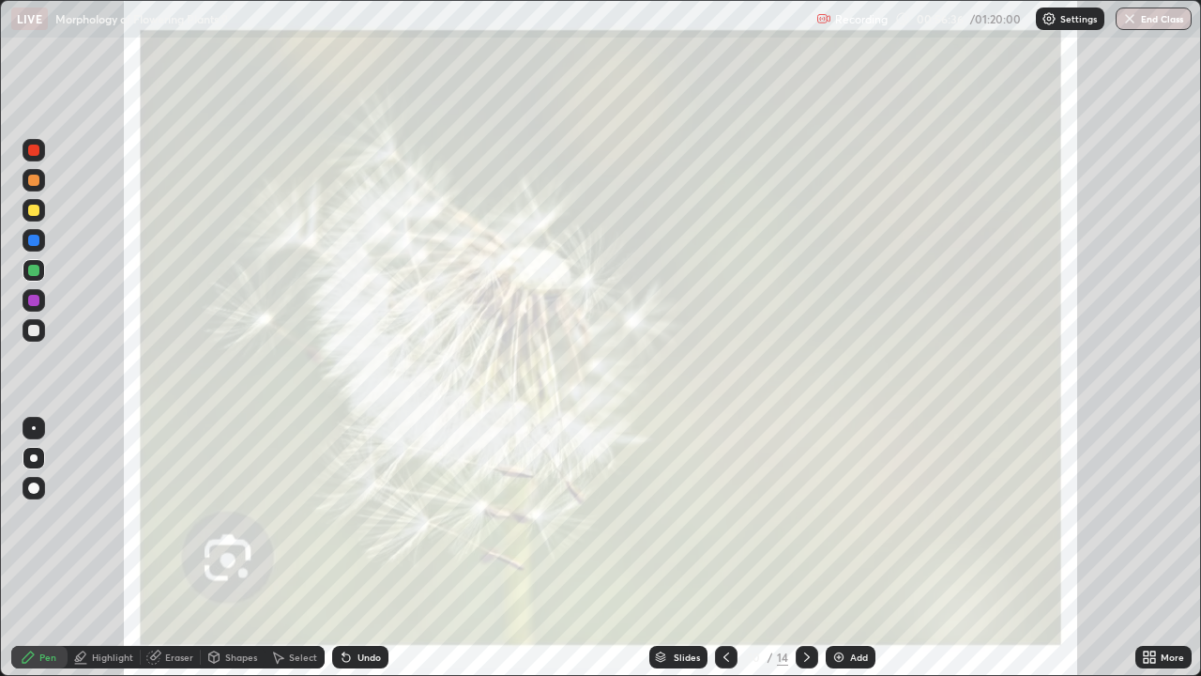
click at [804, 548] on div at bounding box center [807, 657] width 23 height 38
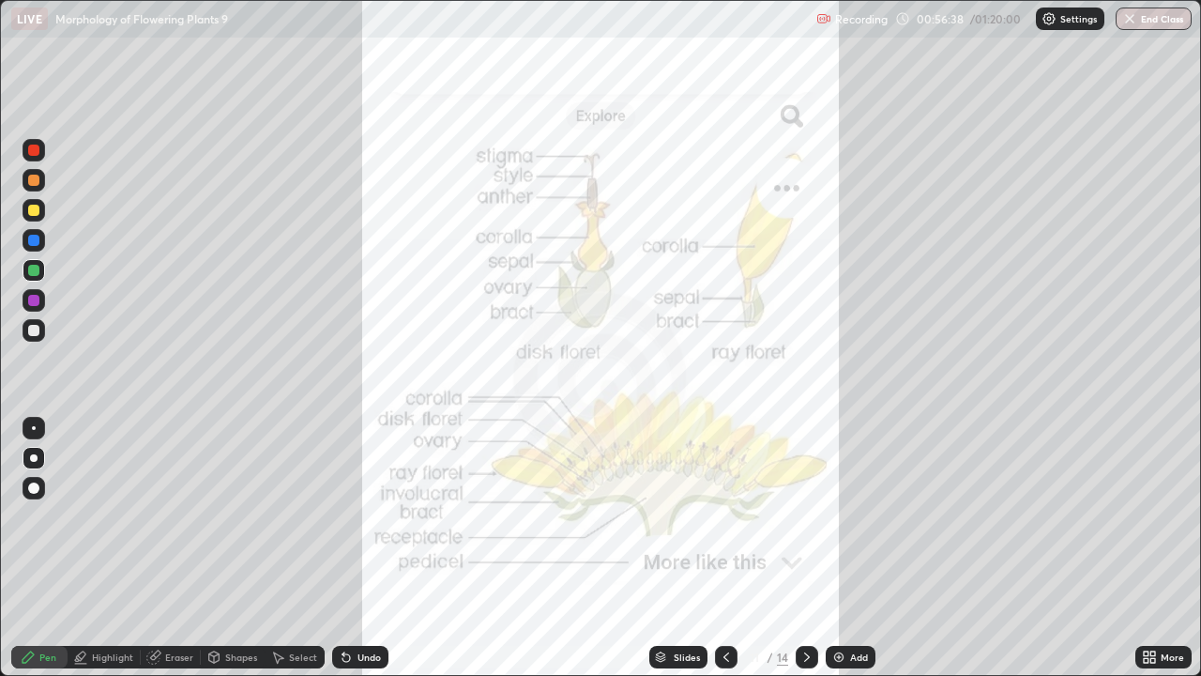
click at [812, 548] on icon at bounding box center [806, 656] width 15 height 15
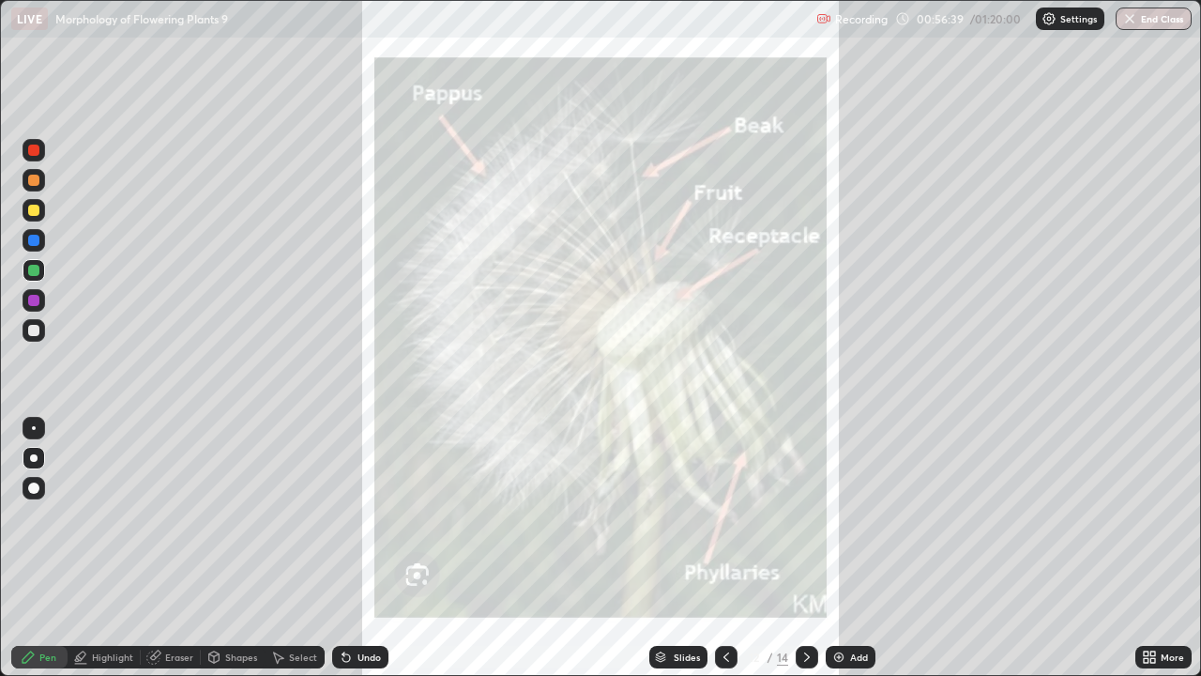
click at [808, 548] on icon at bounding box center [806, 656] width 15 height 15
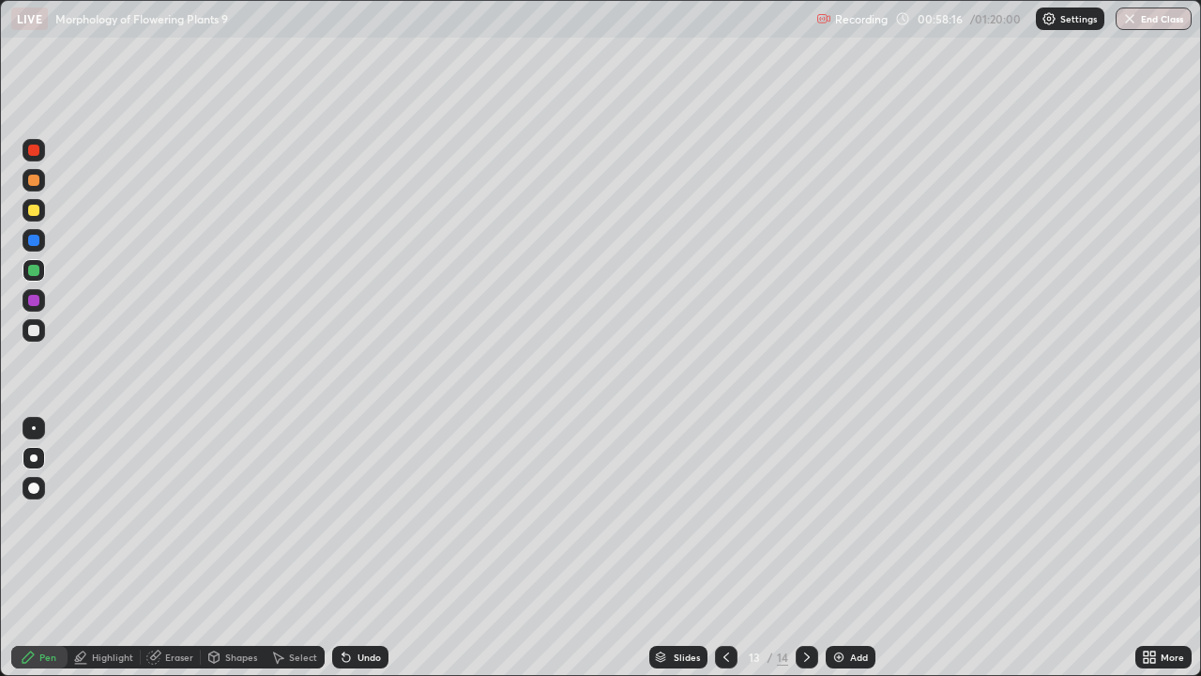
click at [802, 548] on icon at bounding box center [806, 656] width 15 height 15
click at [805, 548] on icon at bounding box center [806, 656] width 15 height 15
click at [836, 548] on div "Add" at bounding box center [851, 656] width 50 height 23
click at [40, 320] on div at bounding box center [34, 330] width 23 height 23
click at [38, 302] on div at bounding box center [33, 300] width 11 height 11
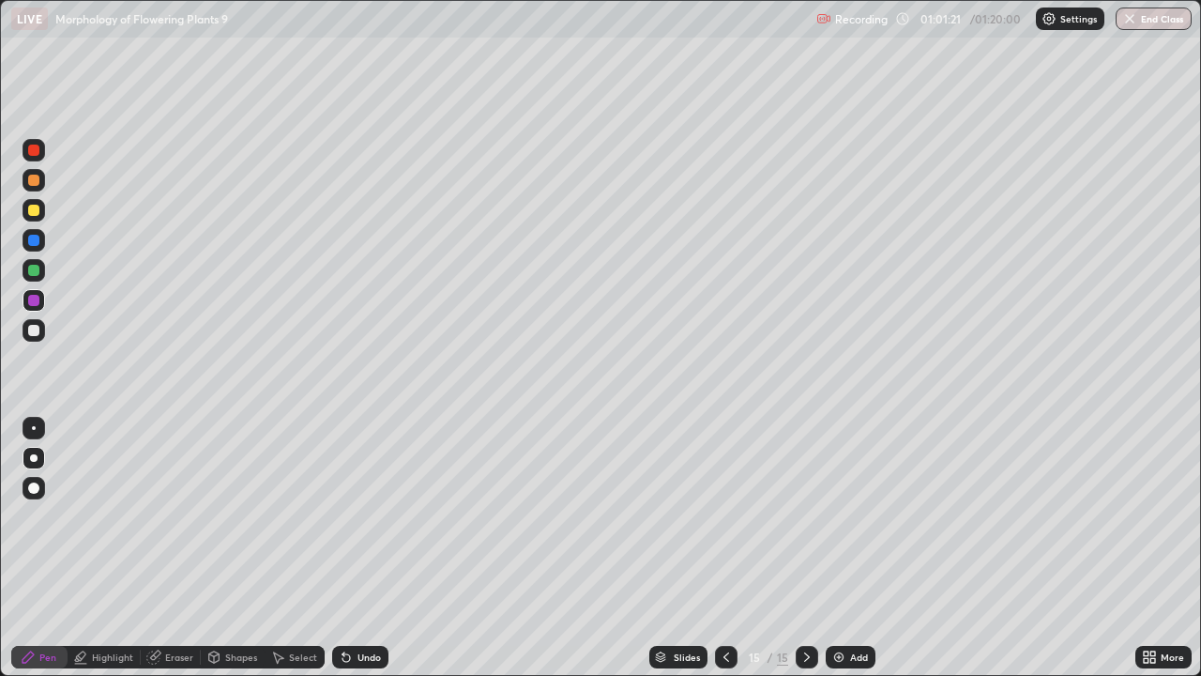
click at [40, 267] on div at bounding box center [34, 270] width 23 height 23
click at [41, 304] on div at bounding box center [34, 300] width 23 height 23
click at [38, 213] on div at bounding box center [34, 210] width 23 height 23
click at [369, 548] on div "Undo" at bounding box center [368, 656] width 23 height 9
click at [360, 548] on div "Undo" at bounding box center [368, 656] width 23 height 9
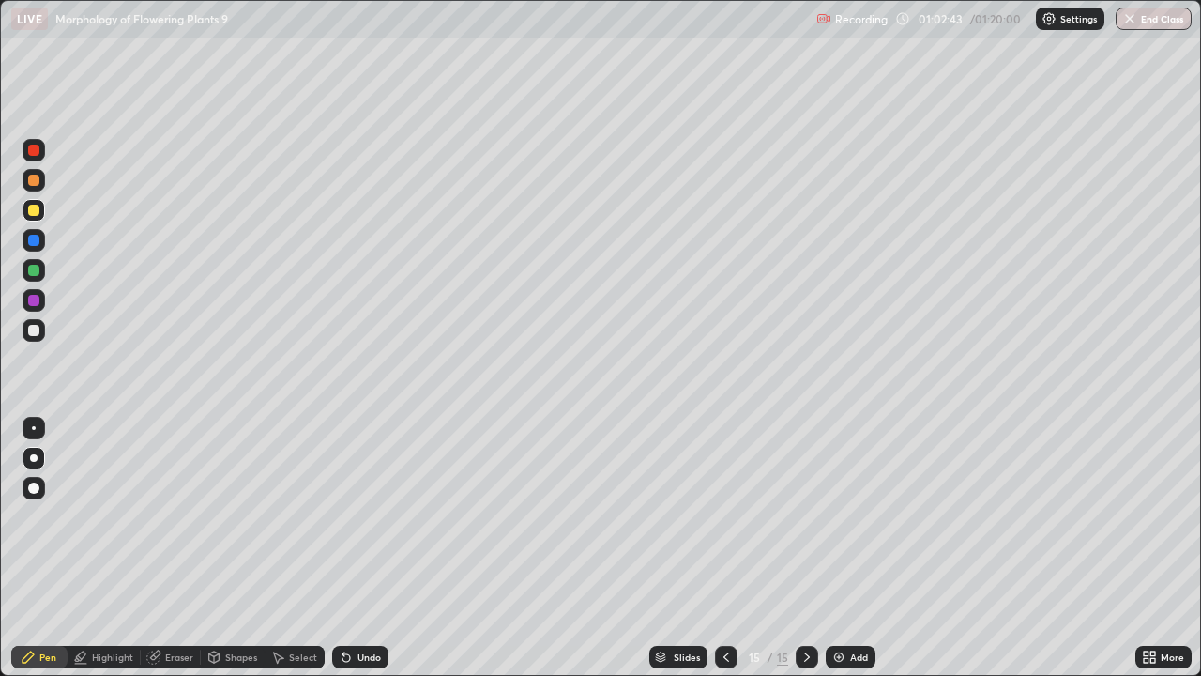
click at [367, 548] on div "Undo" at bounding box center [368, 656] width 23 height 9
click at [360, 548] on div "Undo" at bounding box center [360, 656] width 56 height 23
click at [43, 325] on div at bounding box center [34, 330] width 23 height 23
click at [836, 548] on img at bounding box center [838, 656] width 15 height 15
click at [35, 263] on div at bounding box center [34, 270] width 23 height 23
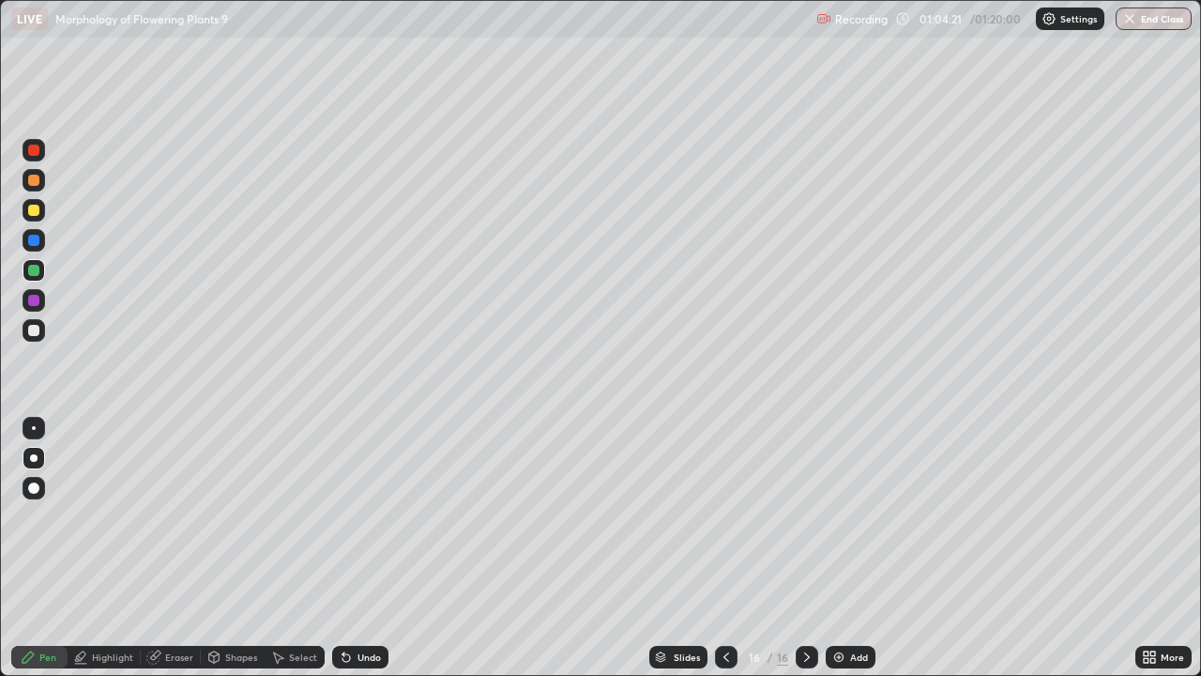
click at [33, 330] on div at bounding box center [33, 330] width 11 height 11
click at [37, 300] on div at bounding box center [33, 300] width 11 height 11
click at [364, 548] on div "Undo" at bounding box center [368, 656] width 23 height 9
click at [365, 548] on div "Undo" at bounding box center [360, 656] width 56 height 23
click at [368, 548] on div "Undo" at bounding box center [368, 656] width 23 height 9
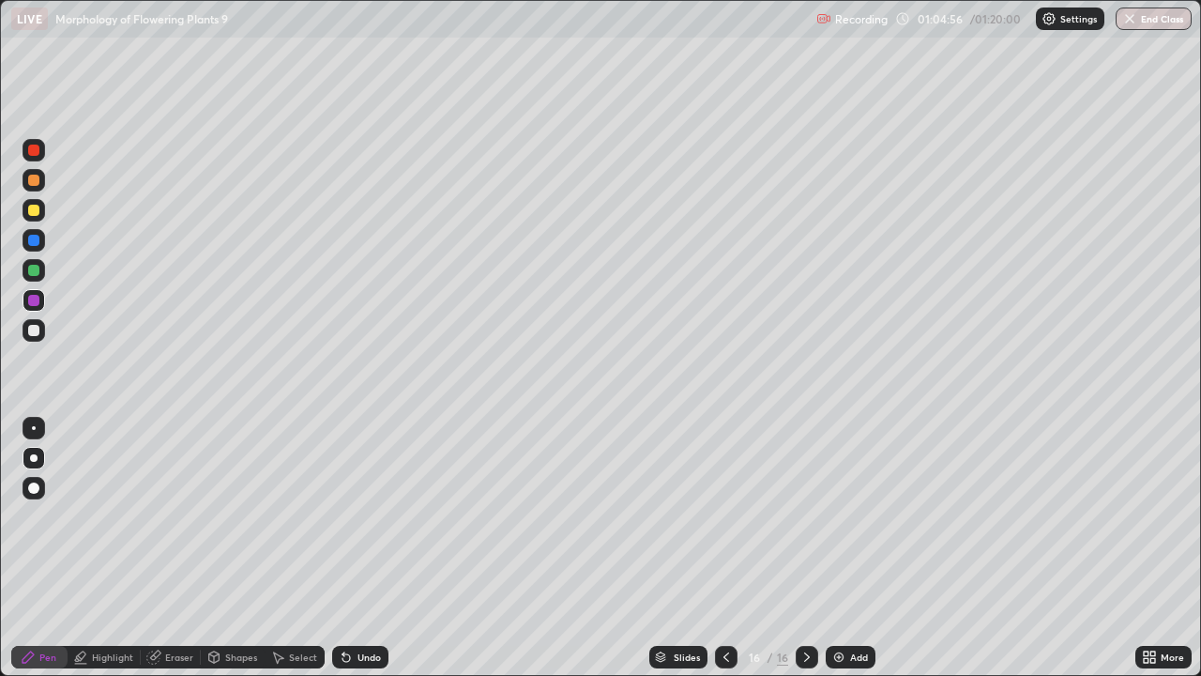
click at [837, 548] on img at bounding box center [838, 656] width 15 height 15
click at [723, 548] on div at bounding box center [726, 656] width 23 height 23
click at [726, 548] on icon at bounding box center [726, 656] width 15 height 15
click at [724, 548] on icon at bounding box center [726, 656] width 15 height 15
click at [801, 548] on icon at bounding box center [806, 656] width 15 height 15
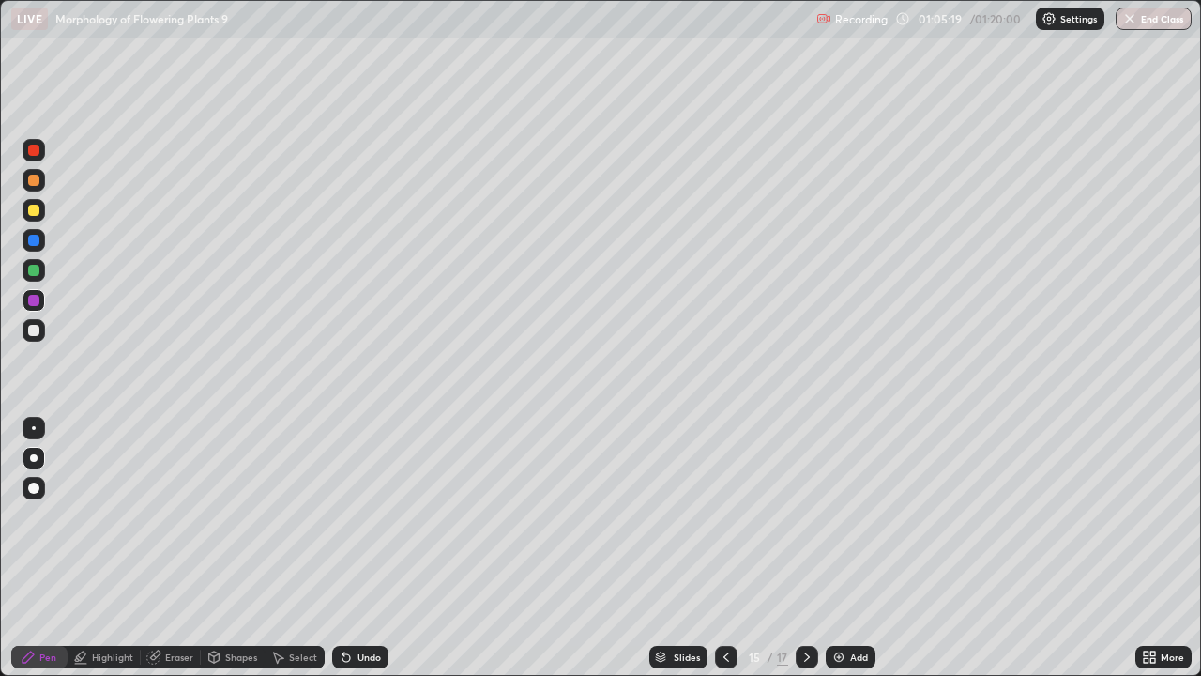
click at [374, 548] on div "Undo" at bounding box center [368, 656] width 23 height 9
click at [805, 548] on icon at bounding box center [806, 656] width 15 height 15
click at [804, 548] on icon at bounding box center [806, 656] width 15 height 15
click at [810, 548] on icon at bounding box center [806, 656] width 15 height 15
click at [32, 331] on div at bounding box center [33, 330] width 11 height 11
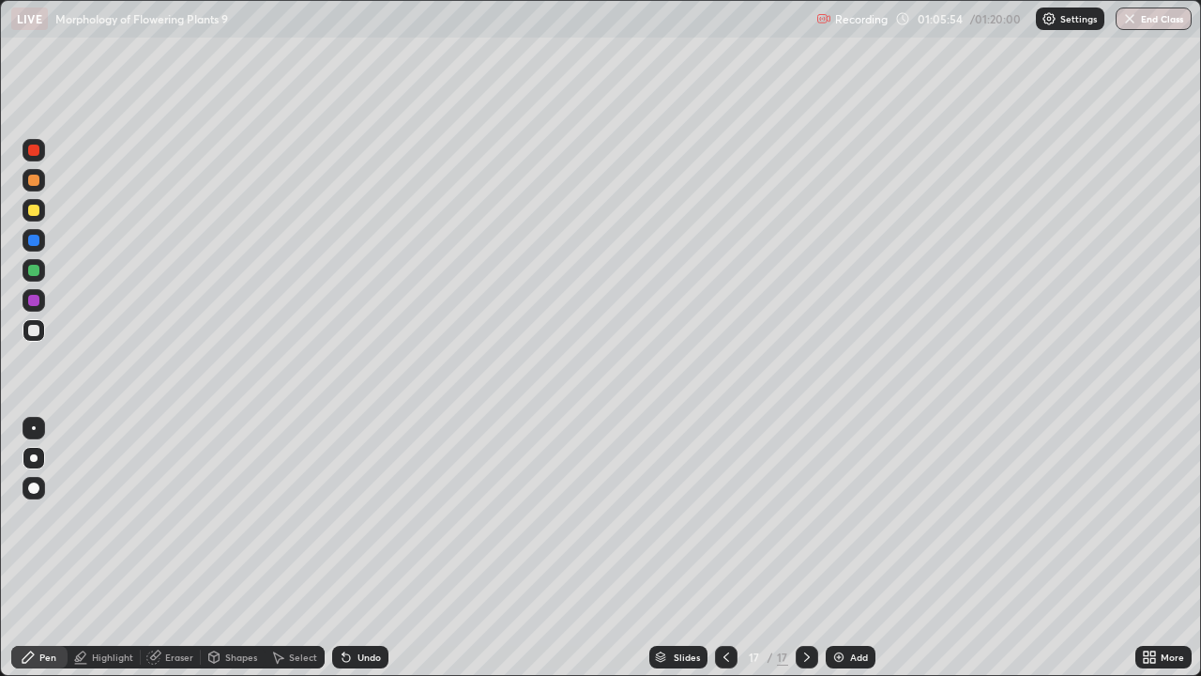
click at [362, 548] on div "Undo" at bounding box center [360, 656] width 56 height 23
click at [35, 243] on div at bounding box center [33, 240] width 11 height 11
click at [40, 211] on div at bounding box center [34, 210] width 23 height 23
click at [41, 182] on div at bounding box center [34, 180] width 23 height 23
click at [358, 548] on div "Undo" at bounding box center [368, 656] width 23 height 9
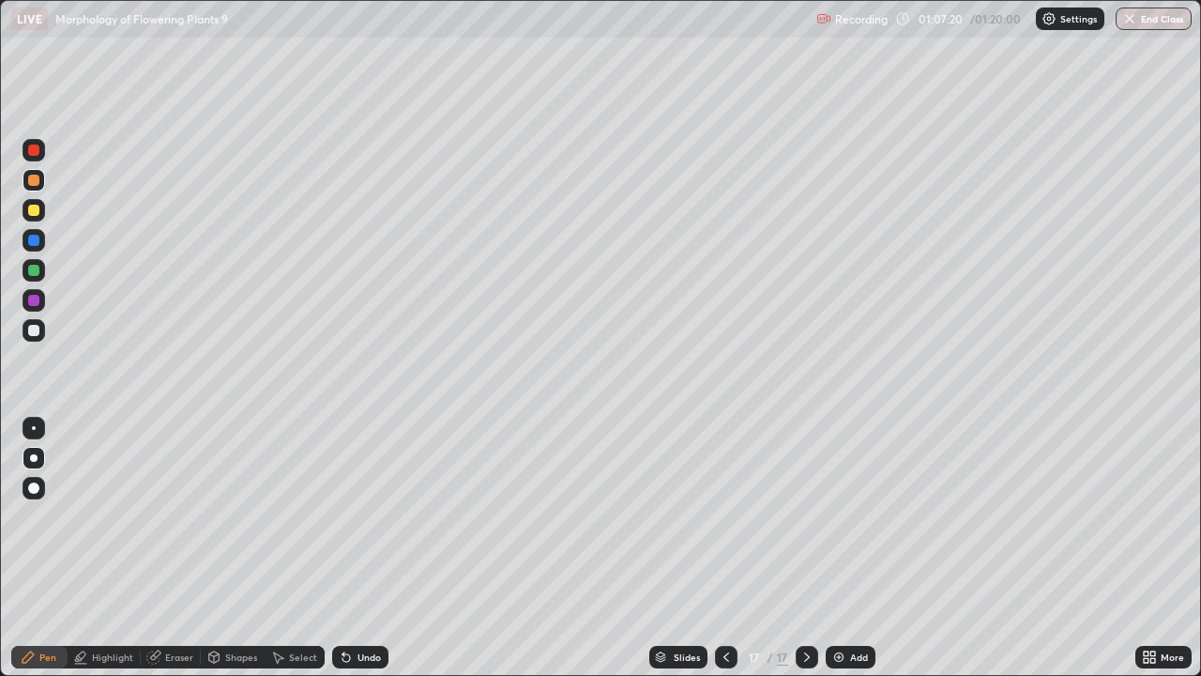
click at [36, 263] on div at bounding box center [34, 270] width 23 height 23
click at [34, 428] on div at bounding box center [34, 428] width 4 height 4
click at [35, 330] on div at bounding box center [33, 330] width 11 height 11
click at [34, 235] on div at bounding box center [33, 240] width 11 height 11
click at [31, 491] on div at bounding box center [33, 487] width 11 height 11
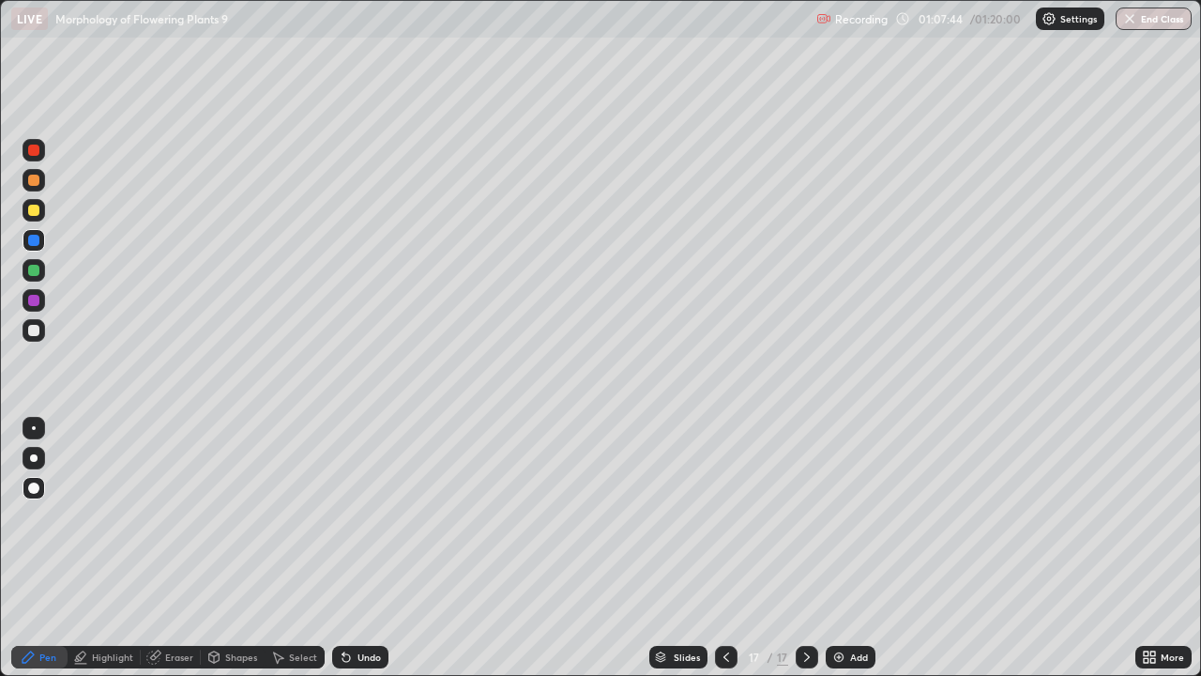
click at [32, 302] on div at bounding box center [33, 300] width 11 height 11
click at [34, 457] on div at bounding box center [34, 458] width 8 height 8
click at [37, 182] on div at bounding box center [33, 180] width 11 height 11
click at [34, 271] on div at bounding box center [33, 270] width 11 height 11
click at [724, 548] on icon at bounding box center [726, 656] width 15 height 15
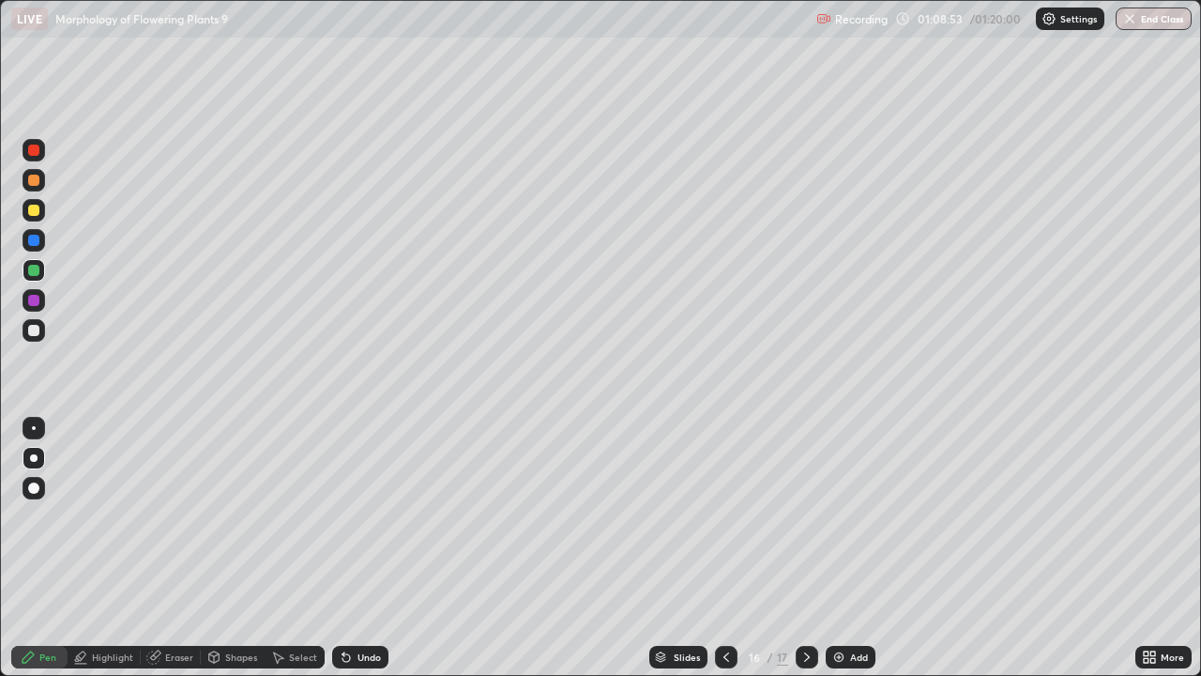
click at [721, 548] on icon at bounding box center [726, 656] width 15 height 15
click at [724, 548] on icon at bounding box center [726, 656] width 15 height 15
click at [805, 548] on icon at bounding box center [806, 656] width 15 height 15
click at [799, 548] on icon at bounding box center [806, 656] width 15 height 15
click at [805, 548] on icon at bounding box center [806, 656] width 15 height 15
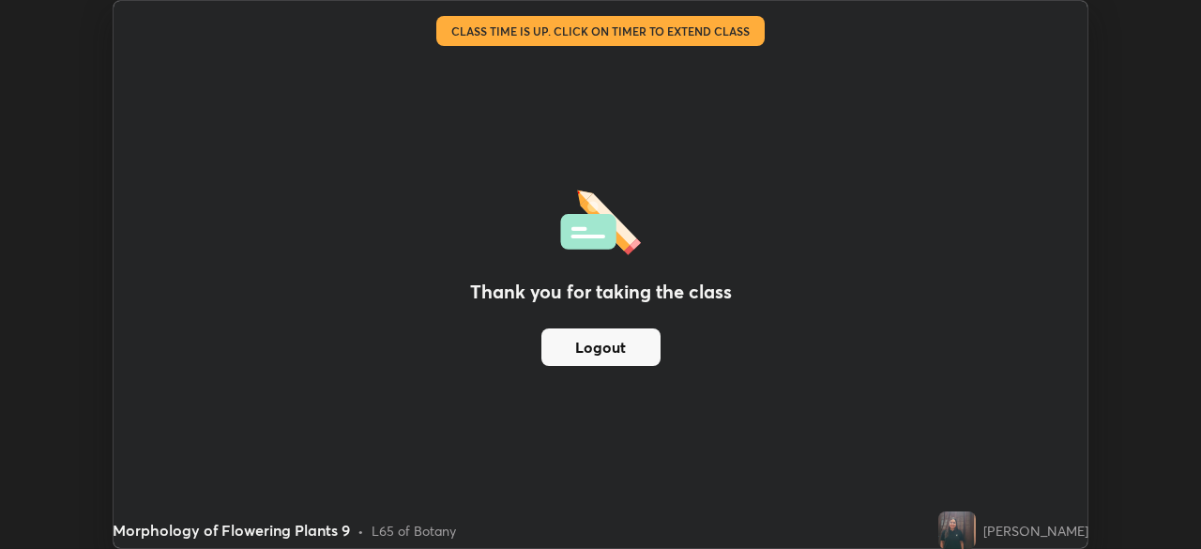
scroll to position [93271, 92619]
